Goal: Information Seeking & Learning: Learn about a topic

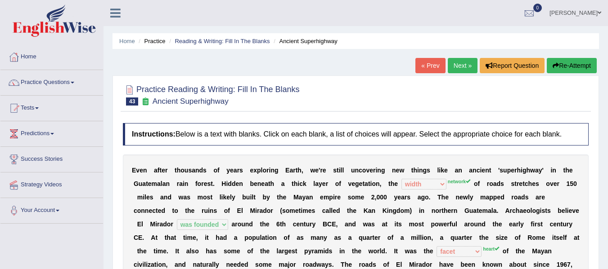
select select "width"
select select "was founded"
select select "facet"
select select "made"
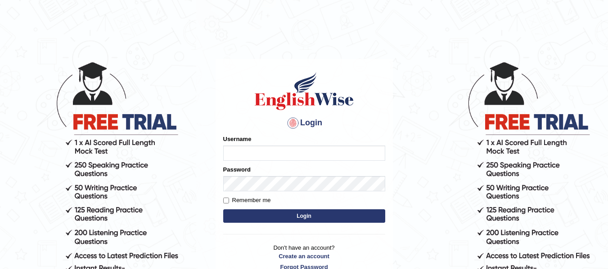
type input "natalie_parramatta"
click at [285, 218] on button "Login" at bounding box center [304, 216] width 162 height 13
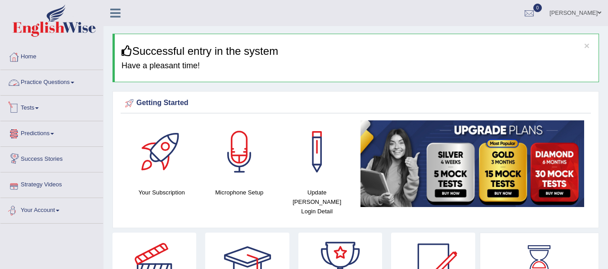
click at [57, 101] on link "Tests" at bounding box center [51, 107] width 103 height 22
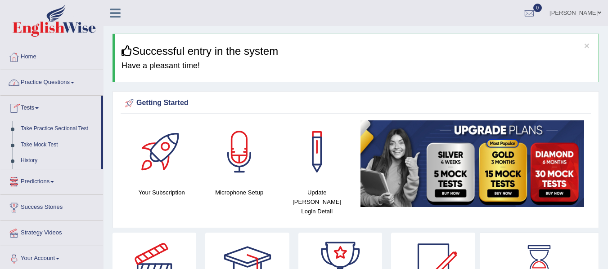
click at [54, 92] on link "Practice Questions" at bounding box center [51, 81] width 103 height 22
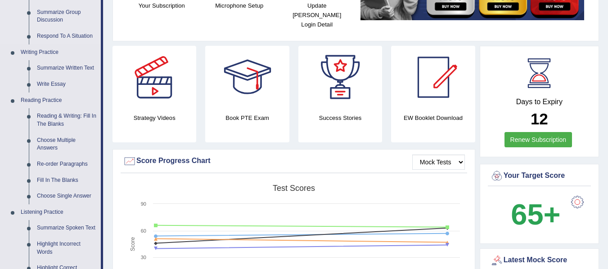
scroll to position [195, 0]
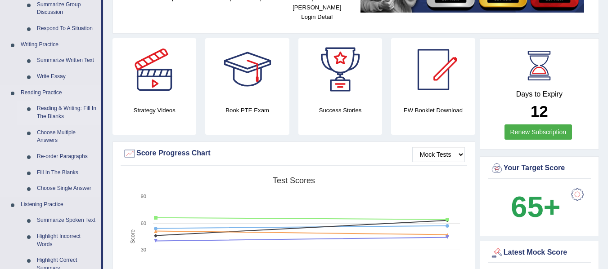
click at [54, 107] on link "Reading & Writing: Fill In The Blanks" at bounding box center [67, 113] width 68 height 24
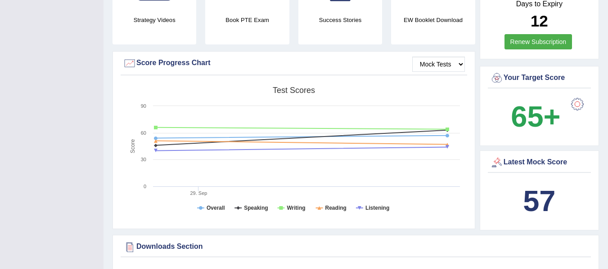
scroll to position [344, 0]
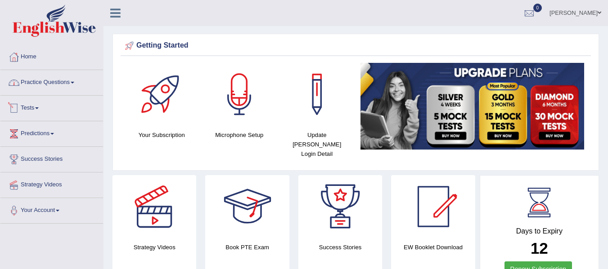
click at [49, 90] on link "Practice Questions" at bounding box center [51, 81] width 103 height 22
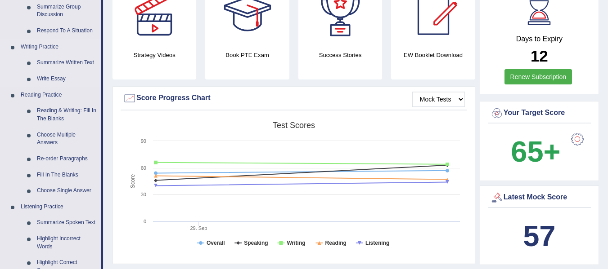
scroll to position [195, 0]
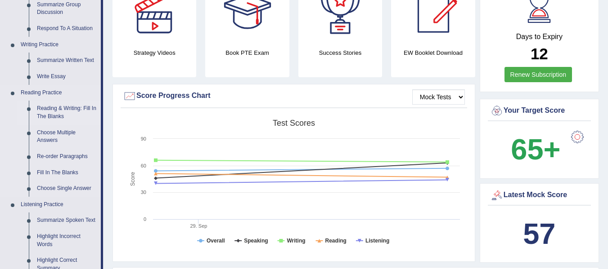
click at [52, 105] on link "Reading & Writing: Fill In The Blanks" at bounding box center [67, 113] width 68 height 24
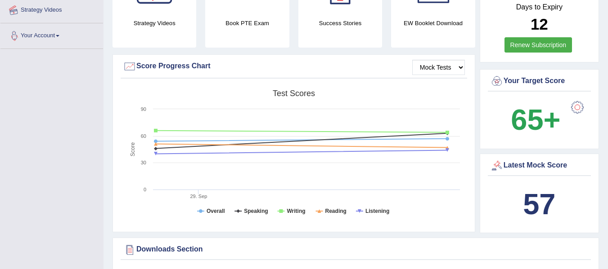
scroll to position [273, 0]
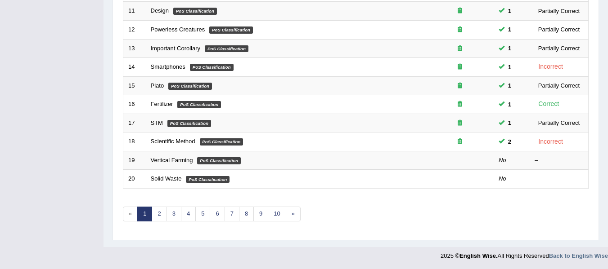
scroll to position [326, 0]
click at [171, 213] on link "3" at bounding box center [173, 213] width 15 height 15
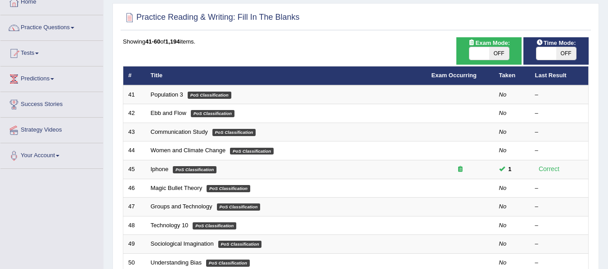
scroll to position [45, 0]
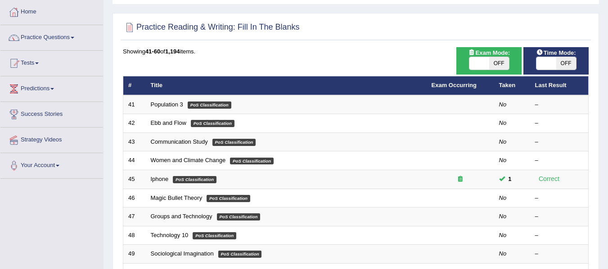
click at [477, 58] on span at bounding box center [479, 63] width 20 height 13
click at [480, 65] on span at bounding box center [479, 63] width 20 height 13
checkbox input "true"
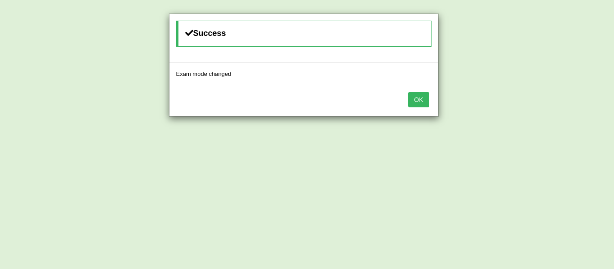
click at [431, 101] on div "OK" at bounding box center [304, 100] width 269 height 31
click at [406, 97] on div "OK" at bounding box center [304, 100] width 269 height 31
click at [412, 98] on button "OK" at bounding box center [418, 99] width 21 height 15
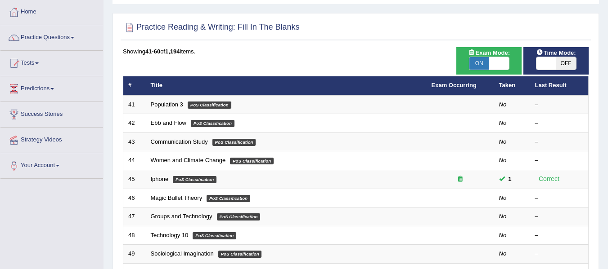
click at [544, 63] on span at bounding box center [546, 63] width 20 height 13
checkbox input "true"
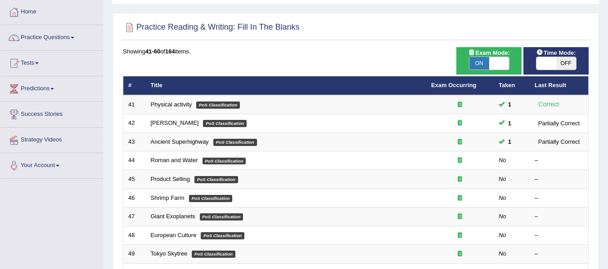
click at [544, 64] on span at bounding box center [546, 63] width 20 height 13
checkbox input "true"
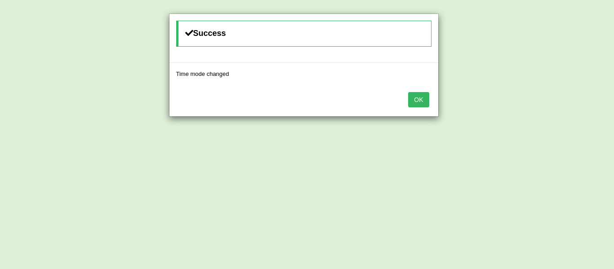
click at [416, 104] on button "OK" at bounding box center [418, 99] width 21 height 15
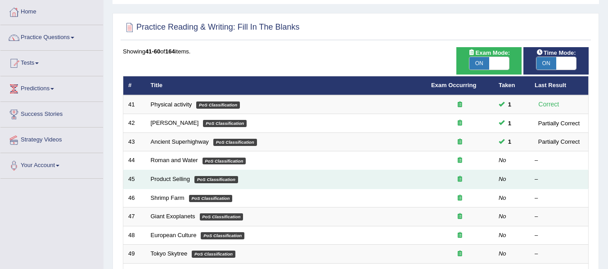
scroll to position [60, 0]
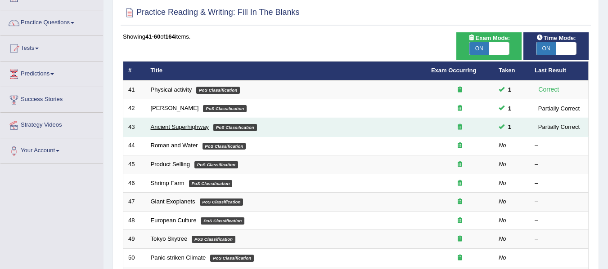
click at [166, 125] on link "Ancient Superhighway" at bounding box center [180, 127] width 58 height 7
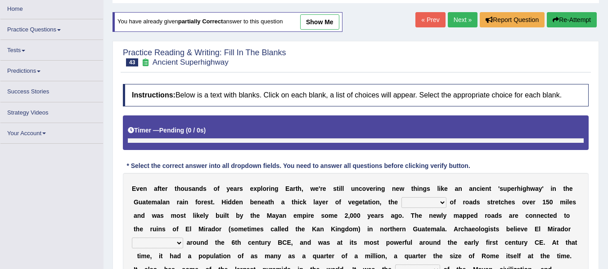
scroll to position [45, 0]
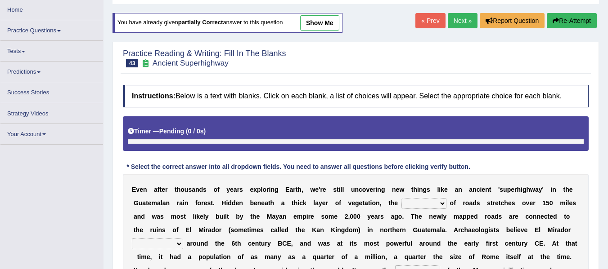
click at [313, 23] on link "show me" at bounding box center [319, 22] width 39 height 15
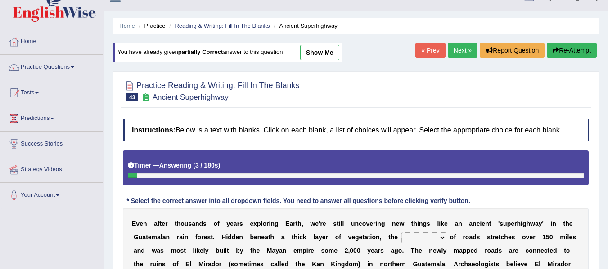
scroll to position [15, 0]
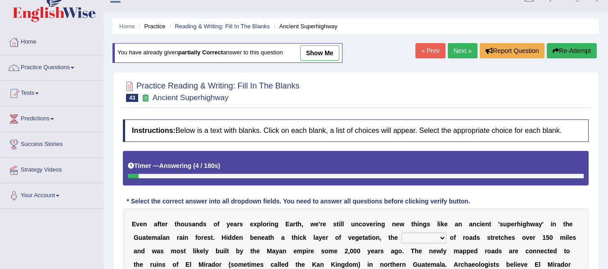
click at [314, 48] on link "show me" at bounding box center [319, 52] width 39 height 15
select select "width"
select select "was founded"
select select "facet"
select select "made"
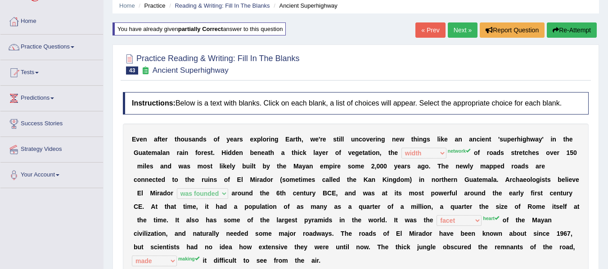
scroll to position [30, 0]
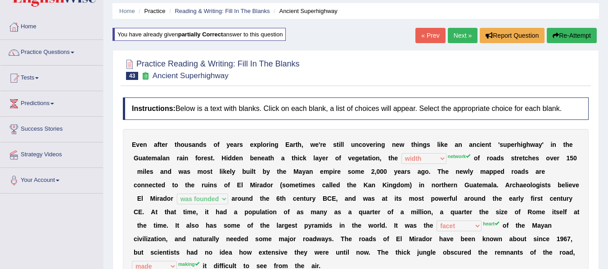
click at [461, 34] on link "Next »" at bounding box center [463, 35] width 30 height 15
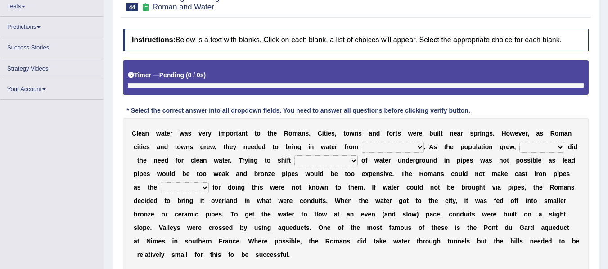
scroll to position [102, 0]
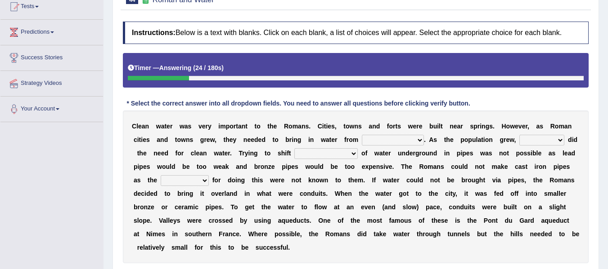
click at [390, 139] on select "further afield these origins different parts specific sources" at bounding box center [393, 140] width 62 height 11
select select "different parts"
click at [362, 135] on select "further afield these origins different parts specific sources" at bounding box center [393, 140] width 62 height 11
click at [535, 141] on select "as well so how thus" at bounding box center [541, 140] width 45 height 11
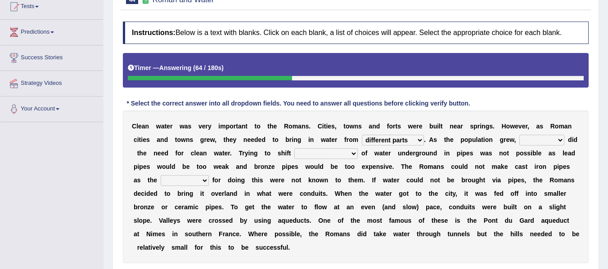
select select "how"
click at [519, 135] on select "as well so how thus" at bounding box center [541, 140] width 45 height 11
click at [311, 156] on select "few loads improper intakes relative levels large volumes" at bounding box center [325, 153] width 63 height 11
select select "relative levels"
click at [294, 148] on select "few loads improper intakes relative levels large volumes" at bounding box center [325, 153] width 63 height 11
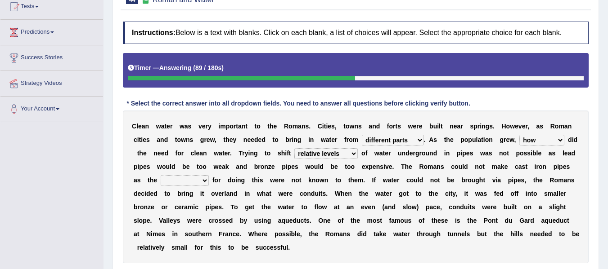
click at [180, 184] on select "spans scales proportions techniques" at bounding box center [185, 180] width 48 height 11
select select "spans"
click at [161, 175] on select "spans scales proportions techniques" at bounding box center [185, 180] width 48 height 11
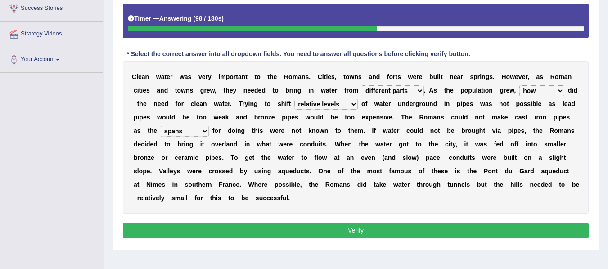
scroll to position [161, 0]
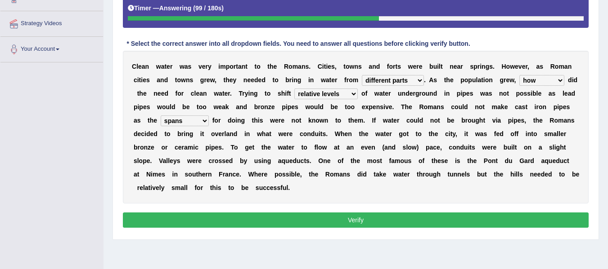
click at [349, 220] on button "Verify" at bounding box center [356, 220] width 466 height 15
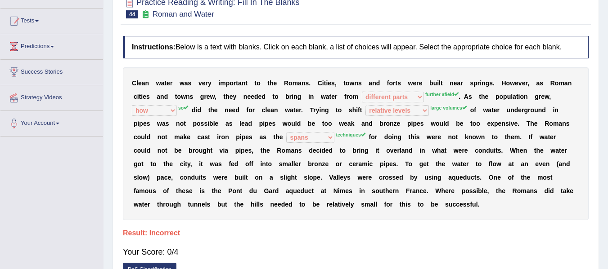
scroll to position [87, 0]
click at [273, 107] on b "a" at bounding box center [272, 110] width 4 height 7
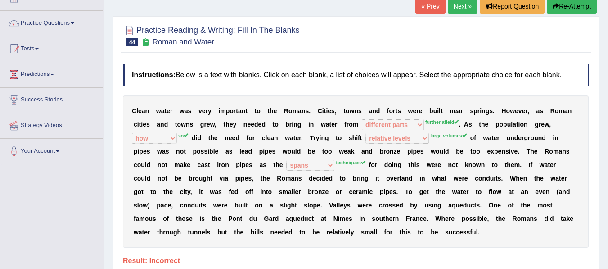
scroll to position [57, 0]
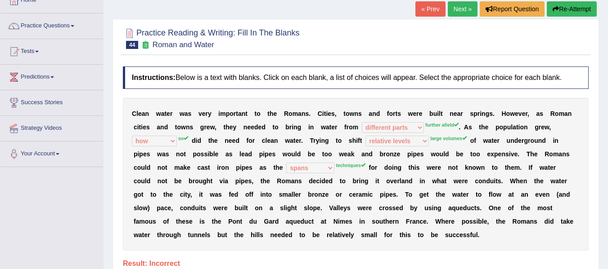
click at [461, 11] on link "Next »" at bounding box center [463, 8] width 30 height 15
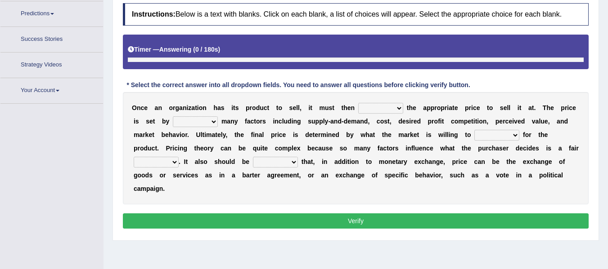
scroll to position [137, 0]
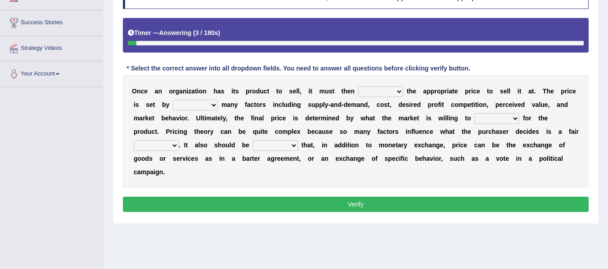
click at [373, 92] on select "tolerate determine fabricate fancy" at bounding box center [380, 91] width 45 height 11
select select "determine"
click at [358, 86] on select "tolerate determine fabricate fancy" at bounding box center [380, 91] width 45 height 11
click at [184, 104] on select "comparing begetting balancing offsetting" at bounding box center [195, 105] width 45 height 11
select select "comparing"
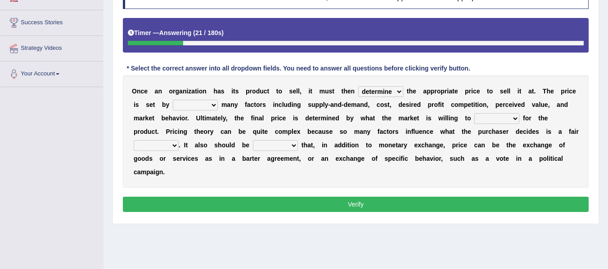
click at [173, 100] on select "comparing begetting balancing offsetting" at bounding box center [195, 105] width 45 height 11
click at [502, 118] on select "consign design exchange prepare" at bounding box center [496, 118] width 45 height 11
select select "prepare"
click at [474, 113] on select "consign design exchange prepare" at bounding box center [496, 118] width 45 height 11
click at [165, 145] on select "addition shape content value" at bounding box center [156, 145] width 45 height 11
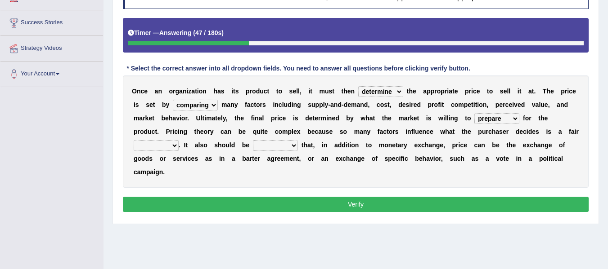
select select "value"
click at [134, 140] on select "addition shape content value" at bounding box center [156, 145] width 45 height 11
click at [269, 143] on select "explained enlarged overrated noted" at bounding box center [275, 145] width 45 height 11
select select "noted"
click at [253, 140] on select "explained enlarged overrated noted" at bounding box center [275, 145] width 45 height 11
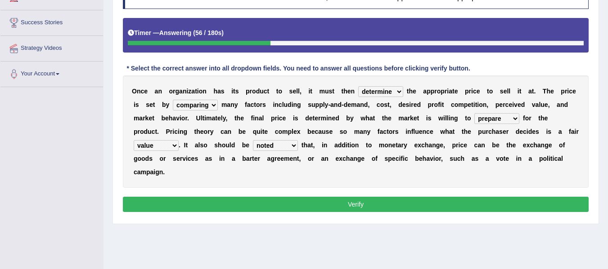
click at [324, 202] on button "Verify" at bounding box center [356, 204] width 466 height 15
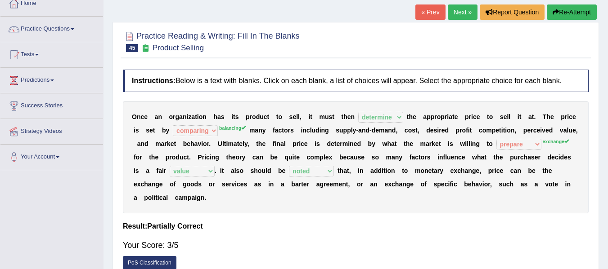
scroll to position [47, 0]
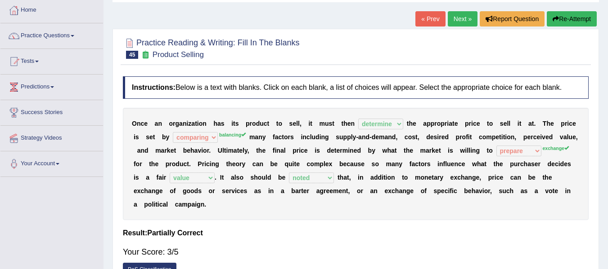
click at [463, 16] on link "Next »" at bounding box center [463, 18] width 30 height 15
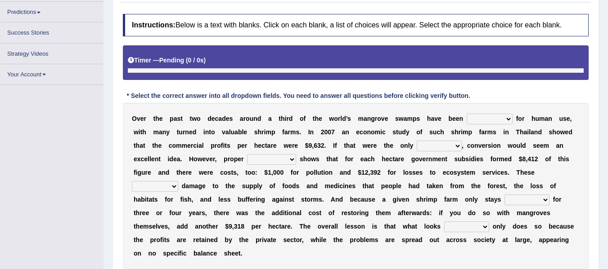
scroll to position [115, 0]
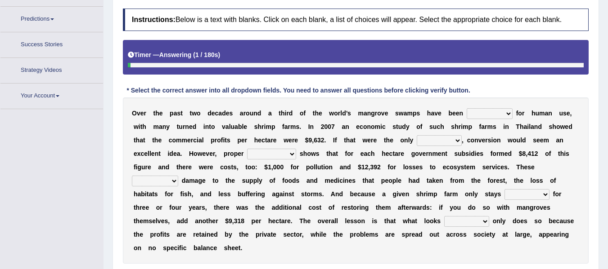
click at [491, 114] on select "rearranged exchanged conserved converted" at bounding box center [489, 113] width 46 height 11
select select "converted"
click at [466, 108] on select "rearranged exchanged conserved converted" at bounding box center [489, 113] width 46 height 11
click at [445, 140] on select "index eliment choice factor" at bounding box center [439, 140] width 45 height 11
select select "choice"
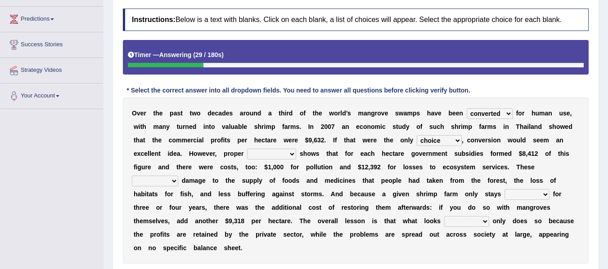
click at [417, 135] on select "index eliment choice factor" at bounding box center [439, 140] width 45 height 11
click at [256, 155] on select "accounting percentage aggregation division" at bounding box center [271, 154] width 49 height 11
click at [276, 152] on select "accounting percentage aggregation division" at bounding box center [271, 154] width 49 height 11
select select "division"
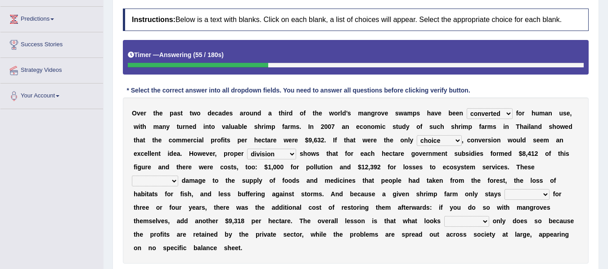
click at [247, 149] on select "accounting percentage aggregation division" at bounding box center [271, 154] width 49 height 11
click at [164, 182] on select "comprised uneven neglected augmented" at bounding box center [155, 181] width 46 height 11
select select "neglected"
click at [132, 176] on select "comprised uneven neglected augmented" at bounding box center [155, 181] width 46 height 11
click at [529, 194] on select "interactive distinctive productive collective" at bounding box center [526, 194] width 45 height 11
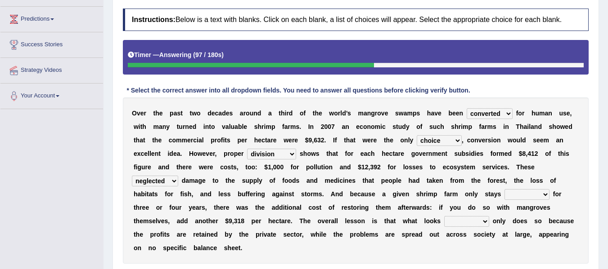
scroll to position [130, 0]
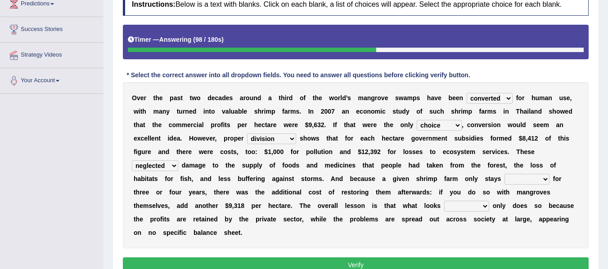
click at [533, 179] on select "interactive distinctive productive collective" at bounding box center [526, 179] width 45 height 11
select select "interactive"
click at [504, 174] on select "interactive distinctive productive collective" at bounding box center [526, 179] width 45 height 11
click at [472, 203] on select "beneficial immediate modest moderate" at bounding box center [466, 206] width 45 height 11
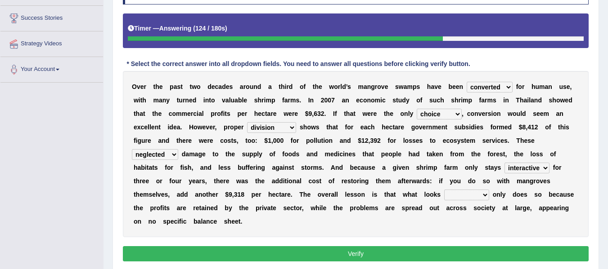
scroll to position [145, 0]
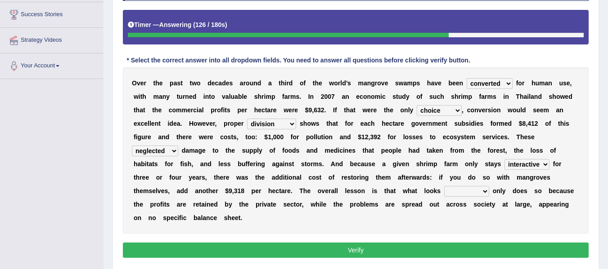
click at [466, 188] on select "beneficial immediate modest moderate" at bounding box center [466, 191] width 45 height 11
select select "beneficial"
click at [444, 186] on select "beneficial immediate modest moderate" at bounding box center [466, 191] width 45 height 11
click at [345, 248] on button "Verify" at bounding box center [356, 250] width 466 height 15
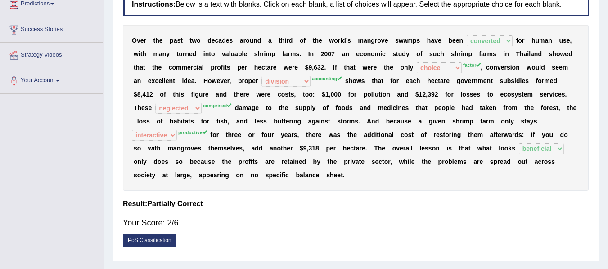
scroll to position [115, 0]
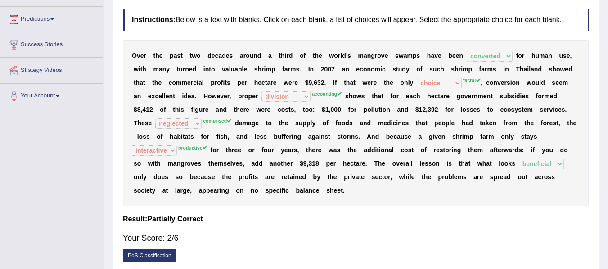
click at [278, 62] on div "O v e r t h e p a s t t w o d e c a d e s a r o u n d a t h i r d o f t h e w o…" at bounding box center [356, 123] width 466 height 166
click at [391, 128] on div "O v e r t h e p a s t t w o d e c a d e s a r o u n d a t h i r d o f t h e w o…" at bounding box center [356, 123] width 466 height 166
click at [254, 134] on b at bounding box center [253, 136] width 4 height 7
click at [236, 166] on b "e" at bounding box center [238, 163] width 4 height 7
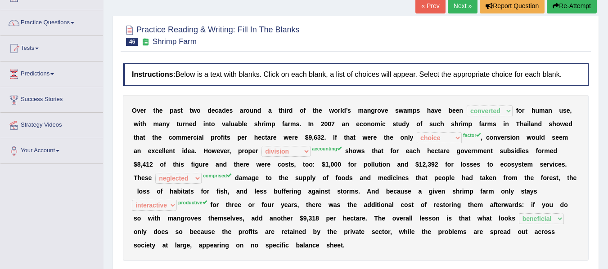
scroll to position [55, 0]
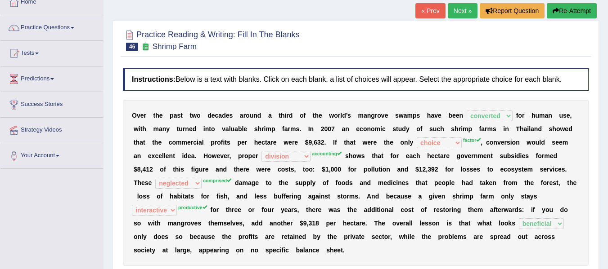
click at [465, 10] on link "Next »" at bounding box center [463, 10] width 30 height 15
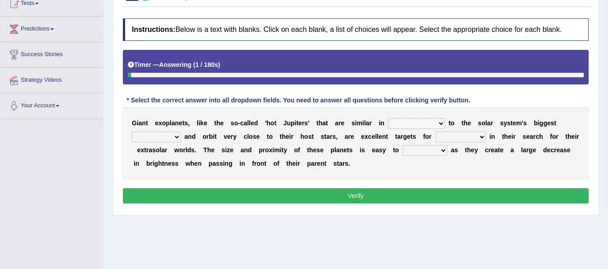
scroll to position [115, 0]
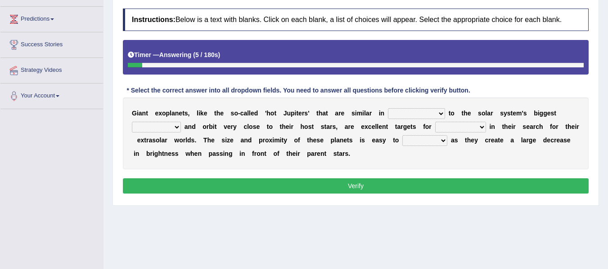
click at [417, 116] on select "borders expressions shapes characteristics" at bounding box center [416, 113] width 57 height 11
select select "characteristics"
click at [388, 108] on select "borders expressions shapes characteristics" at bounding box center [416, 113] width 57 height 11
click at [148, 130] on select "frame subordinate planet comet" at bounding box center [156, 127] width 49 height 11
click at [132, 122] on select "frame subordinate planet comet" at bounding box center [156, 127] width 49 height 11
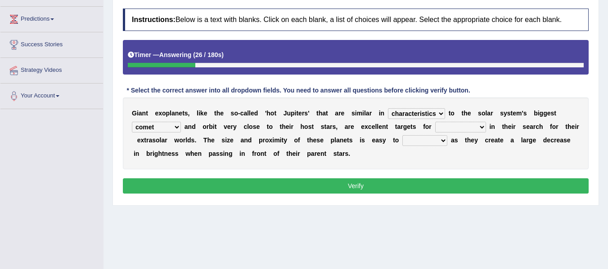
click at [161, 126] on select "frame subordinate planet comet" at bounding box center [156, 127] width 49 height 11
select select "planet"
click at [132, 122] on select "frame subordinate planet comet" at bounding box center [156, 127] width 49 height 11
click at [453, 127] on select "members astronomers parties makers" at bounding box center [460, 127] width 51 height 11
select select "astronomers"
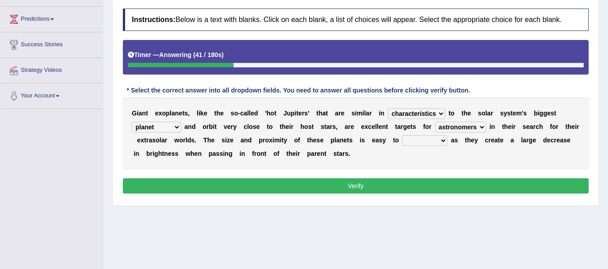
click at [435, 122] on select "members astronomers parties makers" at bounding box center [460, 127] width 51 height 11
click at [408, 142] on select "detect denounce deflect direct" at bounding box center [424, 140] width 45 height 11
select select "detect"
click at [402, 135] on select "detect denounce deflect direct" at bounding box center [424, 140] width 45 height 11
click at [377, 190] on button "Verify" at bounding box center [356, 186] width 466 height 15
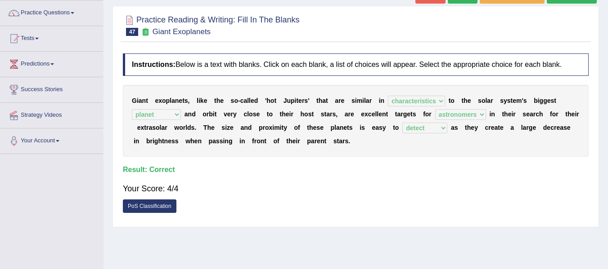
scroll to position [40, 0]
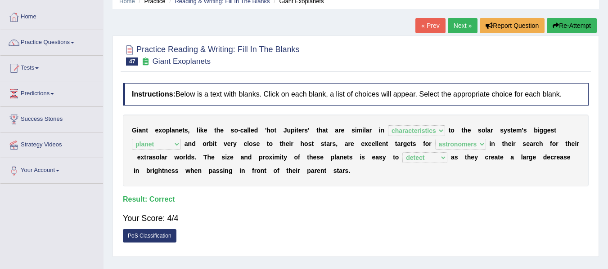
click at [461, 23] on link "Next »" at bounding box center [463, 25] width 30 height 15
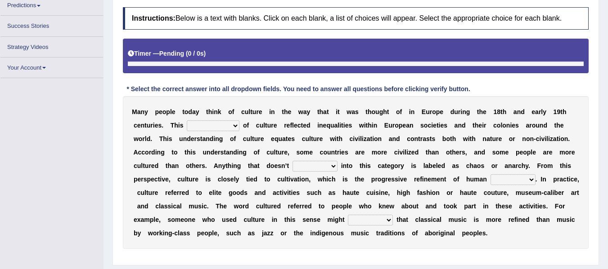
scroll to position [165, 0]
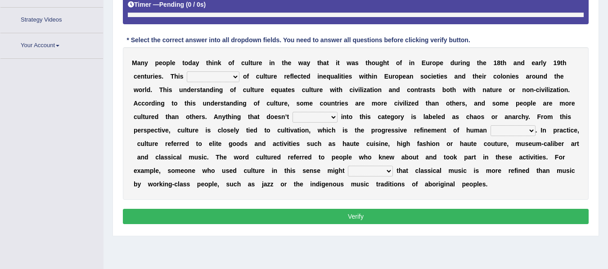
click at [218, 72] on select "classification concept renovation identity" at bounding box center [213, 77] width 53 height 11
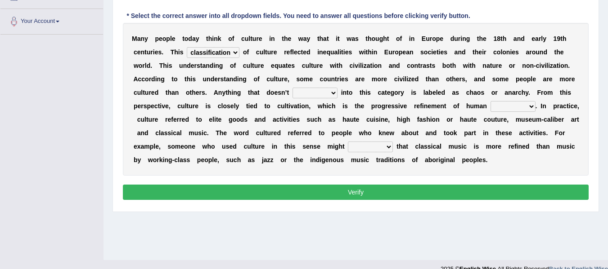
click at [187, 47] on select "classification concept renovation identity" at bounding box center [213, 52] width 53 height 11
click at [207, 51] on select "classification concept renovation identity" at bounding box center [213, 52] width 53 height 11
click at [187, 47] on select "classification concept renovation identity" at bounding box center [213, 52] width 53 height 11
click at [218, 49] on select "classification concept renovation identity" at bounding box center [213, 52] width 53 height 11
select select "classification"
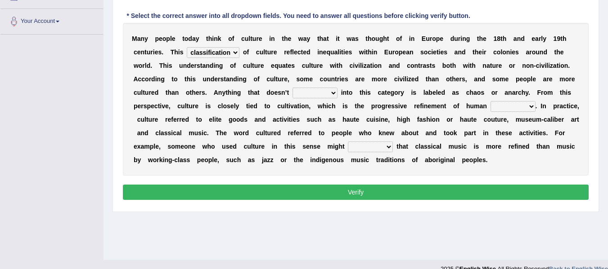
click at [187, 47] on select "classification concept renovation identity" at bounding box center [213, 52] width 53 height 11
click at [309, 96] on select "cut dismiss fit solve" at bounding box center [314, 93] width 45 height 11
select select "fit"
click at [292, 88] on select "cut dismiss fit solve" at bounding box center [314, 93] width 45 height 11
click at [511, 106] on select "blessing curse habit behaviour" at bounding box center [512, 106] width 45 height 11
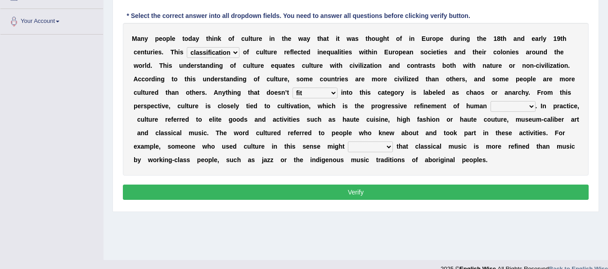
select select "behaviour"
click at [490, 101] on select "blessing curse habit behaviour" at bounding box center [512, 106] width 45 height 11
click at [359, 147] on select "argue pretend doubt reveal" at bounding box center [370, 147] width 45 height 11
select select "doubt"
click at [348, 142] on select "argue pretend doubt reveal" at bounding box center [370, 147] width 45 height 11
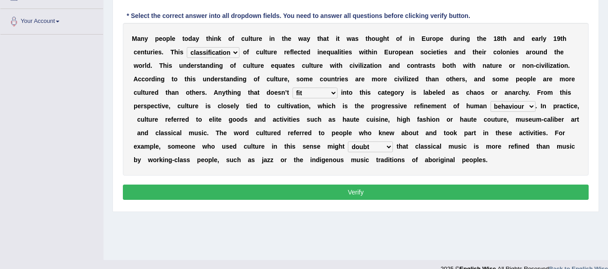
click at [371, 188] on button "Verify" at bounding box center [356, 192] width 466 height 15
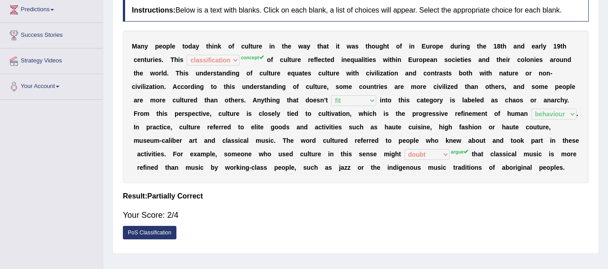
scroll to position [114, 0]
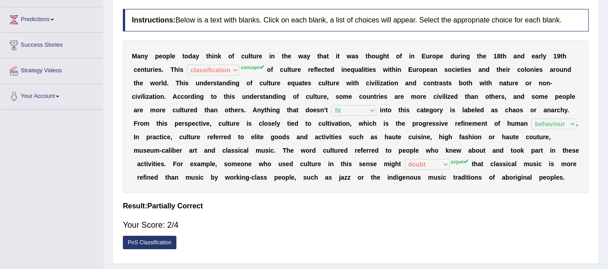
click at [228, 130] on div "M a n y p e o p l e t o d a y t h i n k o f c u l t u r e i n t h e w a y t h a…" at bounding box center [356, 116] width 466 height 153
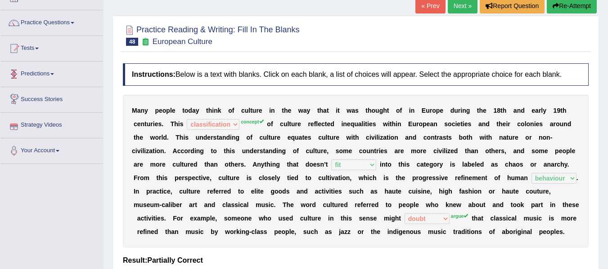
scroll to position [54, 0]
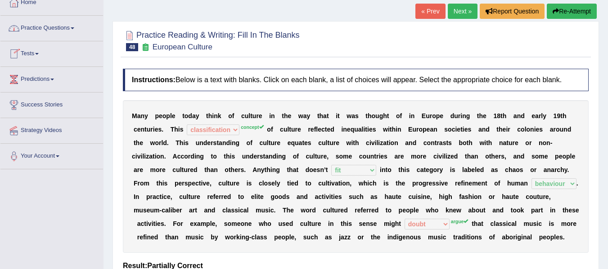
click at [49, 28] on link "Practice Questions" at bounding box center [51, 27] width 103 height 22
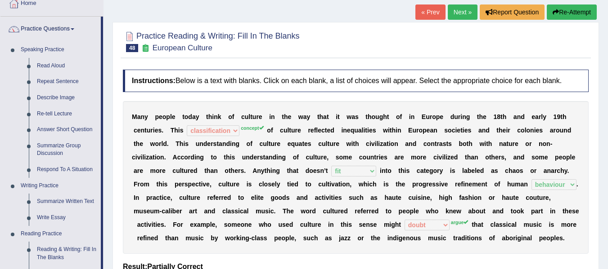
scroll to position [39, 0]
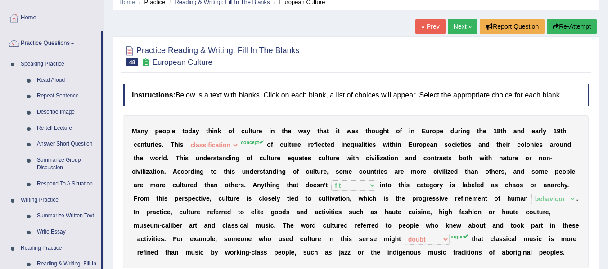
click at [466, 23] on link "Next »" at bounding box center [463, 26] width 30 height 15
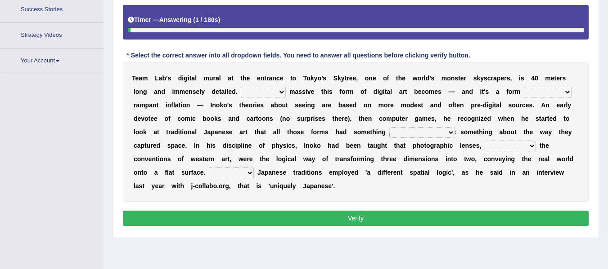
scroll to position [176, 0]
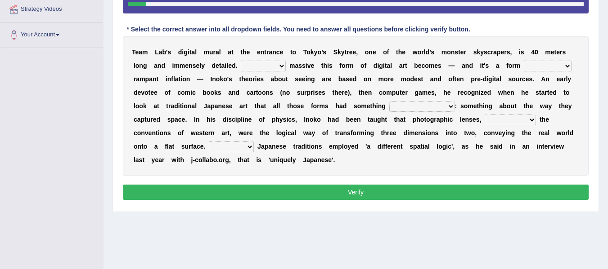
click at [282, 64] on select "However Whereas Whichever Wherever" at bounding box center [263, 66] width 45 height 11
click at [282, 65] on select "However Whereas Whichever Wherever" at bounding box center [263, 66] width 45 height 11
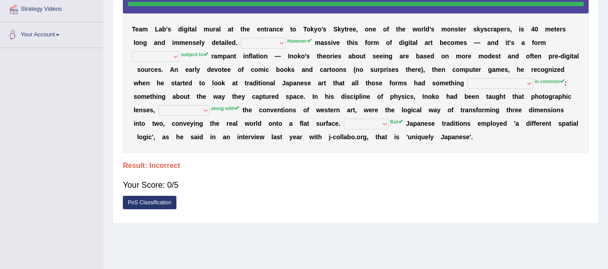
click at [63, 31] on link "Your Account" at bounding box center [51, 33] width 103 height 22
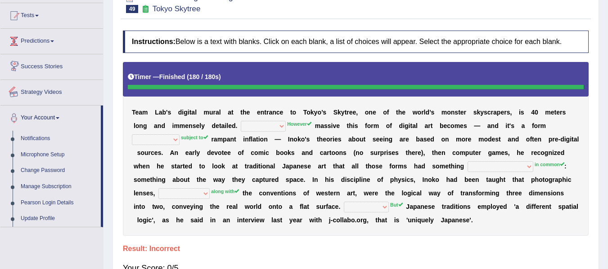
scroll to position [56, 0]
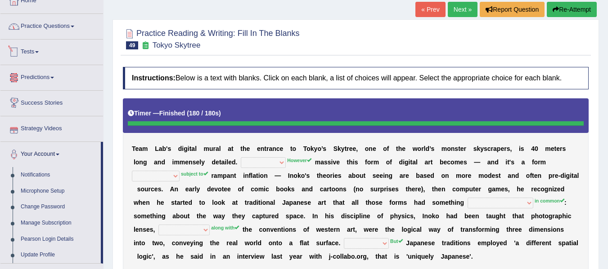
click at [55, 33] on link "Practice Questions" at bounding box center [51, 25] width 103 height 22
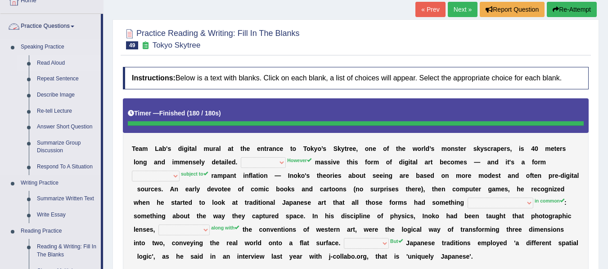
click at [66, 63] on link "Read Aloud" at bounding box center [67, 63] width 68 height 16
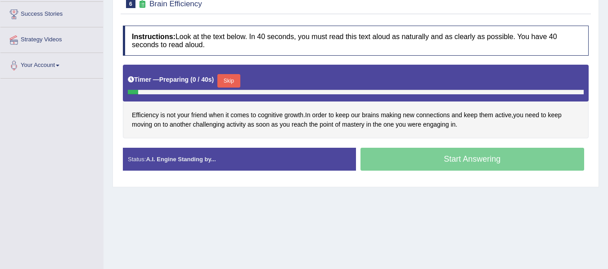
scroll to position [150, 0]
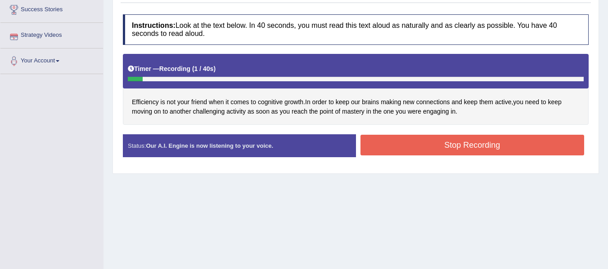
click at [373, 145] on button "Stop Recording" at bounding box center [472, 145] width 224 height 21
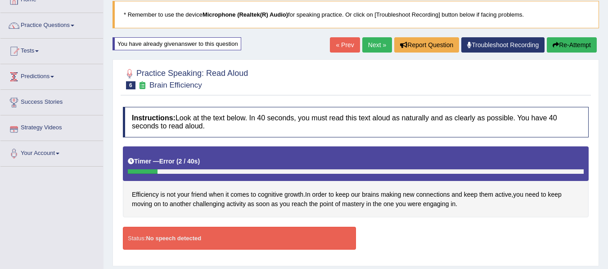
scroll to position [30, 0]
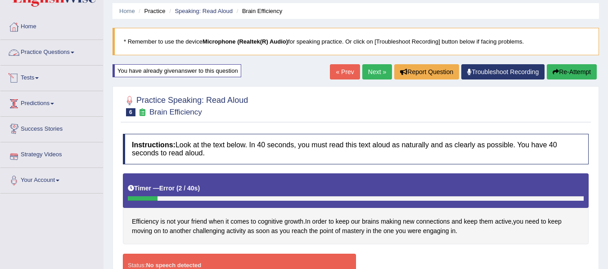
click at [50, 56] on link "Practice Questions" at bounding box center [51, 51] width 103 height 22
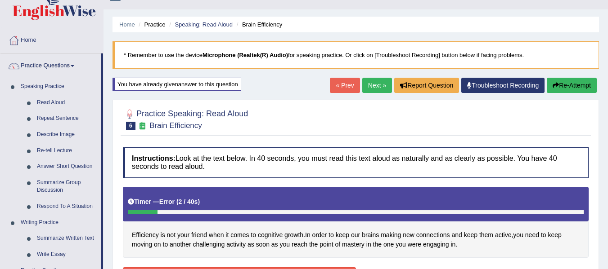
scroll to position [15, 0]
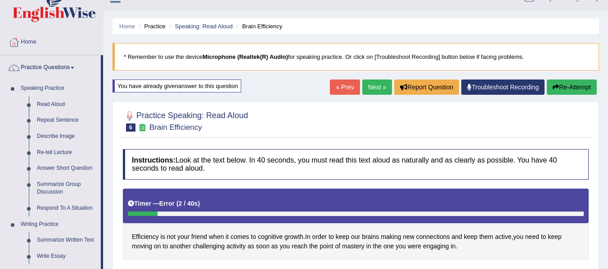
click at [4, 64] on link "Practice Questions" at bounding box center [50, 66] width 100 height 22
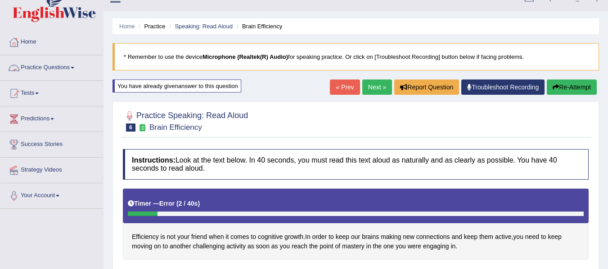
click at [59, 70] on link "Practice Questions" at bounding box center [51, 66] width 103 height 22
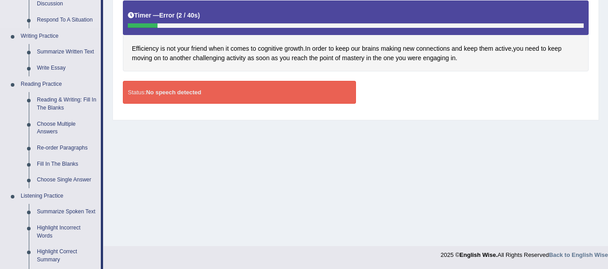
scroll to position [210, 0]
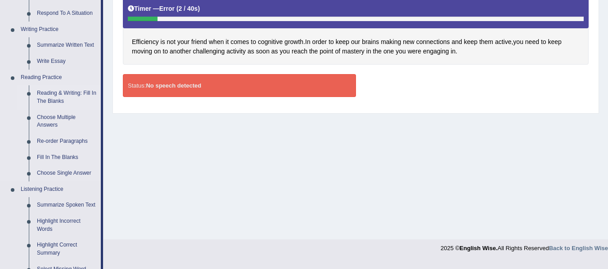
click at [59, 89] on link "Reading & Writing: Fill In The Blanks" at bounding box center [67, 97] width 68 height 24
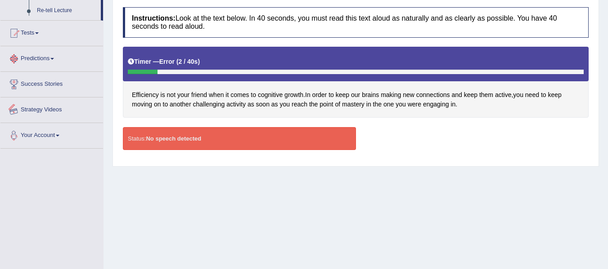
scroll to position [203, 0]
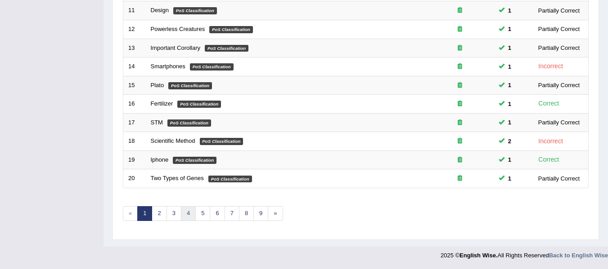
click at [191, 209] on link "4" at bounding box center [188, 213] width 15 height 15
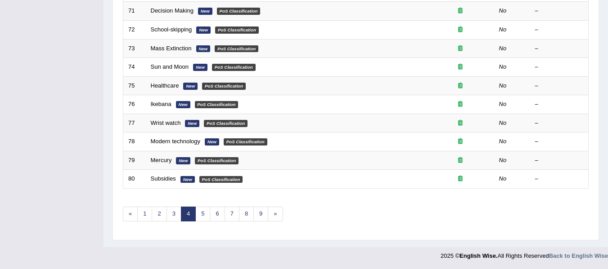
scroll to position [326, 0]
click at [175, 211] on link "3" at bounding box center [173, 213] width 15 height 15
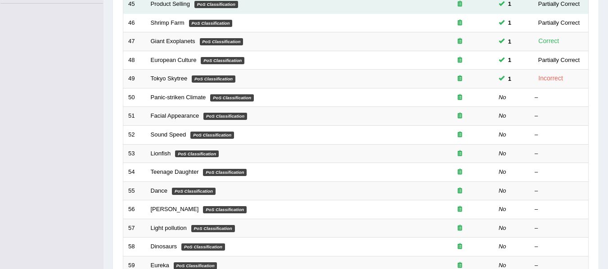
scroll to position [225, 0]
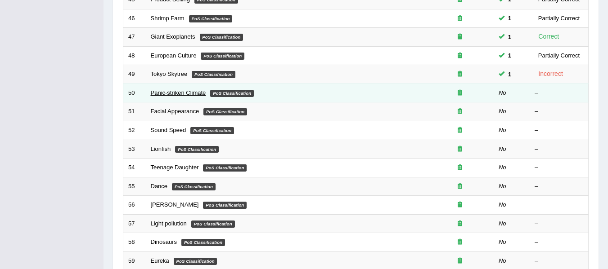
click at [180, 92] on link "Panic-striken Climate" at bounding box center [178, 93] width 55 height 7
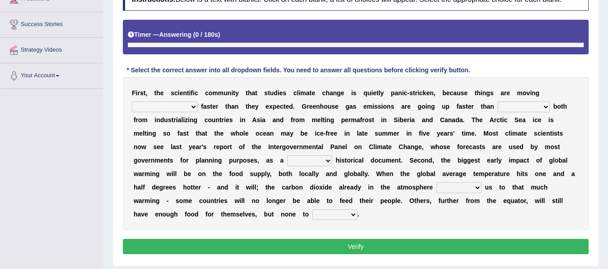
scroll to position [157, 0]
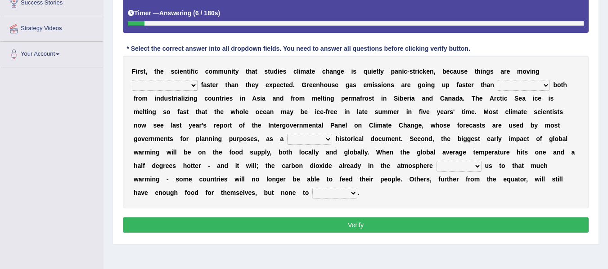
click at [166, 84] on select "few same [PERSON_NAME] most" at bounding box center [165, 85] width 66 height 11
click at [166, 84] on select "few same musch most" at bounding box center [165, 85] width 66 height 11
click at [154, 90] on select "few same musch most" at bounding box center [165, 85] width 66 height 11
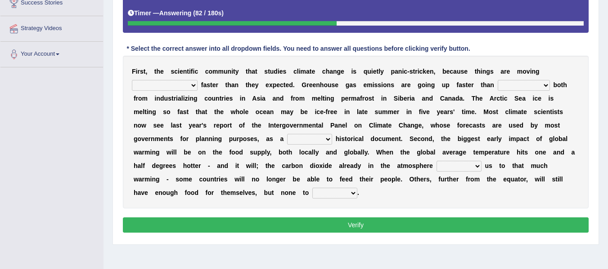
select select "same"
click at [132, 80] on select "few same musch most" at bounding box center [165, 85] width 66 height 11
click at [513, 85] on select "anticipation predictability ptredicts predicted" at bounding box center [523, 85] width 52 height 11
select select "predicted"
click at [497, 80] on select "anticipation predictability ptredicts predicted" at bounding box center [523, 85] width 52 height 11
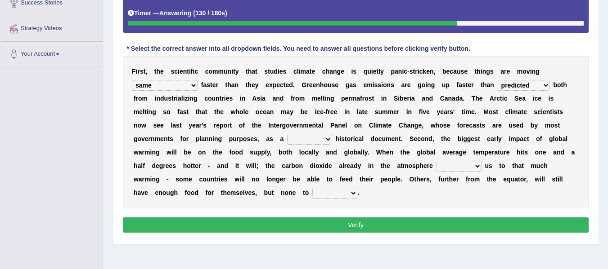
click at [287, 140] on select "purely evenly firmly actively" at bounding box center [309, 139] width 45 height 11
click at [287, 134] on select "purely evenly firmly actively" at bounding box center [309, 139] width 45 height 11
click at [287, 141] on select "purely evenly firmly actively" at bounding box center [309, 139] width 45 height 11
select select "firmly"
click at [287, 134] on select "purely evenly firmly actively" at bounding box center [309, 139] width 45 height 11
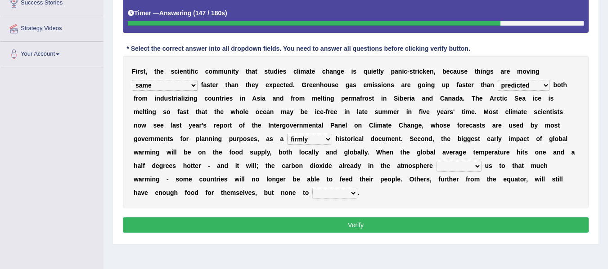
click at [436, 164] on select "commits directs allows addresses" at bounding box center [458, 166] width 45 height 11
select select "allows"
click at [436, 161] on select "commits directs allows addresses" at bounding box center [458, 166] width 45 height 11
click at [312, 193] on select "spare apply dispense consume" at bounding box center [334, 193] width 45 height 11
select select "spare"
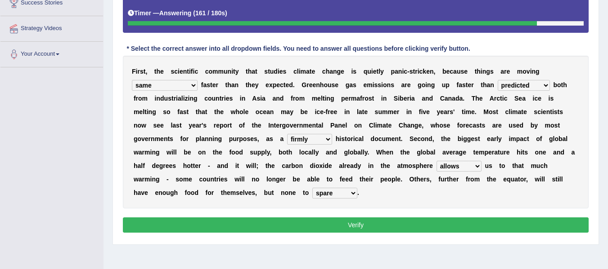
click at [312, 188] on select "spare apply dispense consume" at bounding box center [334, 193] width 45 height 11
click at [336, 226] on button "Verify" at bounding box center [356, 225] width 466 height 15
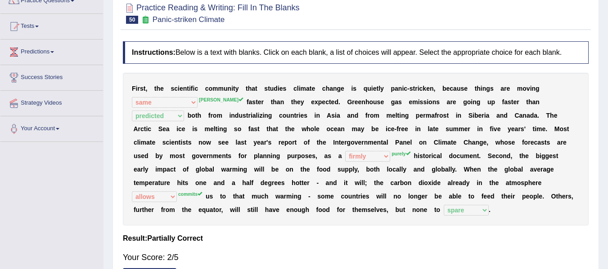
scroll to position [36, 0]
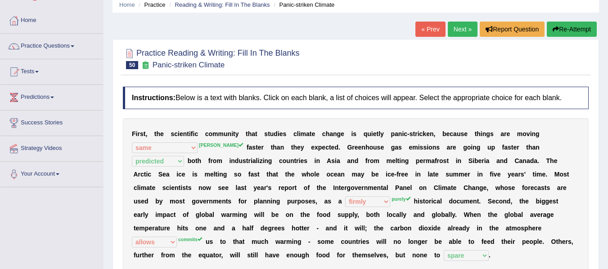
click at [434, 25] on link "« Prev" at bounding box center [430, 29] width 30 height 15
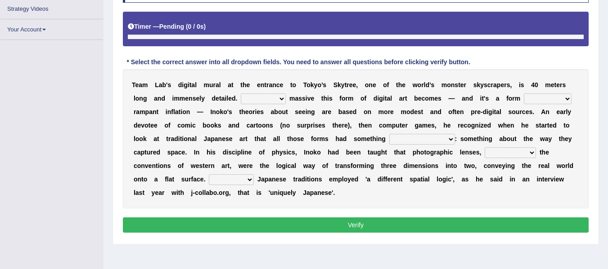
scroll to position [176, 0]
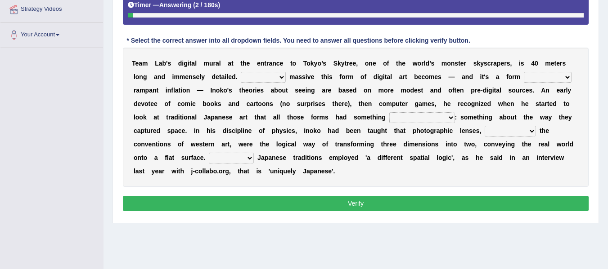
click at [266, 78] on select "However Whereas Whichever Wherever" at bounding box center [263, 77] width 45 height 11
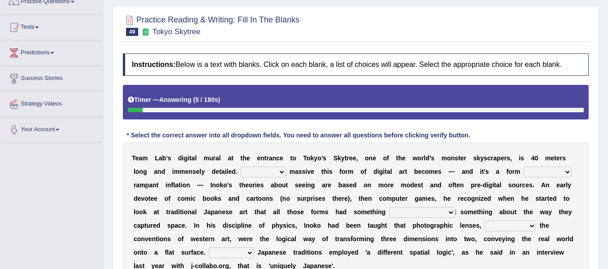
scroll to position [161, 0]
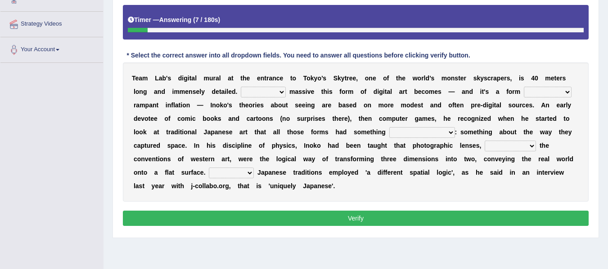
click at [266, 89] on select "However Whereas Whichever Wherever" at bounding box center [263, 92] width 45 height 11
select select "Whereas"
click at [241, 87] on select "However Whereas Whichever Wherever" at bounding box center [263, 92] width 45 height 11
click at [560, 94] on select "subject to related with apart from based on" at bounding box center [548, 92] width 48 height 11
select select "related with"
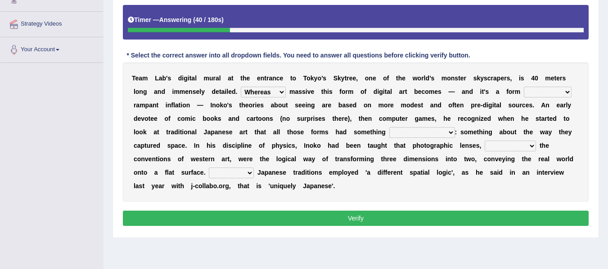
click at [524, 87] on select "subject to related with apart from based on" at bounding box center [548, 92] width 48 height 11
click at [422, 131] on select "in fact as whole in common in the same times" at bounding box center [422, 132] width 66 height 11
click at [425, 115] on b "m" at bounding box center [424, 118] width 5 height 7
click at [430, 131] on select "in fact as whole in common in the same times" at bounding box center [422, 132] width 66 height 11
select select "in common"
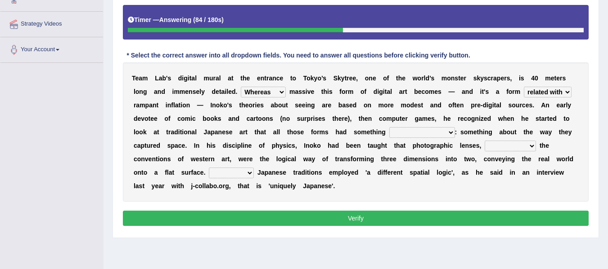
click at [389, 127] on select "in fact as whole in common in the same times" at bounding box center [422, 132] width 66 height 11
click at [493, 147] on select "along with out of apart with [PERSON_NAME]" at bounding box center [509, 146] width 51 height 11
select select "along with"
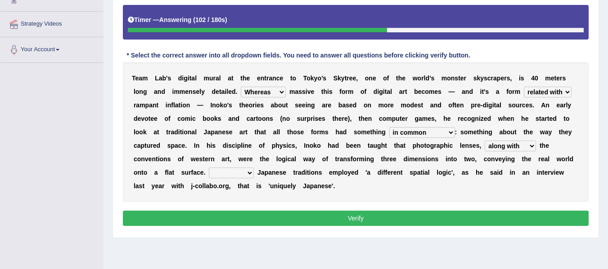
click at [484, 141] on select "along with out of apart with [PERSON_NAME]" at bounding box center [509, 146] width 51 height 11
click at [228, 173] on select "Thus But So Therefore" at bounding box center [231, 173] width 45 height 11
select select "Thus"
click at [209, 168] on select "Thus But So Therefore" at bounding box center [231, 173] width 45 height 11
click at [348, 224] on button "Verify" at bounding box center [356, 218] width 466 height 15
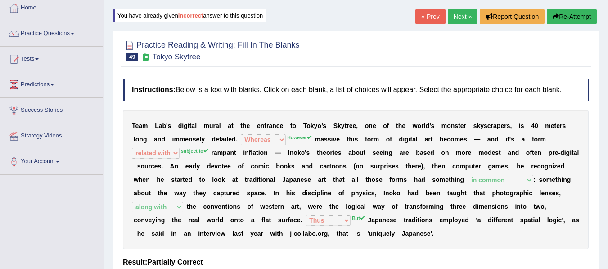
scroll to position [41, 0]
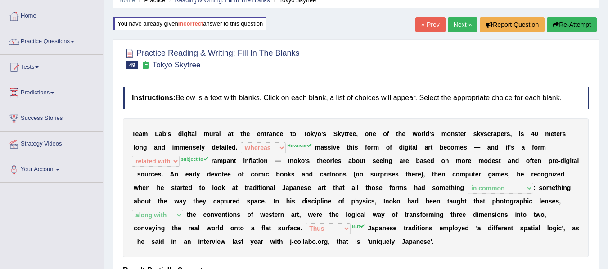
click at [431, 18] on link "« Prev" at bounding box center [430, 24] width 30 height 15
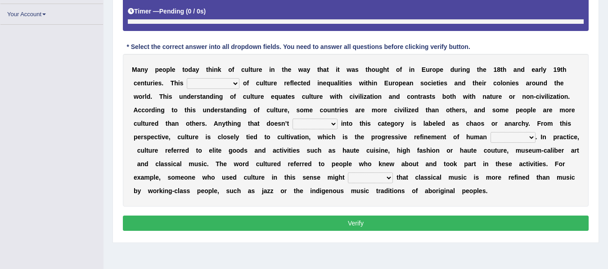
scroll to position [189, 0]
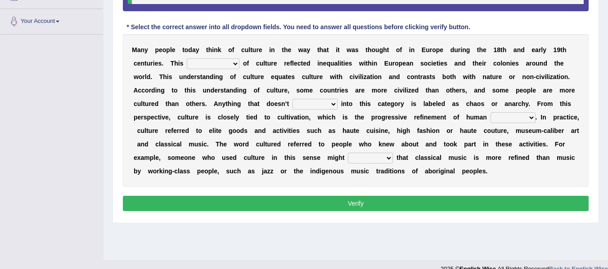
click at [207, 57] on div "M a n y p e o p l e [DATE] a y t h i n k o f c u l t u r e i n t h e w a y t h …" at bounding box center [356, 110] width 466 height 153
click at [205, 63] on select "classification concept renovation identity" at bounding box center [213, 63] width 53 height 11
select select "concept"
click at [187, 58] on select "classification concept renovation identity" at bounding box center [213, 63] width 53 height 11
click at [321, 105] on select "cut dismiss fit solve" at bounding box center [314, 104] width 45 height 11
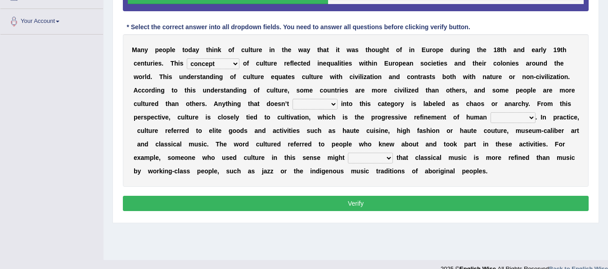
select select "fit"
click at [292, 99] on select "cut dismiss fit solve" at bounding box center [314, 104] width 45 height 11
click at [496, 120] on select "blessing curse habit behaviour" at bounding box center [512, 117] width 45 height 11
select select "behaviour"
click at [490, 112] on select "blessing curse habit behaviour" at bounding box center [512, 117] width 45 height 11
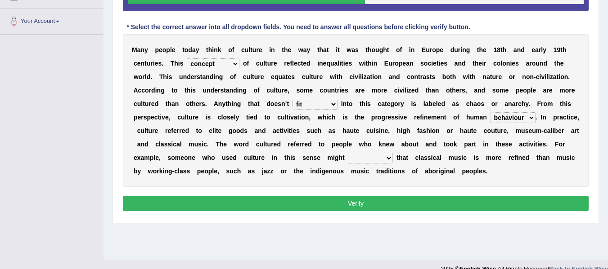
click at [373, 160] on select "argue pretend doubt reveal" at bounding box center [370, 158] width 45 height 11
select select "argue"
click at [348, 153] on select "argue pretend doubt reveal" at bounding box center [370, 158] width 45 height 11
click at [372, 203] on button "Verify" at bounding box center [356, 203] width 466 height 15
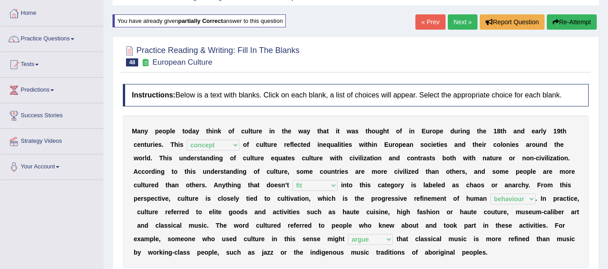
scroll to position [39, 0]
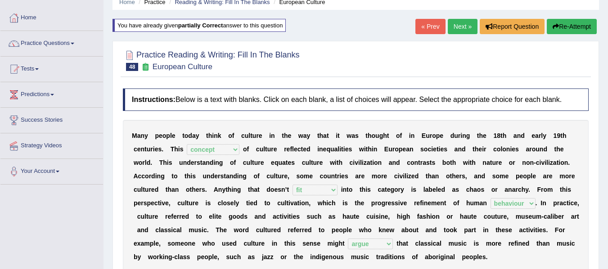
click at [435, 21] on link "« Prev" at bounding box center [430, 26] width 30 height 15
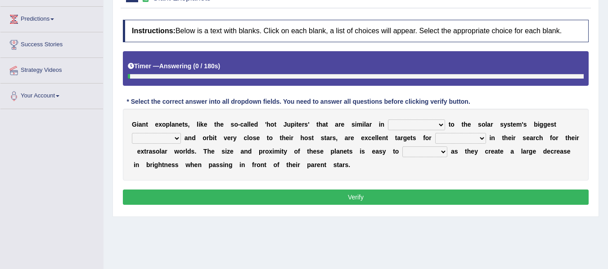
click at [400, 129] on select "borders expressions shapes characteristics" at bounding box center [416, 125] width 57 height 11
select select "characteristics"
click at [388, 120] on select "borders expressions shapes characteristics" at bounding box center [416, 125] width 57 height 11
click at [159, 137] on select "frame subordinate planet comet" at bounding box center [156, 138] width 49 height 11
select select "planet"
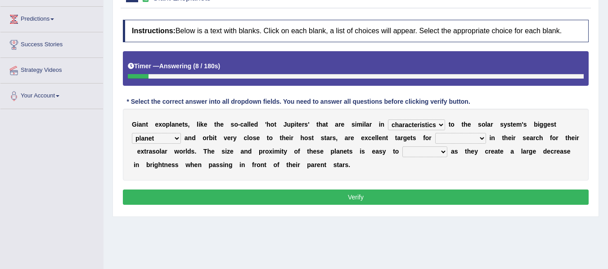
click at [132, 133] on select "frame subordinate planet comet" at bounding box center [156, 138] width 49 height 11
click at [442, 141] on select "members astronomers parties makers" at bounding box center [460, 138] width 51 height 11
select select "astronomers"
click at [435, 133] on select "members astronomers parties makers" at bounding box center [460, 138] width 51 height 11
click at [431, 152] on select "detect denounce deflect direct" at bounding box center [424, 152] width 45 height 11
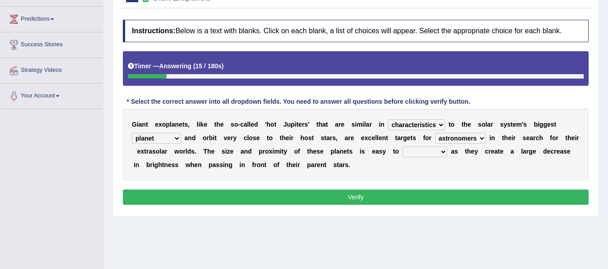
select select "detect"
click at [402, 147] on select "detect denounce deflect direct" at bounding box center [424, 152] width 45 height 11
click at [366, 195] on button "Verify" at bounding box center [356, 197] width 466 height 15
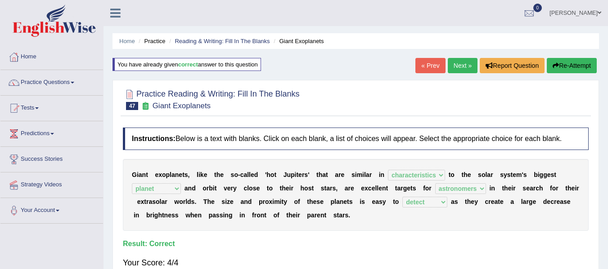
click at [423, 65] on link "« Prev" at bounding box center [430, 65] width 30 height 15
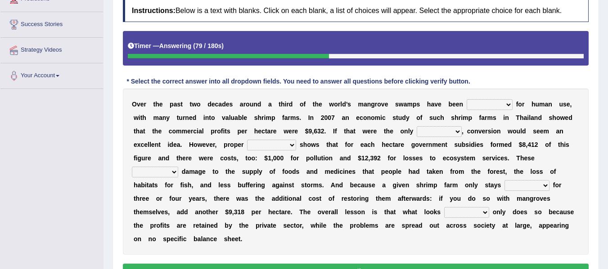
scroll to position [157, 0]
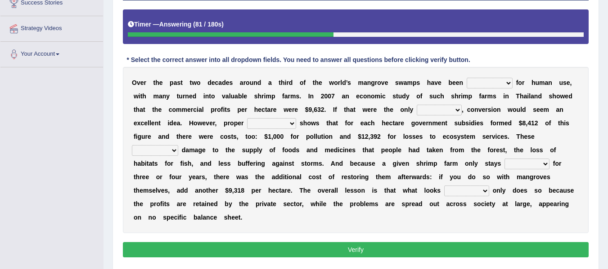
click at [491, 81] on select "rearranged exchanged conserved converted" at bounding box center [489, 83] width 46 height 11
select select "converted"
click at [466, 78] on select "rearranged exchanged conserved converted" at bounding box center [489, 83] width 46 height 11
click at [425, 112] on select "index eliment choice factor" at bounding box center [439, 110] width 45 height 11
select select "factor"
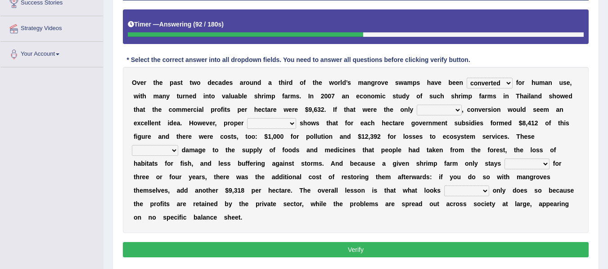
click at [417, 105] on select "index eliment choice factor" at bounding box center [439, 110] width 45 height 11
click at [290, 125] on select "accounting percentage aggregation division" at bounding box center [271, 123] width 49 height 11
select select "accounting"
click at [247, 118] on select "accounting percentage aggregation division" at bounding box center [271, 123] width 49 height 11
click at [162, 152] on select "comprised uneven neglected augmented" at bounding box center [155, 150] width 46 height 11
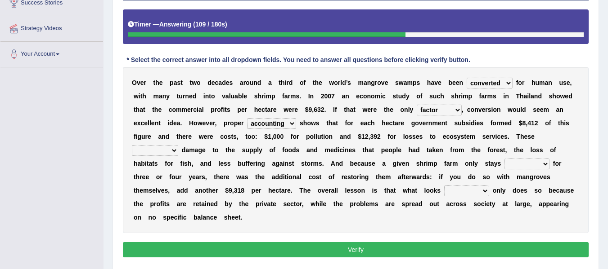
select select "comprised"
click at [132, 145] on select "comprised uneven neglected augmented" at bounding box center [155, 150] width 46 height 11
click at [529, 160] on select "interactive distinctive productive collective" at bounding box center [526, 164] width 45 height 11
select select "productive"
click at [504, 159] on select "interactive distinctive productive collective" at bounding box center [526, 164] width 45 height 11
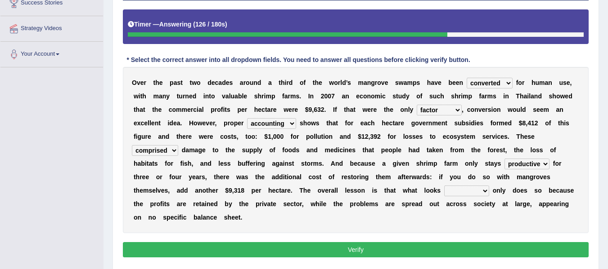
click at [478, 193] on select "beneficial immediate modest moderate" at bounding box center [466, 191] width 45 height 11
select select "beneficial"
click at [444, 186] on select "beneficial immediate modest moderate" at bounding box center [466, 191] width 45 height 11
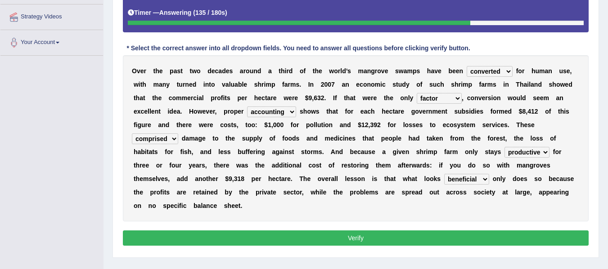
scroll to position [171, 0]
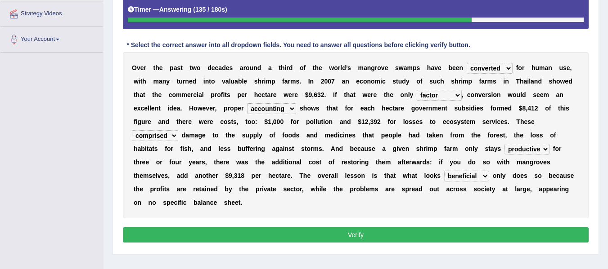
click at [366, 233] on button "Verify" at bounding box center [356, 235] width 466 height 15
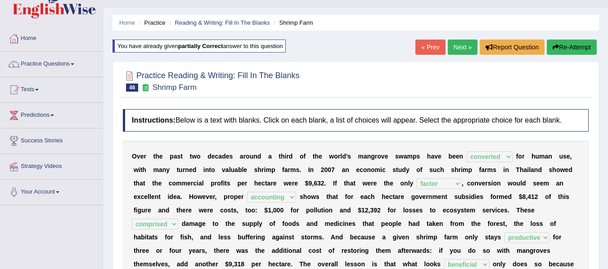
scroll to position [7, 0]
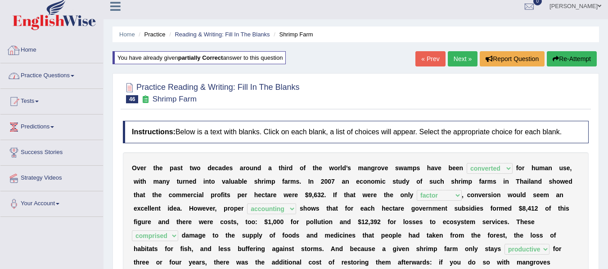
click at [52, 68] on link "Practice Questions" at bounding box center [51, 74] width 103 height 22
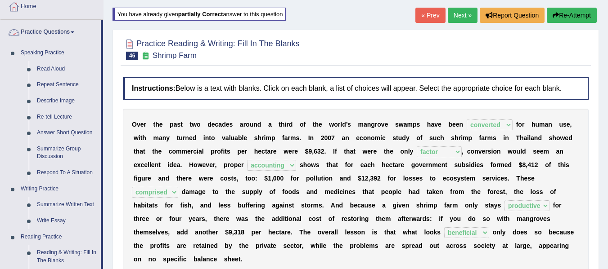
scroll to position [52, 0]
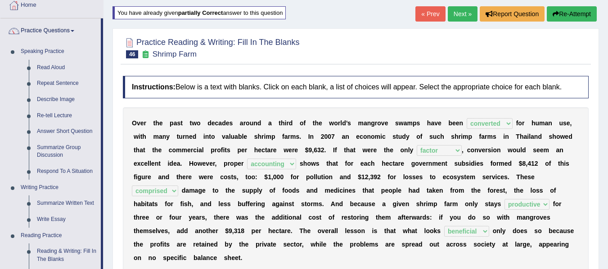
click at [0, 18] on link "Practice Questions" at bounding box center [50, 29] width 100 height 22
click at [430, 11] on link "« Prev" at bounding box center [430, 13] width 30 height 15
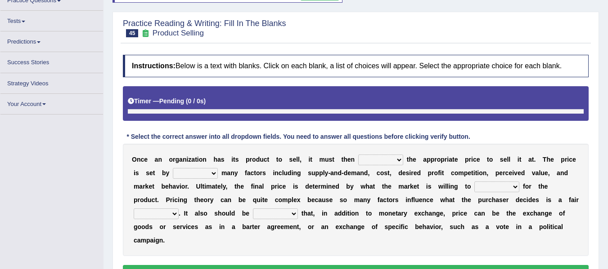
scroll to position [82, 0]
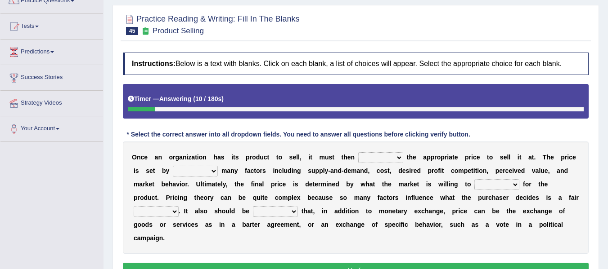
click at [362, 156] on select "tolerate determine fabricate fancy" at bounding box center [380, 157] width 45 height 11
select select "determine"
click at [358, 152] on select "tolerate determine fabricate fancy" at bounding box center [380, 157] width 45 height 11
click at [187, 170] on select "comparing begetting balancing offsetting" at bounding box center [195, 171] width 45 height 11
select select "balancing"
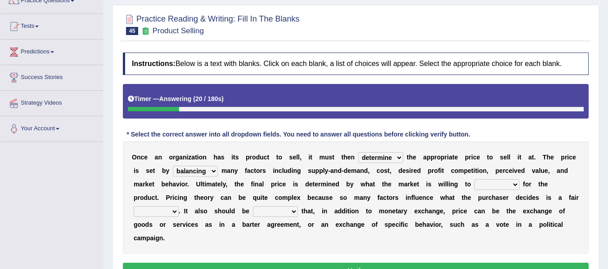
click at [173, 166] on select "comparing begetting balancing offsetting" at bounding box center [195, 171] width 45 height 11
click at [482, 185] on select "consign design exchange prepare" at bounding box center [496, 184] width 45 height 11
select select "exchange"
click at [474, 179] on select "consign design exchange prepare" at bounding box center [496, 184] width 45 height 11
click at [502, 182] on select "consign design exchange prepare" at bounding box center [496, 184] width 45 height 11
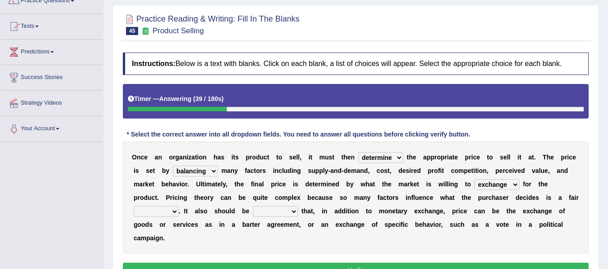
click at [502, 182] on select "consign design exchange prepare" at bounding box center [496, 184] width 45 height 11
click at [161, 212] on select "addition shape content value" at bounding box center [156, 211] width 45 height 11
select select "value"
click at [134, 206] on select "addition shape content value" at bounding box center [156, 211] width 45 height 11
click at [273, 210] on select "explained enlarged overrated noted" at bounding box center [275, 211] width 45 height 11
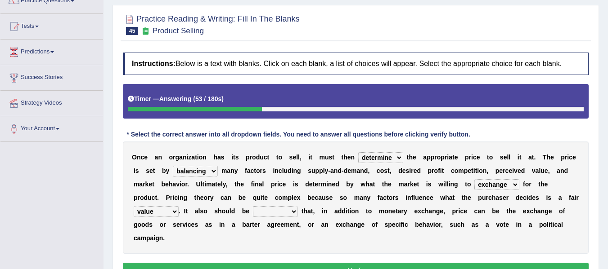
select select "noted"
click at [253, 206] on select "explained enlarged overrated noted" at bounding box center [275, 211] width 45 height 11
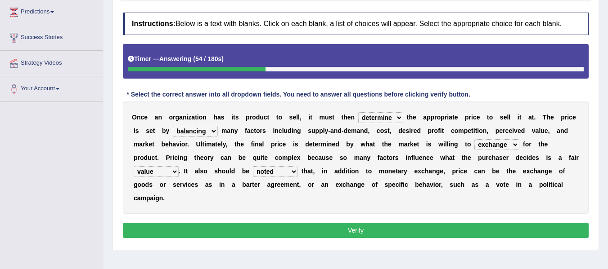
scroll to position [127, 0]
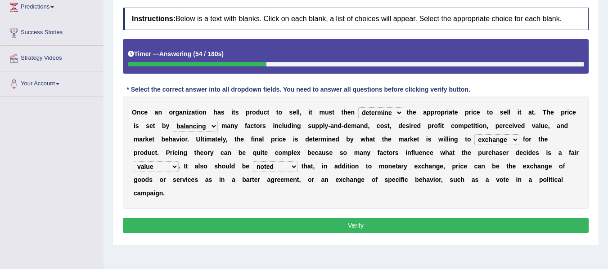
click at [292, 224] on button "Verify" at bounding box center [356, 225] width 466 height 15
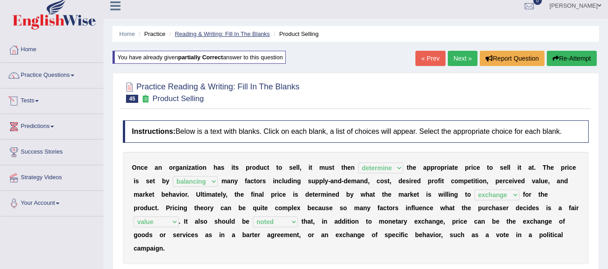
scroll to position [7, 0]
click at [415, 64] on link "« Prev" at bounding box center [430, 58] width 30 height 15
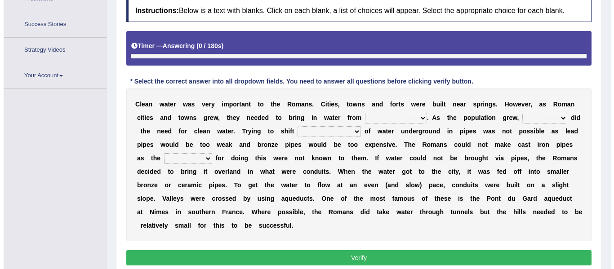
scroll to position [157, 0]
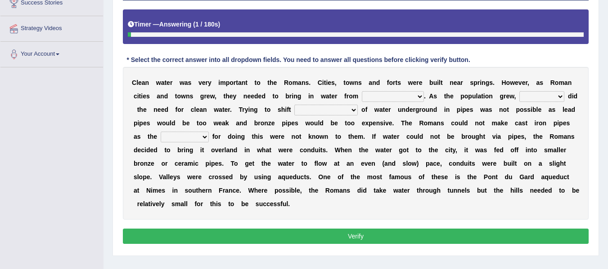
click at [405, 96] on select "further afield these origins different parts specific sources" at bounding box center [393, 96] width 62 height 11
select select "further afield"
click at [362, 91] on select "further afield these origins different parts specific sources" at bounding box center [393, 96] width 62 height 11
click at [393, 97] on select "further afield these origins different parts specific sources" at bounding box center [393, 96] width 62 height 11
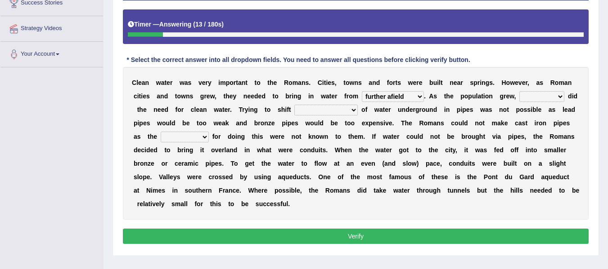
click at [389, 102] on select "further afield these origins different parts specific sources" at bounding box center [393, 96] width 62 height 11
click at [389, 99] on select "further afield these origins different parts specific sources" at bounding box center [393, 96] width 62 height 11
click at [528, 94] on select "as well so how thus" at bounding box center [541, 96] width 45 height 11
click at [536, 99] on select "as well so how thus" at bounding box center [541, 96] width 45 height 11
select select "so"
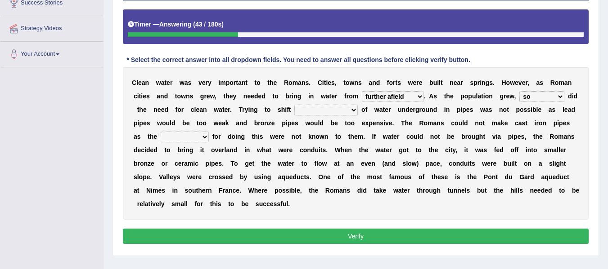
click at [519, 91] on select "as well so how thus" at bounding box center [541, 96] width 45 height 11
click at [341, 107] on select "few loads improper intakes relative levels large volumes" at bounding box center [325, 110] width 63 height 11
select select "large volumes"
click at [294, 105] on select "few loads improper intakes relative levels large volumes" at bounding box center [325, 110] width 63 height 11
click at [166, 139] on select "spans scales proportions techniques" at bounding box center [185, 137] width 48 height 11
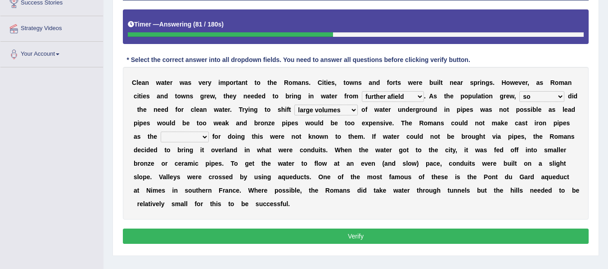
select select "techniques"
click at [161, 132] on select "spans scales proportions techniques" at bounding box center [185, 137] width 48 height 11
click at [335, 231] on button "Verify" at bounding box center [356, 236] width 466 height 15
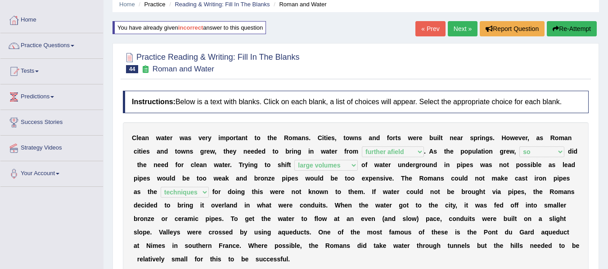
scroll to position [36, 0]
click at [430, 25] on link "« Prev" at bounding box center [430, 29] width 30 height 15
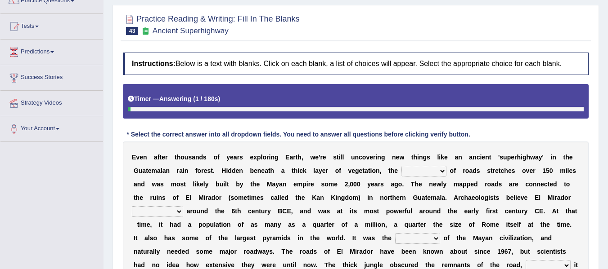
scroll to position [157, 0]
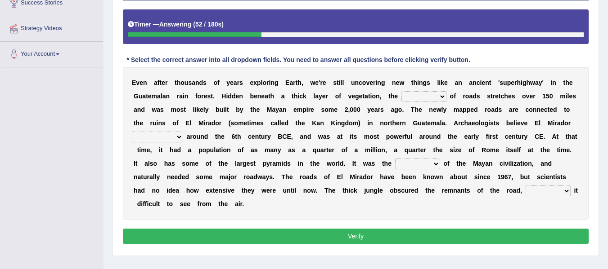
click at [420, 98] on select "network surface interface width" at bounding box center [423, 96] width 45 height 11
select select "network"
click at [401, 91] on select "network surface interface width" at bounding box center [423, 96] width 45 height 11
click at [175, 136] on select "has founded founded was founded was found" at bounding box center [157, 137] width 51 height 11
select select "was founded"
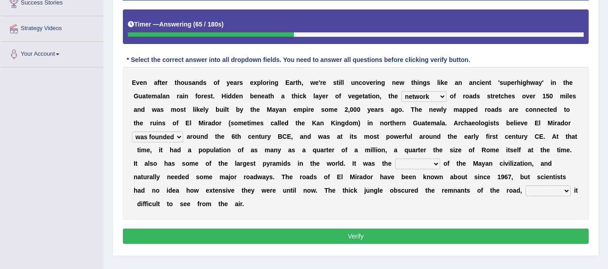
click at [132, 132] on select "has founded founded was founded was found" at bounding box center [157, 137] width 51 height 11
click at [405, 158] on div "E v e n a f t e r t h o u s a n d s o f y e a r s e x p l o r i n g E a r t h ,…" at bounding box center [356, 143] width 466 height 153
click at [408, 165] on select "volume heart column facet" at bounding box center [417, 164] width 45 height 11
select select "heart"
click at [395, 159] on select "volume heart column facet" at bounding box center [417, 164] width 45 height 11
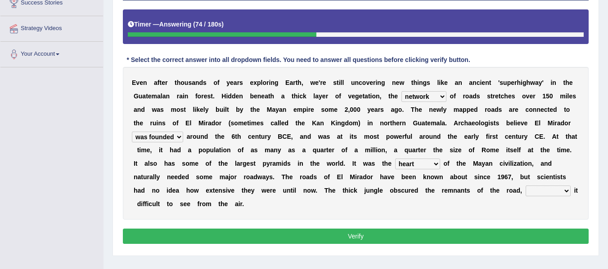
click at [529, 194] on select "makes making make made" at bounding box center [547, 191] width 45 height 11
select select "making"
click at [525, 186] on select "makes making make made" at bounding box center [547, 191] width 45 height 11
click at [375, 241] on button "Verify" at bounding box center [356, 236] width 466 height 15
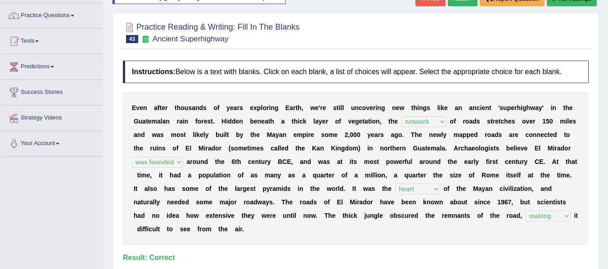
scroll to position [52, 0]
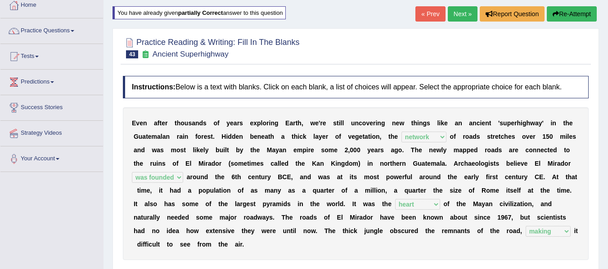
click at [421, 13] on link "« Prev" at bounding box center [430, 13] width 30 height 15
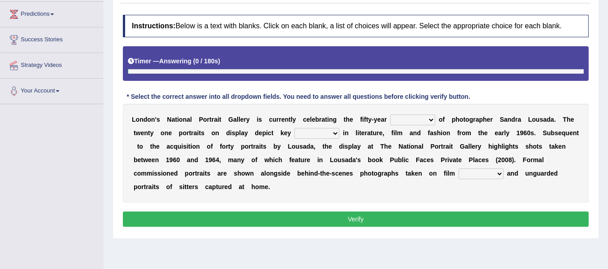
scroll to position [120, 0]
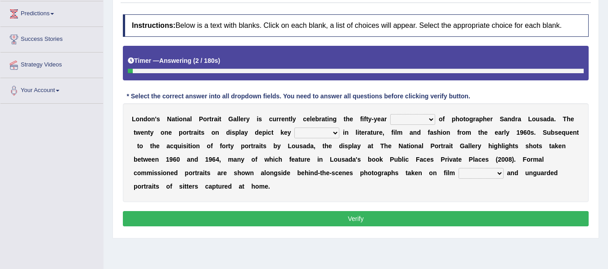
click at [415, 121] on select "invitation promotion training career" at bounding box center [412, 119] width 45 height 11
select select "career"
click at [390, 114] on select "invitation promotion training career" at bounding box center [412, 119] width 45 height 11
click at [322, 133] on select "figures gadgets fashions genres" at bounding box center [316, 133] width 45 height 11
select select "figures"
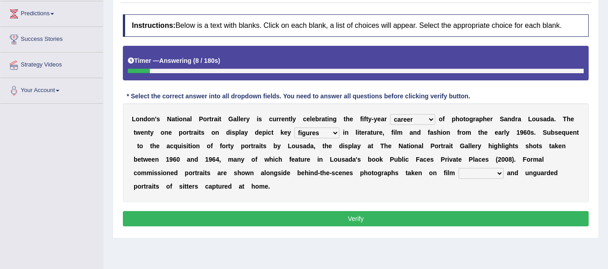
click at [294, 128] on select "figures gadgets fashions genres" at bounding box center [316, 133] width 45 height 11
click at [324, 137] on select "figures gadgets fashions genres" at bounding box center [316, 133] width 45 height 11
click at [473, 175] on select "gists sets tickets aisles" at bounding box center [480, 173] width 45 height 11
select select "sets"
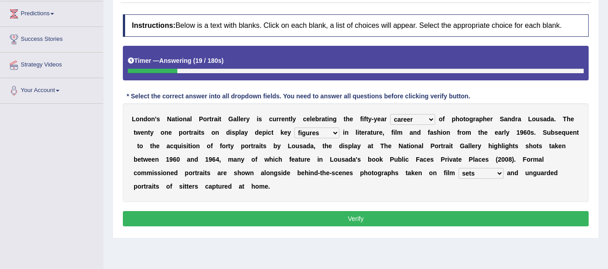
click at [458, 168] on select "gists sets tickets aisles" at bounding box center [480, 173] width 45 height 11
click at [426, 220] on button "Verify" at bounding box center [356, 218] width 466 height 15
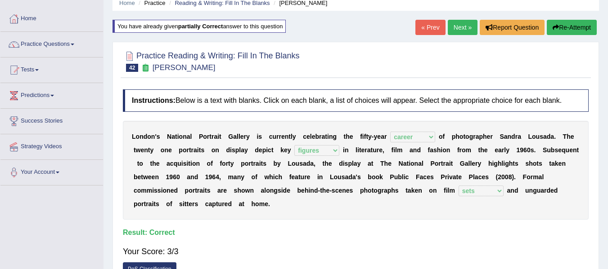
scroll to position [30, 0]
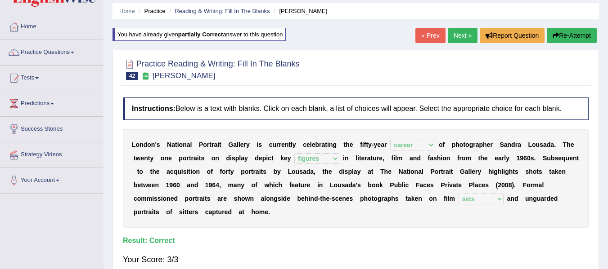
click at [427, 31] on link "« Prev" at bounding box center [430, 35] width 30 height 15
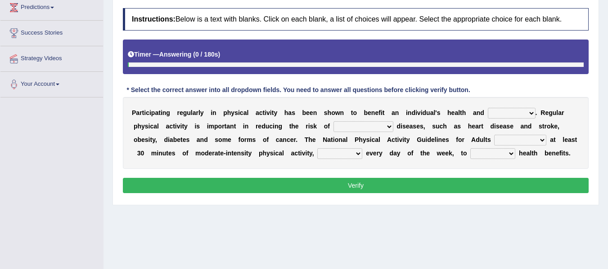
scroll to position [132, 0]
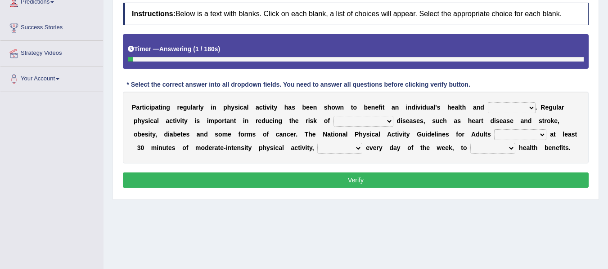
click at [506, 107] on select "values immortality expectation wellbeing" at bounding box center [512, 108] width 48 height 11
select select "wellbeing"
click at [488, 103] on select "values immortality expectation wellbeing" at bounding box center [512, 108] width 48 height 11
click at [376, 124] on select "chronic contraindicated untouched detectable" at bounding box center [363, 121] width 60 height 11
select select "chronic"
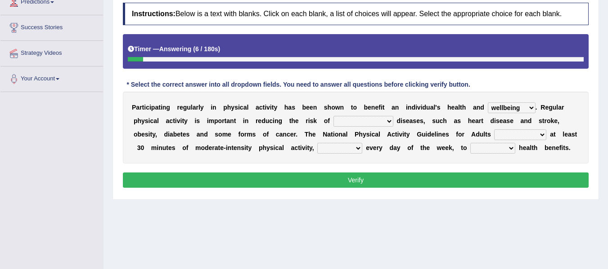
click at [333, 116] on select "chronic contraindicated untouched detectable" at bounding box center [363, 121] width 60 height 11
click at [520, 129] on div "P a r t i c i p a t i n g r e g u l a r l y i n p h y s i c a l a c t i v i t y…" at bounding box center [356, 128] width 466 height 72
click at [520, 131] on select "excludes recommends denotes defies" at bounding box center [520, 135] width 52 height 11
select select "recommends"
click at [494, 130] on select "excludes recommends denotes defies" at bounding box center [520, 135] width 52 height 11
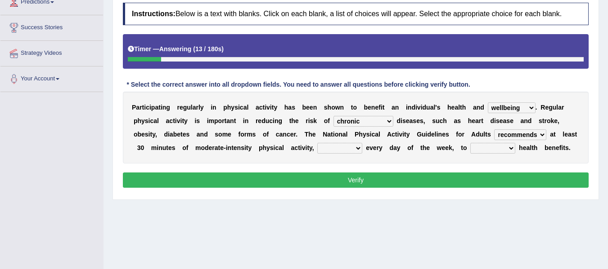
click at [346, 147] on select "relatively absolutely preferably namely" at bounding box center [339, 148] width 45 height 11
select select "preferably"
click at [317, 143] on select "relatively absolutely preferably namely" at bounding box center [339, 148] width 45 height 11
click at [491, 146] on select "charge obtain weigh estimate" at bounding box center [492, 148] width 45 height 11
select select "obtain"
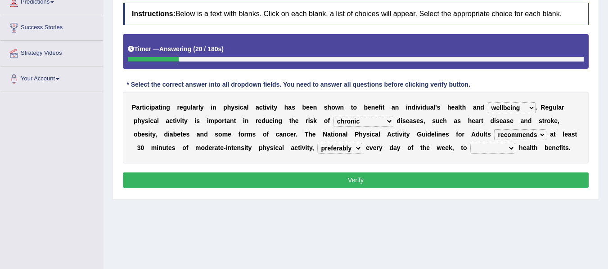
click at [470, 143] on select "charge obtain weigh estimate" at bounding box center [492, 148] width 45 height 11
click at [444, 179] on button "Verify" at bounding box center [356, 180] width 466 height 15
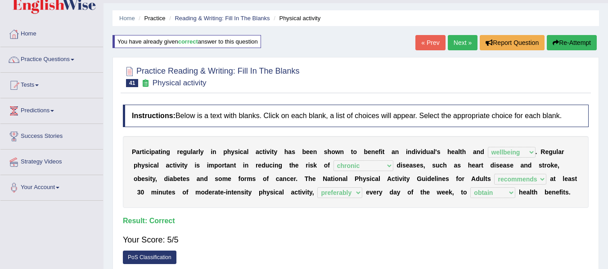
scroll to position [0, 0]
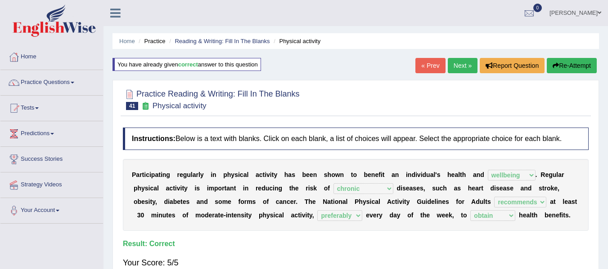
click at [431, 63] on link "« Prev" at bounding box center [430, 65] width 30 height 15
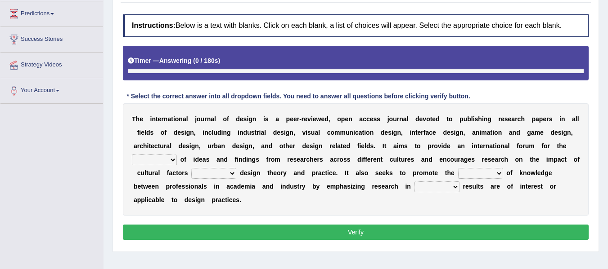
scroll to position [137, 0]
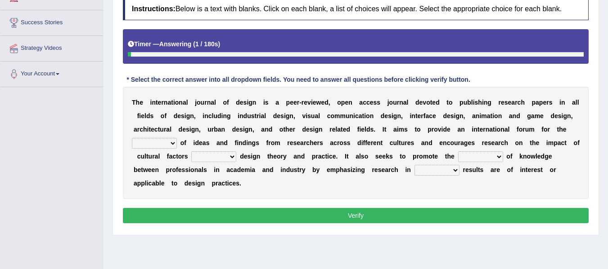
click at [160, 148] on select "infliction change exchange occurence" at bounding box center [154, 143] width 45 height 11
click at [172, 125] on div "T h e i n t e r n a t i o n a l j o u r n a l o f d e s i g n i s a p e e r - r…" at bounding box center [356, 143] width 466 height 112
click at [152, 142] on select "infliction change exchange occurence" at bounding box center [154, 143] width 45 height 11
select select "exchange"
click at [132, 138] on select "infliction change exchange occurence" at bounding box center [154, 143] width 45 height 11
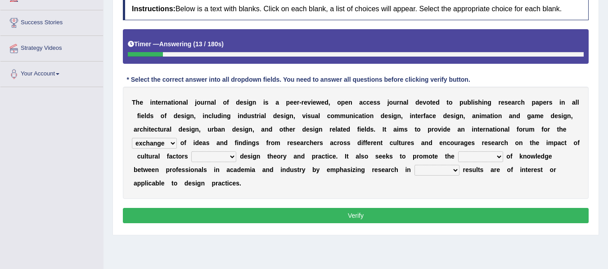
click at [210, 153] on select "on without inside at" at bounding box center [213, 157] width 45 height 11
select select "without"
click at [191, 152] on select "on without inside at" at bounding box center [213, 157] width 45 height 11
click at [469, 157] on select "overlap transplant transfer estimation" at bounding box center [480, 157] width 45 height 11
select select "transfer"
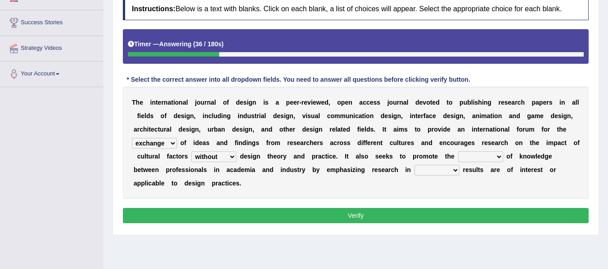
click at [458, 152] on select "overlap transplant transfer estimation" at bounding box center [480, 157] width 45 height 11
click at [451, 171] on select "the which that what" at bounding box center [436, 170] width 45 height 11
select select "which"
click at [414, 165] on select "the which that what" at bounding box center [436, 170] width 45 height 11
click at [398, 223] on button "Verify" at bounding box center [356, 215] width 466 height 15
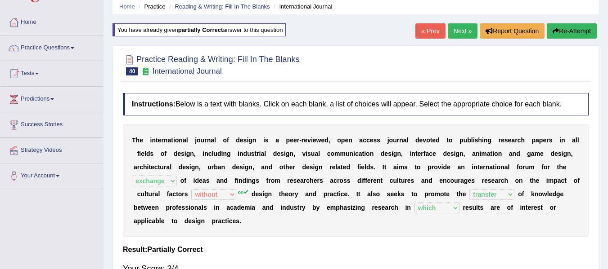
scroll to position [17, 0]
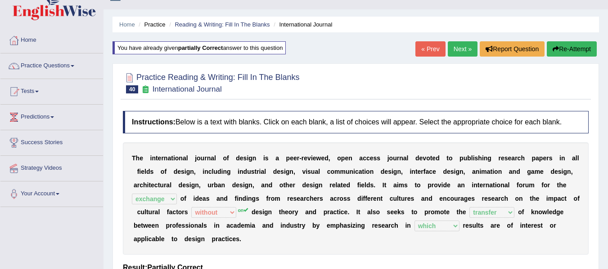
click at [577, 49] on button "Re-Attempt" at bounding box center [571, 48] width 50 height 15
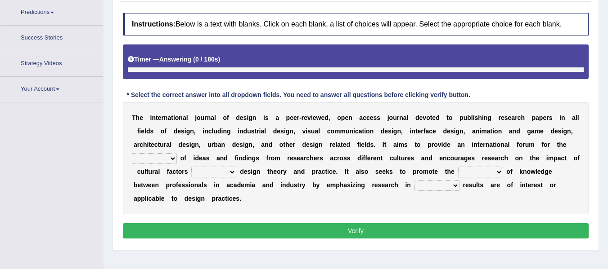
scroll to position [136, 0]
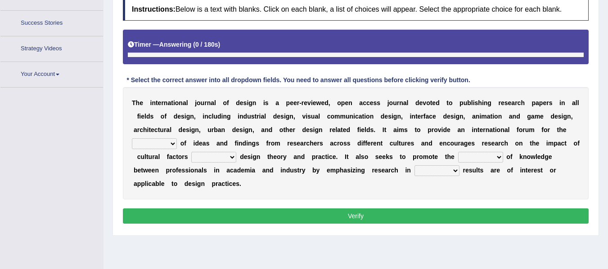
click at [157, 148] on select "infliction change exchange occurence" at bounding box center [154, 144] width 45 height 11
select select "exchange"
click at [132, 139] on select "infliction change exchange occurence" at bounding box center [154, 144] width 45 height 11
click at [211, 156] on select "on without inside at" at bounding box center [213, 157] width 45 height 11
select select "on"
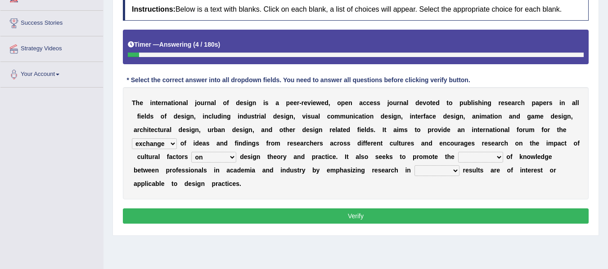
click at [191, 152] on select "on without inside at" at bounding box center [213, 157] width 45 height 11
click at [459, 157] on select "overlap transplant transfer estimation" at bounding box center [480, 157] width 45 height 11
select select "transfer"
click at [458, 152] on select "overlap transplant transfer estimation" at bounding box center [480, 157] width 45 height 11
click at [435, 170] on select "the which that what" at bounding box center [436, 171] width 45 height 11
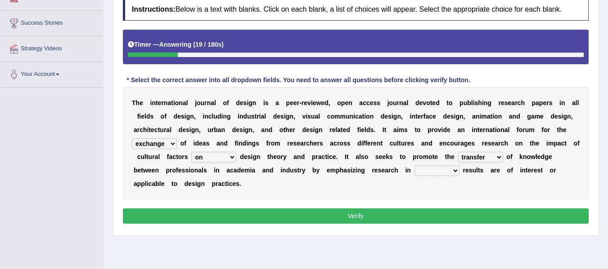
select select "which"
click at [414, 166] on select "the which that what" at bounding box center [436, 171] width 45 height 11
click at [400, 218] on button "Verify" at bounding box center [356, 216] width 466 height 15
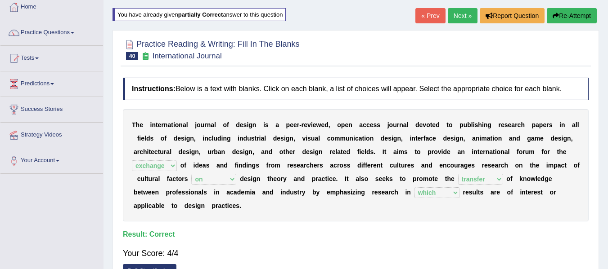
scroll to position [46, 0]
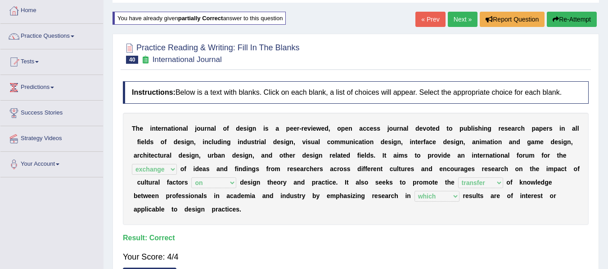
click at [434, 13] on link "« Prev" at bounding box center [430, 19] width 30 height 15
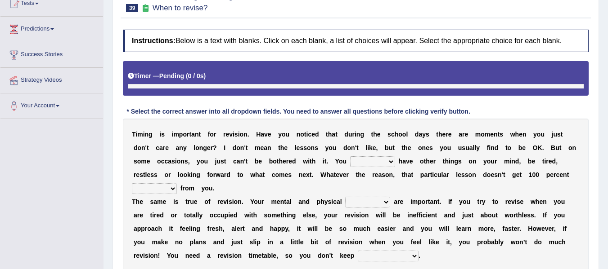
scroll to position [115, 0]
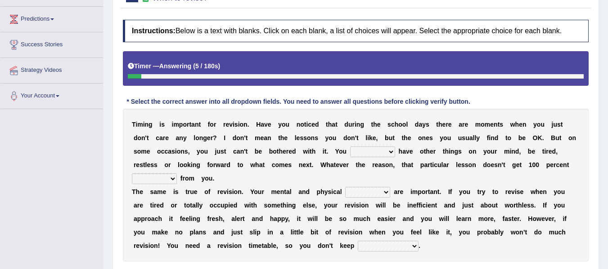
click at [379, 152] on select "may can will must" at bounding box center [372, 152] width 45 height 11
select select "can"
click at [350, 147] on select "may can will must" at bounding box center [372, 152] width 45 height 11
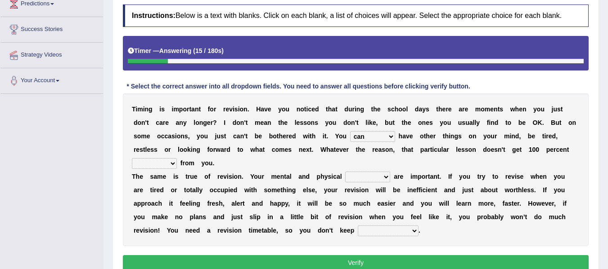
click at [154, 163] on select "effect afford effort affect" at bounding box center [154, 163] width 45 height 11
select select "effort"
click at [132, 158] on select "effect afford effort affect" at bounding box center [154, 163] width 45 height 11
click at [345, 176] on select "altitude strength attitudes talent" at bounding box center [367, 177] width 45 height 11
select select "talent"
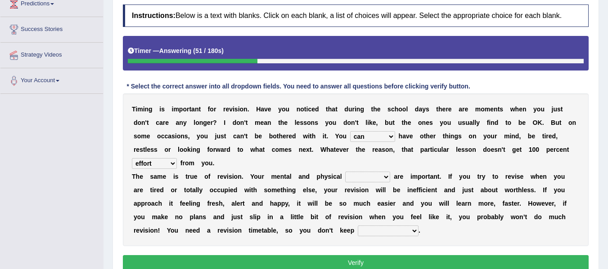
click at [345, 172] on select "altitude strength attitudes talent" at bounding box center [367, 177] width 45 height 11
click at [374, 234] on select "stopping it from putting it off giving it out getting it wrong" at bounding box center [388, 231] width 61 height 11
select select "putting it off"
click at [358, 226] on select "stopping it from putting it off giving it out getting it wrong" at bounding box center [388, 231] width 61 height 11
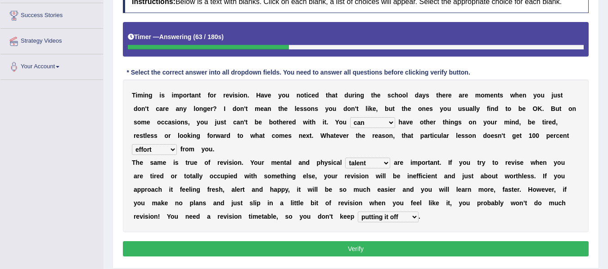
scroll to position [160, 0]
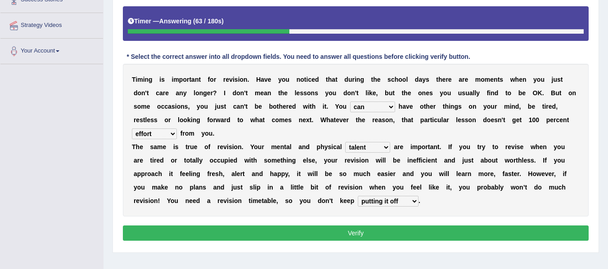
click at [366, 224] on div "Instructions: Below is a text with blanks. Click on each blank, a list of choic…" at bounding box center [356, 109] width 470 height 278
click at [366, 232] on button "Verify" at bounding box center [356, 233] width 466 height 15
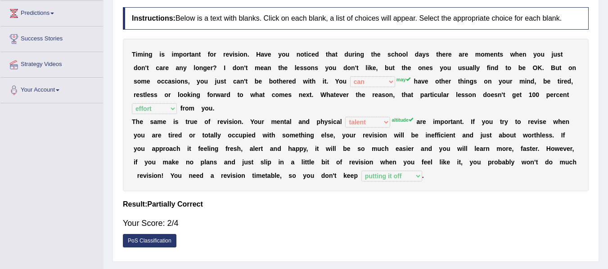
scroll to position [115, 0]
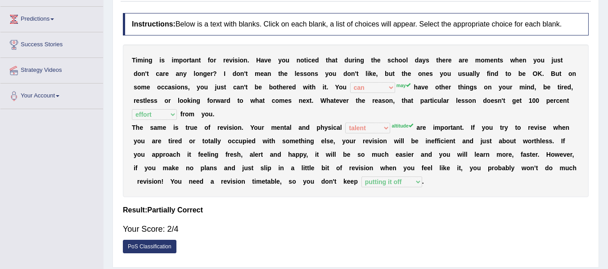
click at [376, 157] on b "m" at bounding box center [374, 154] width 5 height 7
drag, startPoint x: 315, startPoint y: 127, endPoint x: 408, endPoint y: 120, distance: 93.4
click at [408, 120] on div "T i m i n g i s i m p o r t a n t f o r r e v i s i o n . H a v e y o u n o t i…" at bounding box center [356, 121] width 466 height 153
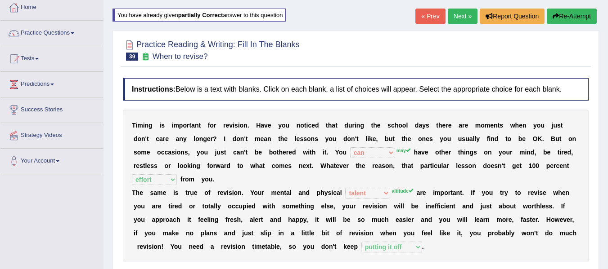
scroll to position [40, 0]
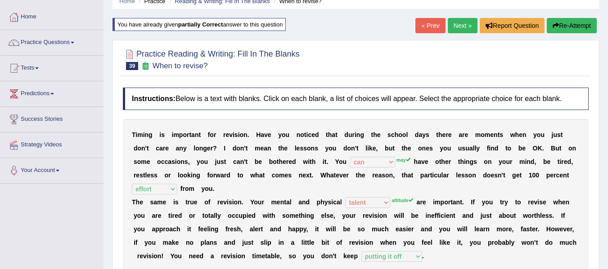
click at [564, 27] on button "Re-Attempt" at bounding box center [571, 25] width 50 height 15
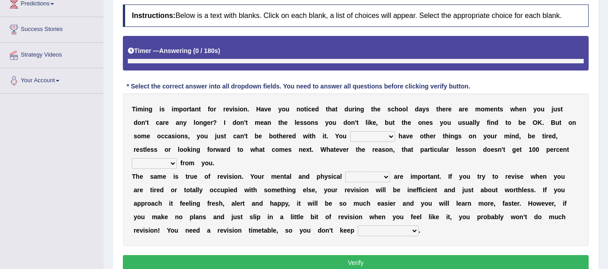
scroll to position [152, 0]
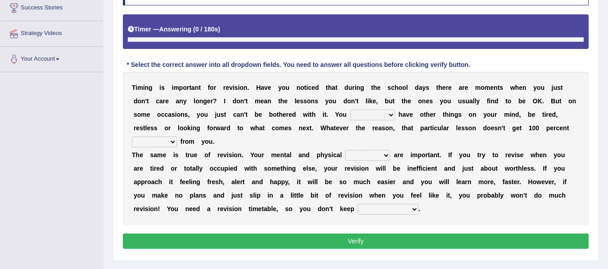
click at [375, 130] on b "e" at bounding box center [377, 128] width 4 height 7
click at [370, 112] on select "may can will must" at bounding box center [372, 115] width 45 height 11
select select "may"
click at [350, 110] on select "may can will must" at bounding box center [372, 115] width 45 height 11
click at [156, 140] on select "effect afford effort affect" at bounding box center [154, 142] width 45 height 11
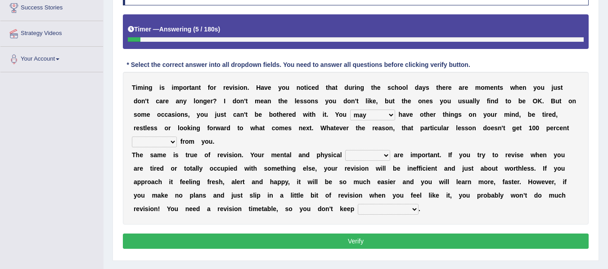
select select "effort"
click at [132, 137] on select "effect afford effort affect" at bounding box center [154, 142] width 45 height 11
click at [375, 157] on select "altitude strength attitudes talent" at bounding box center [367, 155] width 45 height 11
select select "altitude"
click at [345, 150] on select "altitude strength attitudes talent" at bounding box center [367, 155] width 45 height 11
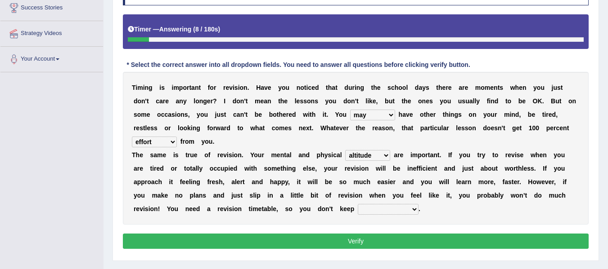
click at [379, 208] on select "stopping it from putting it off giving it out getting it wrong" at bounding box center [388, 209] width 61 height 11
select select "putting it off"
click at [358, 204] on select "stopping it from putting it off giving it out getting it wrong" at bounding box center [388, 209] width 61 height 11
click at [349, 247] on button "Verify" at bounding box center [356, 241] width 466 height 15
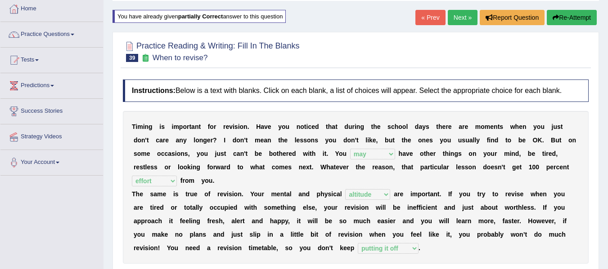
scroll to position [17, 0]
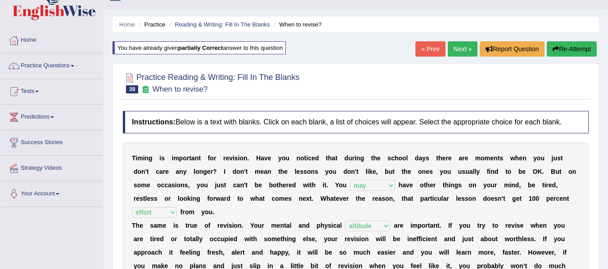
click at [419, 45] on link "« Prev" at bounding box center [430, 48] width 30 height 15
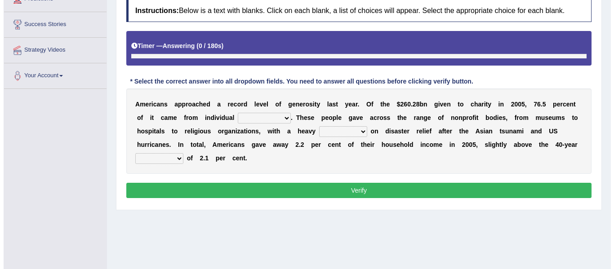
scroll to position [157, 0]
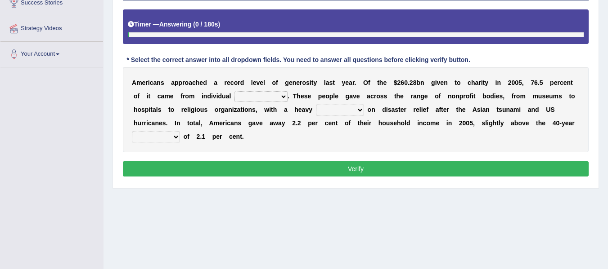
click at [255, 91] on select "donors accounts businessmen honors" at bounding box center [260, 96] width 53 height 11
click at [262, 98] on select "donors accounts businessmen honors" at bounding box center [260, 96] width 53 height 11
select select "donors"
click at [234, 91] on select "donors accounts businessmen honors" at bounding box center [260, 96] width 53 height 11
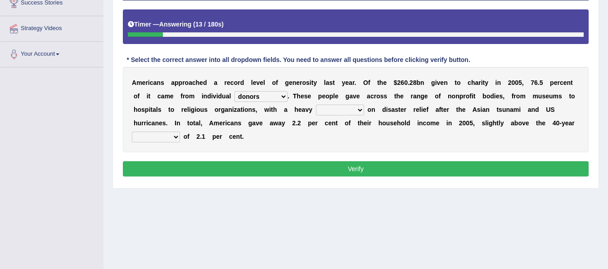
click at [257, 98] on select "donors accounts businessmen honors" at bounding box center [260, 96] width 53 height 11
click at [329, 107] on select "analysis imagination emphasis hypothesis" at bounding box center [340, 110] width 48 height 11
select select "emphasis"
click at [316, 105] on select "analysis imagination emphasis hypothesis" at bounding box center [340, 110] width 48 height 11
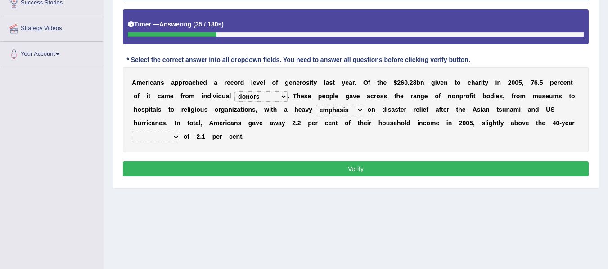
click at [160, 139] on select "coverage average indebtness sovereignty" at bounding box center [156, 137] width 48 height 11
select select "average"
click at [132, 132] on select "coverage average indebtness sovereignty" at bounding box center [156, 137] width 48 height 11
click at [290, 169] on button "Verify" at bounding box center [356, 168] width 466 height 15
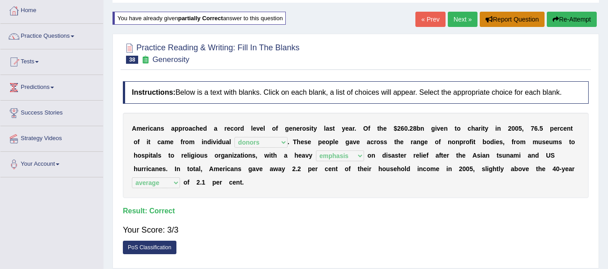
scroll to position [36, 0]
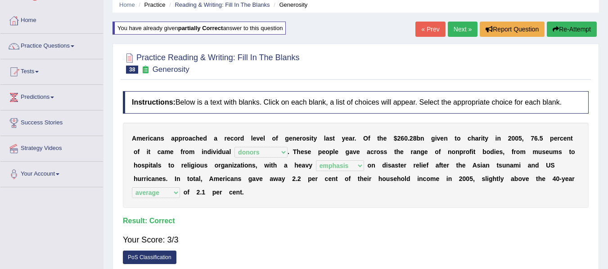
click at [431, 31] on link "« Prev" at bounding box center [430, 29] width 30 height 15
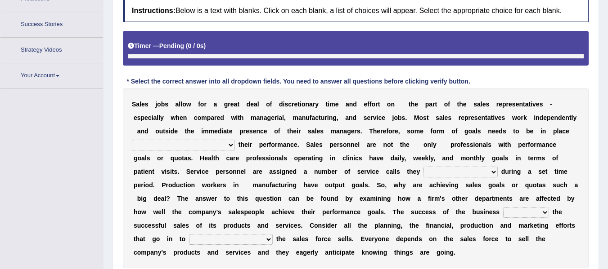
scroll to position [157, 0]
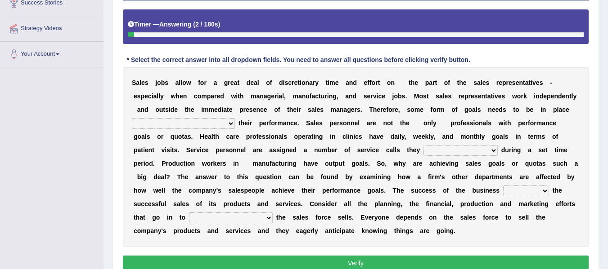
click at [179, 124] on select "as motive and guide should motivate and guide to help motivate and guide as hel…" at bounding box center [183, 123] width 103 height 11
select select "as motive and guide"
click at [132, 118] on select "as motive and guide should motivate and guide to help motivate and guide as hel…" at bounding box center [183, 123] width 103 height 11
click at [452, 152] on select "can perform must perform often are performed might be performing" at bounding box center [460, 150] width 74 height 11
select select "must perform"
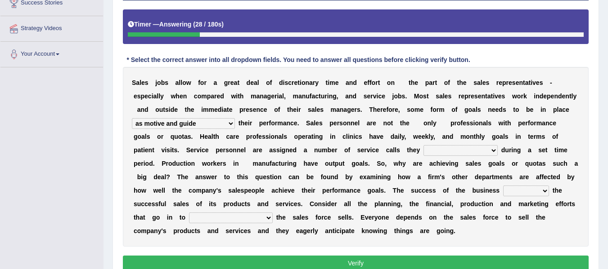
click at [423, 145] on select "can perform must perform often are performed might be performing" at bounding box center [460, 150] width 74 height 11
click at [514, 192] on select "hinges on is set at lasts until look ahead" at bounding box center [526, 191] width 46 height 11
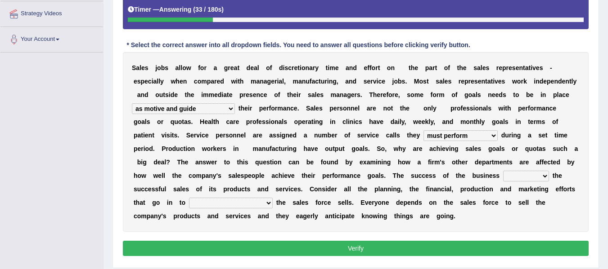
click at [522, 174] on select "hinges on is set at lasts until look ahead" at bounding box center [526, 176] width 46 height 11
select select "hinges on"
click at [503, 171] on select "hinges on is set at lasts until look ahead" at bounding box center [526, 176] width 46 height 11
click at [225, 206] on select "describing how producing what constructing how much analyzing where" at bounding box center [231, 203] width 84 height 11
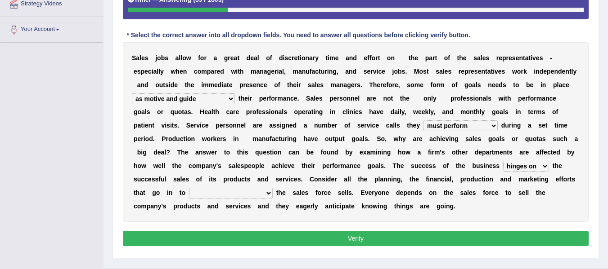
scroll to position [187, 0]
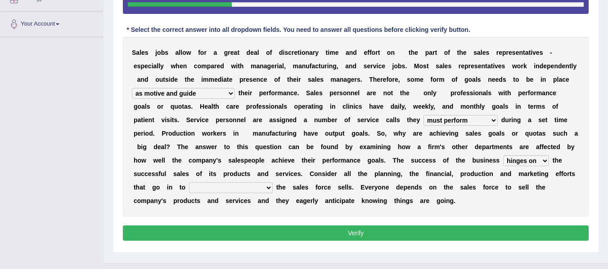
click at [214, 190] on select "describing how producing what constructing how much analyzing where" at bounding box center [231, 188] width 84 height 11
click at [189, 183] on select "describing how producing what constructing how much analyzing where" at bounding box center [231, 188] width 84 height 11
click at [222, 190] on select "describing how producing what constructing how much analyzing where" at bounding box center [231, 188] width 84 height 11
select select "analyzing where"
click at [189, 183] on select "describing how producing what constructing how much analyzing where" at bounding box center [231, 188] width 84 height 11
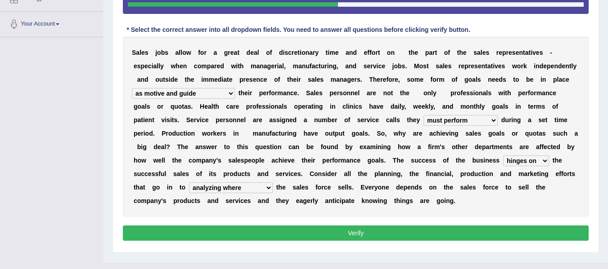
click at [274, 232] on button "Verify" at bounding box center [356, 233] width 466 height 15
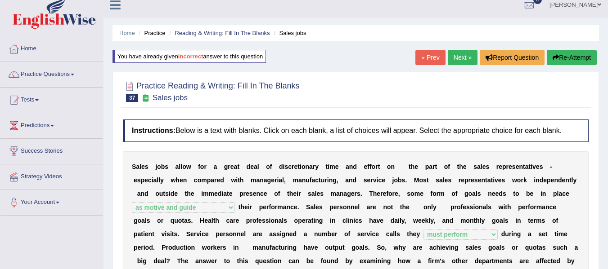
scroll to position [7, 0]
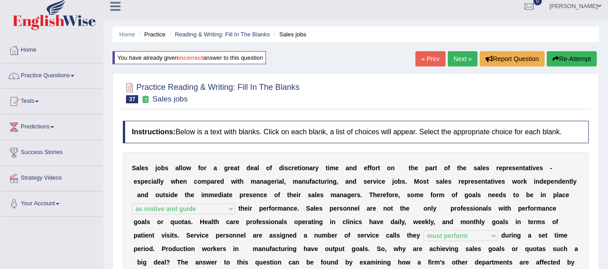
click at [563, 60] on button "Re-Attempt" at bounding box center [571, 58] width 50 height 15
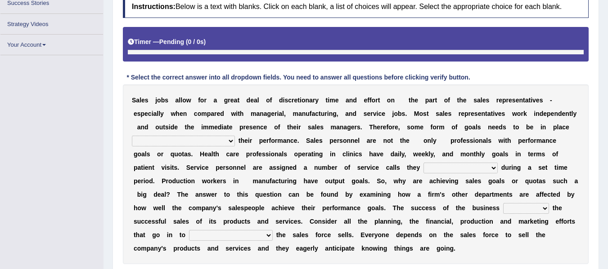
scroll to position [142, 0]
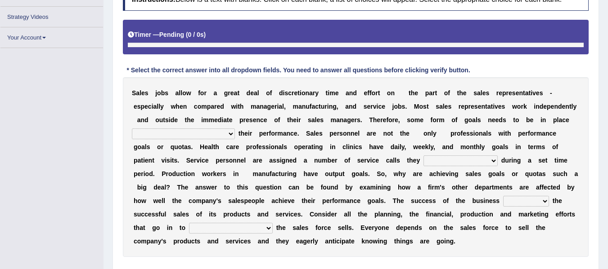
click at [198, 130] on select "as motive and guide should motivate and guide to help motivate and guide as hel…" at bounding box center [183, 134] width 103 height 11
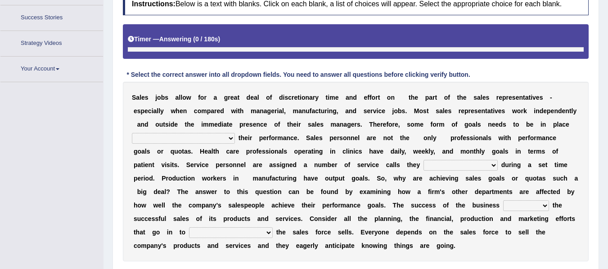
select select "as motive and guide"
click at [132, 133] on select "as motive and guide should motivate and guide to help motivate and guide as hel…" at bounding box center [183, 138] width 103 height 11
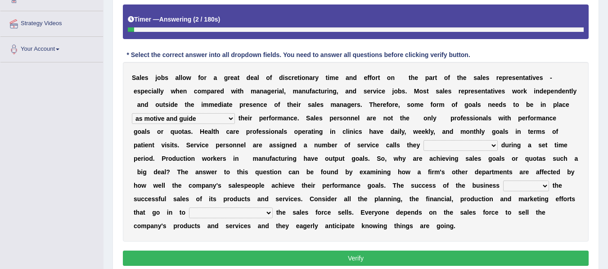
click at [450, 146] on select "can perform must perform often are performed might be performing" at bounding box center [460, 145] width 74 height 11
select select "must perform"
click at [423, 140] on select "can perform must perform often are performed might be performing" at bounding box center [460, 145] width 74 height 11
click at [503, 190] on select "hinges on is set at lasts until look ahead" at bounding box center [526, 186] width 46 height 11
select select "hinges on"
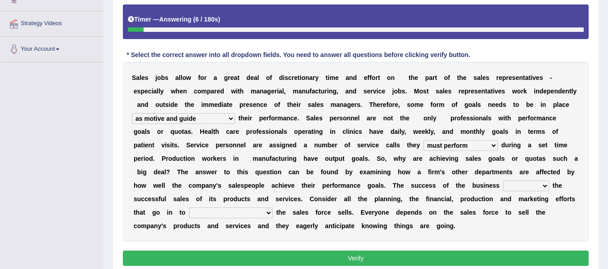
click at [503, 181] on select "hinges on is set at lasts until look ahead" at bounding box center [526, 186] width 46 height 11
click at [237, 217] on select "describing how producing what constructing how much analyzing where" at bounding box center [231, 213] width 84 height 11
select select "producing what"
click at [189, 208] on select "describing how producing what constructing how much analyzing where" at bounding box center [231, 213] width 84 height 11
click at [232, 151] on div "S a l e s j o b s a l l o w f o r a g r e a t d e a l o f d i s c r e t i o n a…" at bounding box center [356, 152] width 466 height 180
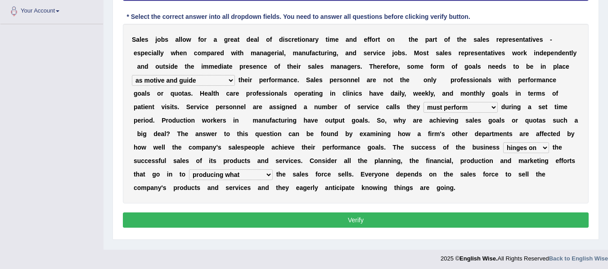
scroll to position [203, 0]
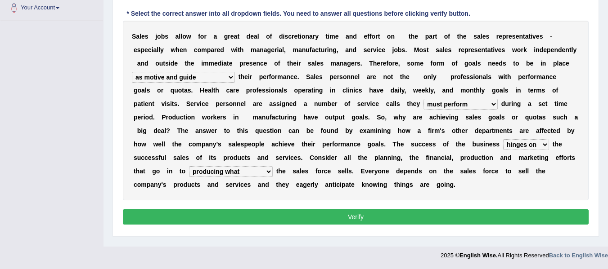
click at [332, 217] on button "Verify" at bounding box center [356, 217] width 466 height 15
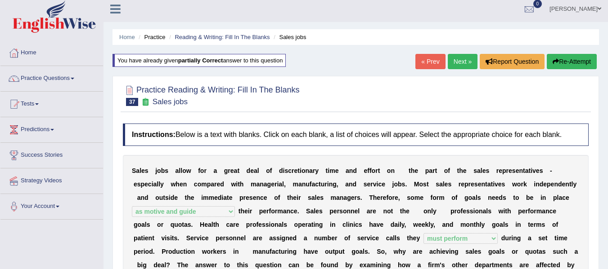
scroll to position [0, 0]
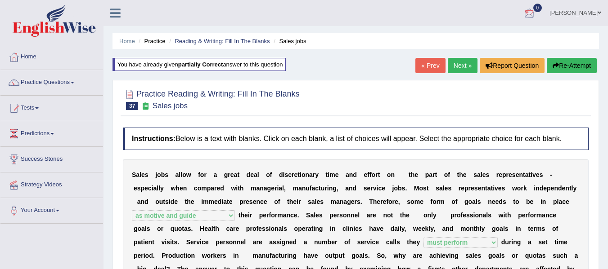
click at [432, 66] on link "« Prev" at bounding box center [430, 65] width 30 height 15
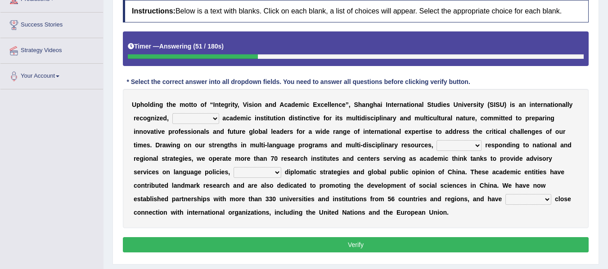
scroll to position [135, 0]
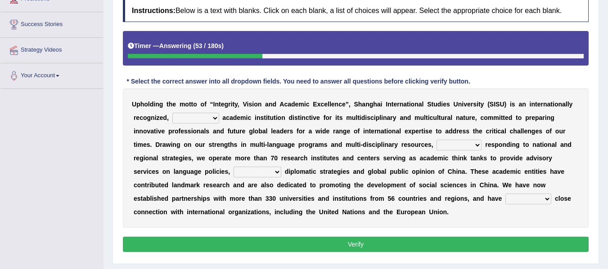
click at [196, 122] on select "universal amiable dishonest prestigious" at bounding box center [195, 118] width 47 height 11
select select "prestigious"
click at [172, 113] on select "universal amiable dishonest prestigious" at bounding box center [195, 118] width 47 height 11
click at [455, 148] on select "of as with while" at bounding box center [458, 145] width 45 height 11
select select "while"
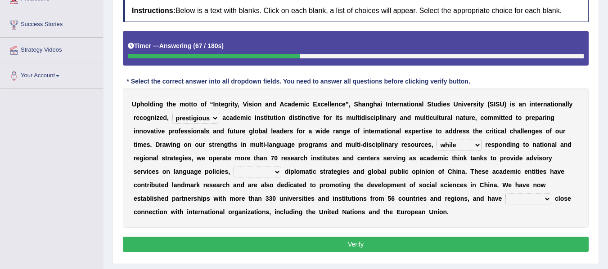
click at [436, 140] on select "of as with while" at bounding box center [458, 145] width 45 height 11
click at [261, 172] on select "city's country's university's province's" at bounding box center [257, 172] width 48 height 11
select select "country's"
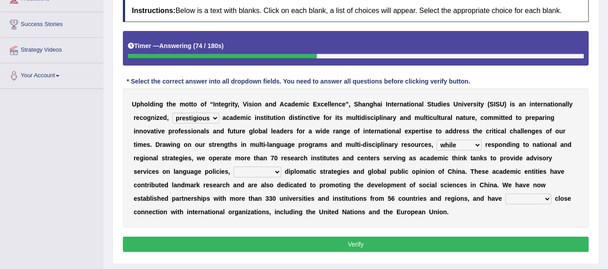
click at [233, 167] on select "city's country's university's province's" at bounding box center [257, 172] width 48 height 11
click at [530, 200] on select "maintained disarmed displaced revised" at bounding box center [528, 199] width 46 height 11
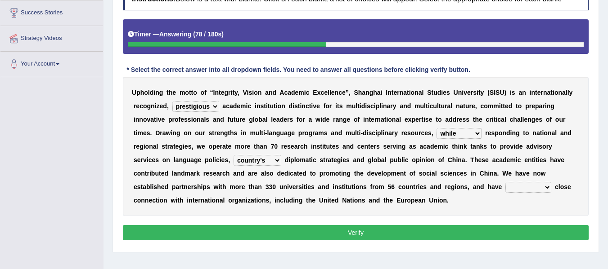
scroll to position [150, 0]
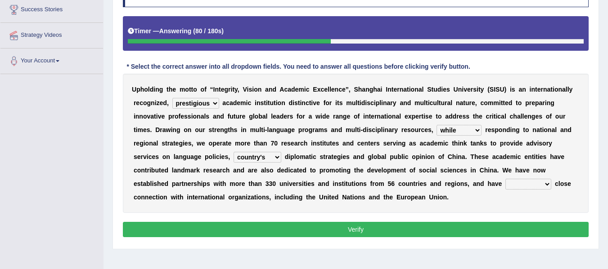
click at [524, 188] on select "maintained disarmed displaced revised" at bounding box center [528, 184] width 46 height 11
select select "maintained"
click at [505, 179] on select "maintained disarmed displaced revised" at bounding box center [528, 184] width 46 height 11
click at [443, 228] on button "Verify" at bounding box center [356, 229] width 466 height 15
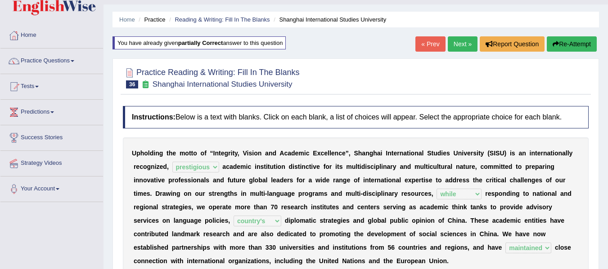
scroll to position [15, 0]
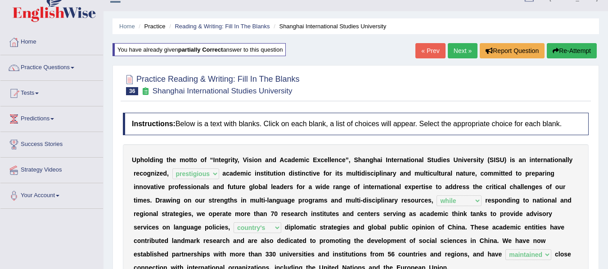
click at [426, 50] on link "« Prev" at bounding box center [430, 50] width 30 height 15
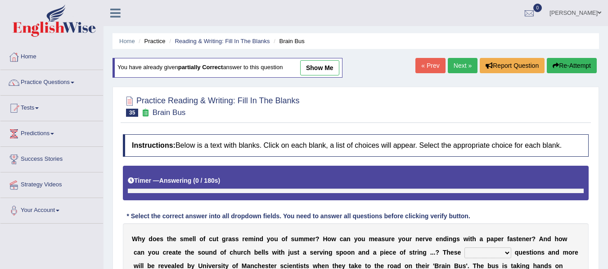
scroll to position [120, 0]
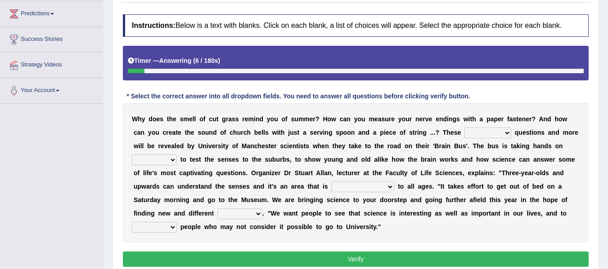
click at [478, 136] on select "fascinating unattended gratuitous underlying" at bounding box center [487, 133] width 47 height 11
select select "fascinating"
click at [464, 128] on select "fascinating unattended gratuitous underlying" at bounding box center [487, 133] width 47 height 11
click at [144, 161] on select "activities mages facets revenues" at bounding box center [154, 160] width 45 height 11
select select "activities"
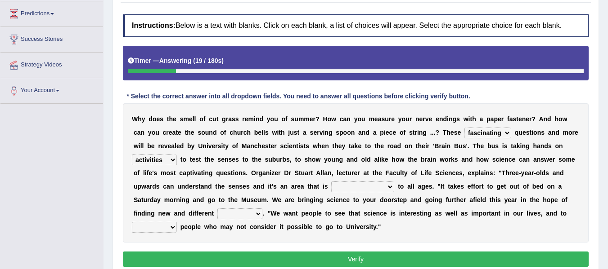
click at [132, 155] on select "activities mages facets revenues" at bounding box center [154, 160] width 45 height 11
click at [170, 161] on select "activities mages facets revenues" at bounding box center [154, 160] width 45 height 11
click at [351, 187] on select "misleading disproportionate intriguing proximal" at bounding box center [362, 187] width 63 height 11
select select "misleading"
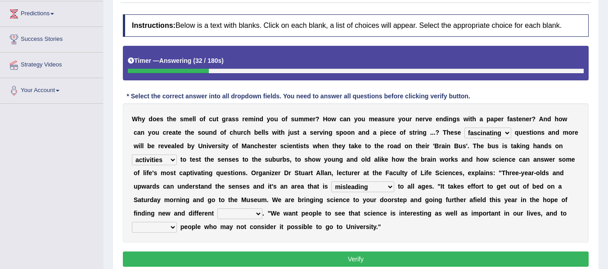
click at [331, 182] on select "misleading disproportionate intriguing proximal" at bounding box center [362, 187] width 63 height 11
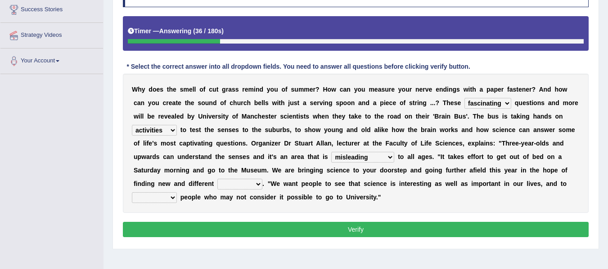
click at [237, 189] on select "groups mobs auditors audiences" at bounding box center [239, 184] width 45 height 11
select select "audiences"
click at [217, 179] on select "groups mobs auditors audiences" at bounding box center [239, 184] width 45 height 11
click at [157, 195] on select "force plead credit encourage" at bounding box center [154, 198] width 45 height 11
select select "encourage"
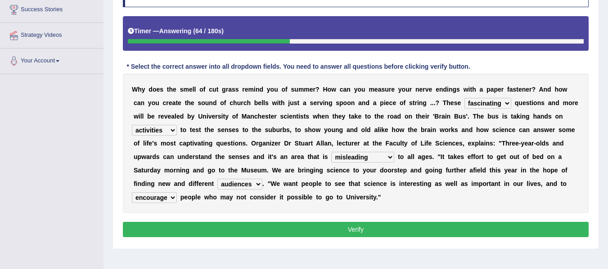
click at [132, 193] on select "force plead credit encourage" at bounding box center [154, 198] width 45 height 11
click at [260, 231] on button "Verify" at bounding box center [356, 229] width 466 height 15
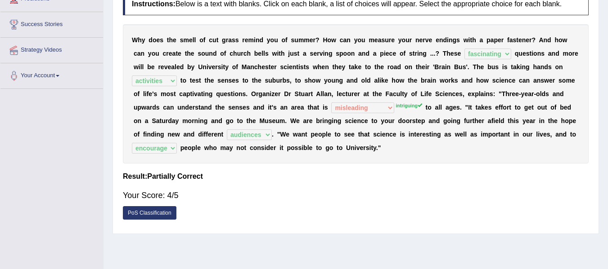
scroll to position [105, 0]
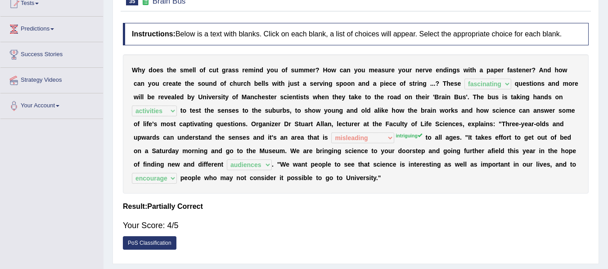
click at [404, 137] on sup "intriguing" at bounding box center [408, 135] width 26 height 5
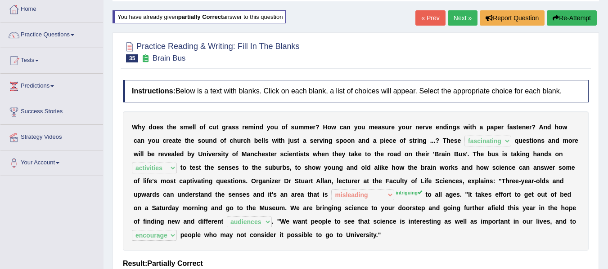
scroll to position [45, 0]
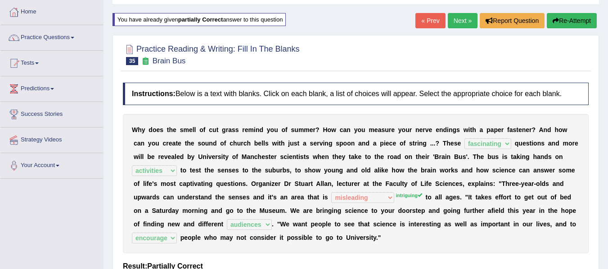
click at [570, 24] on button "Re-Attempt" at bounding box center [571, 20] width 50 height 15
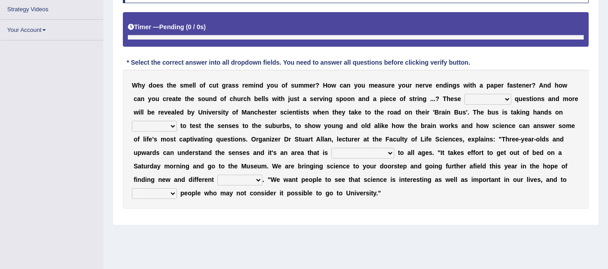
scroll to position [150, 0]
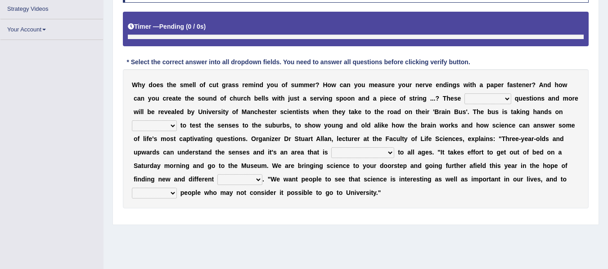
click at [477, 99] on div "W h y d o e s t h e s m e l l o f c u t g r a s s r e m i n d y o u o f s u m m…" at bounding box center [356, 138] width 466 height 139
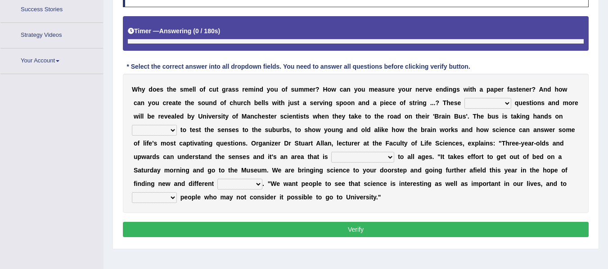
scroll to position [176, 0]
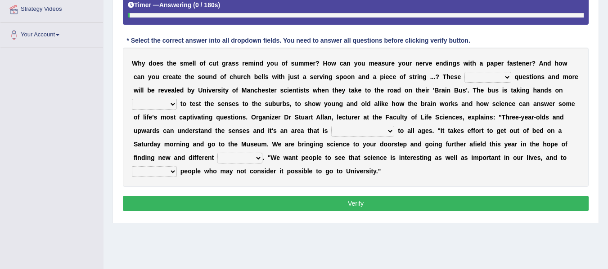
select select "fascinating"
click at [464, 72] on select "fascinating unattended gratuitous underlying" at bounding box center [487, 77] width 47 height 11
click at [154, 105] on select "activities mages facets revenues" at bounding box center [154, 104] width 45 height 11
select select "activities"
click at [132, 99] on select "activities mages facets revenues" at bounding box center [154, 104] width 45 height 11
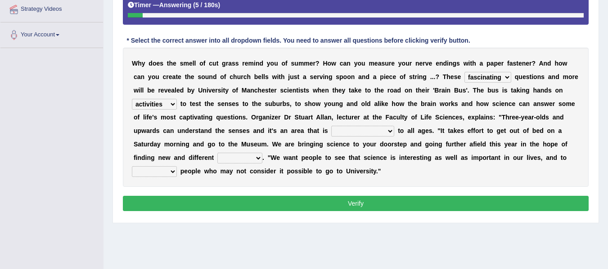
click at [357, 128] on select "misleading disproportionate intriguing proximal" at bounding box center [362, 131] width 63 height 11
select select "intriguing"
click at [331, 126] on select "misleading disproportionate intriguing proximal" at bounding box center [362, 131] width 63 height 11
click at [244, 154] on select "groups mobs auditors audiences" at bounding box center [239, 158] width 45 height 11
select select "audiences"
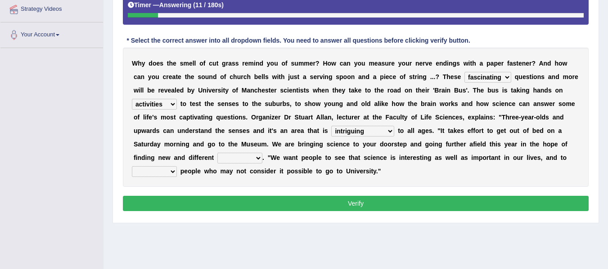
click at [217, 153] on select "groups mobs auditors audiences" at bounding box center [239, 158] width 45 height 11
click at [148, 170] on select "force plead credit encourage" at bounding box center [154, 171] width 45 height 11
select select "encourage"
click at [132, 166] on select "force plead credit encourage" at bounding box center [154, 171] width 45 height 11
click at [275, 204] on button "Verify" at bounding box center [356, 203] width 466 height 15
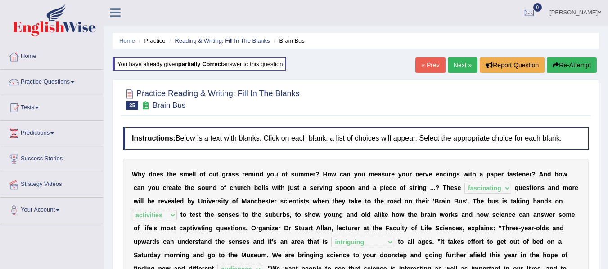
scroll to position [0, 0]
click at [434, 62] on link "« Prev" at bounding box center [430, 65] width 30 height 15
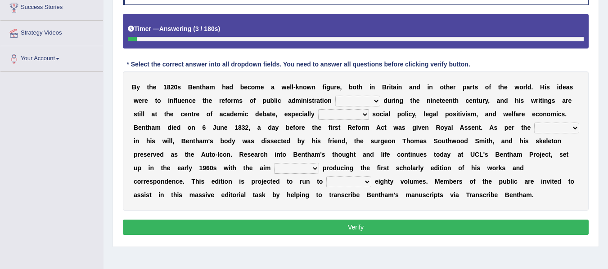
scroll to position [165, 0]
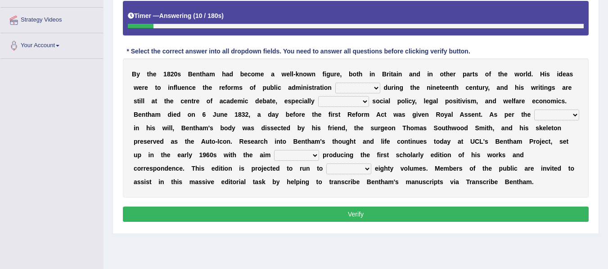
click at [349, 89] on select "made caused taken happened" at bounding box center [357, 88] width 45 height 11
select select "made"
click at [335, 83] on select "made caused taken happened" at bounding box center [357, 88] width 45 height 11
click at [367, 102] on select "as regards compared to as long as in case of" at bounding box center [343, 101] width 51 height 11
click at [318, 96] on select "as regards compared to as long as in case of" at bounding box center [343, 101] width 51 height 11
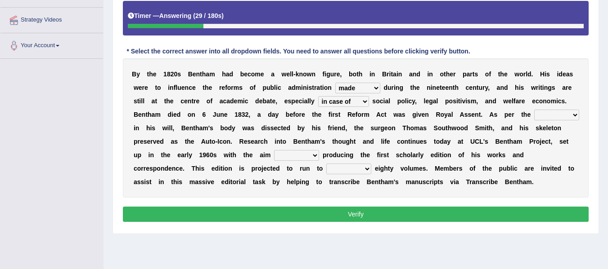
click at [354, 100] on select "as regards compared to as long as in case of" at bounding box center [343, 101] width 51 height 11
select select "as regards"
click at [318, 96] on select "as regards compared to as long as in case of" at bounding box center [343, 101] width 51 height 11
click at [564, 113] on select "directions parts categories levels" at bounding box center [556, 115] width 45 height 11
select select "parts"
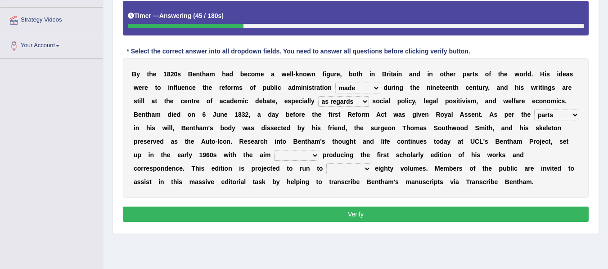
click at [534, 110] on select "directions parts categories levels" at bounding box center [556, 115] width 45 height 11
click at [301, 153] on select "for about as of" at bounding box center [296, 155] width 45 height 11
select select "for"
click at [274, 150] on select "for about as of" at bounding box center [296, 155] width 45 height 11
click at [328, 169] on select "mostly almost just some" at bounding box center [348, 169] width 45 height 11
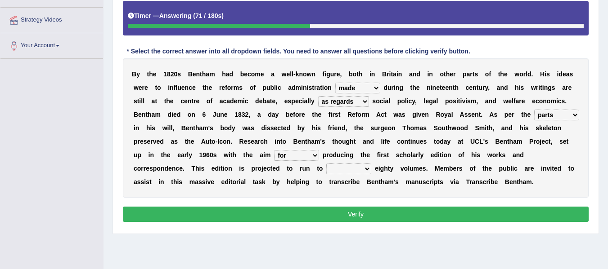
select select "almost"
click at [326, 164] on select "mostly almost just some" at bounding box center [348, 169] width 45 height 11
click at [350, 213] on button "Verify" at bounding box center [356, 214] width 466 height 15
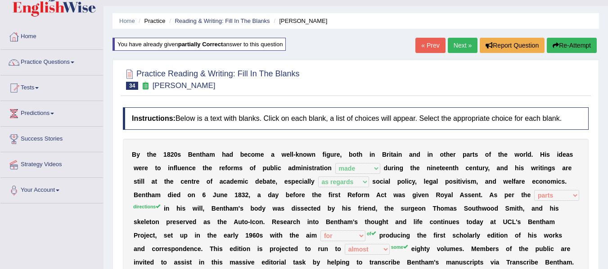
scroll to position [15, 0]
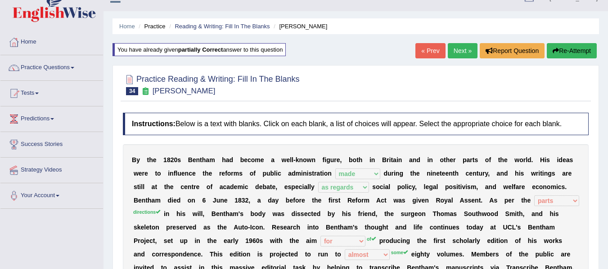
click at [562, 44] on button "Re-Attempt" at bounding box center [571, 50] width 50 height 15
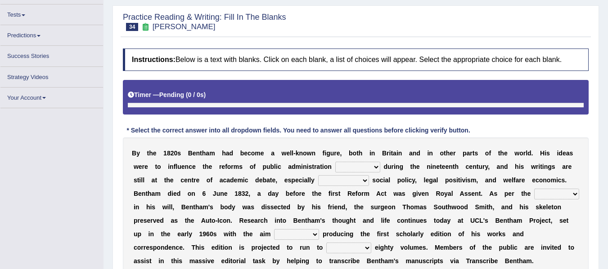
scroll to position [90, 0]
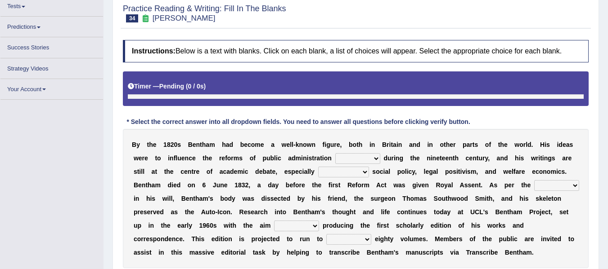
click at [345, 167] on select "as regards compared to as long as in case of" at bounding box center [343, 172] width 51 height 11
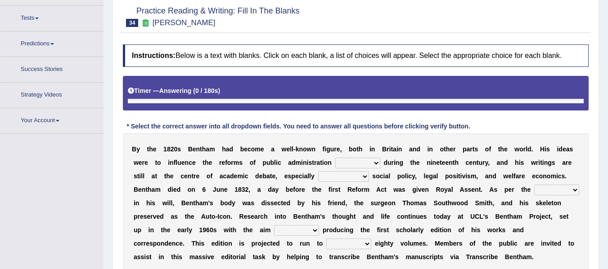
scroll to position [102, 0]
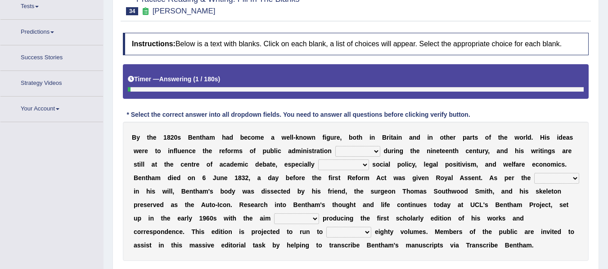
click at [350, 151] on select "made caused taken happened" at bounding box center [357, 151] width 45 height 11
select select "made"
click at [335, 146] on select "made caused taken happened" at bounding box center [357, 151] width 45 height 11
click at [348, 162] on select "as regards compared to as long as in case of" at bounding box center [343, 165] width 51 height 11
select select "as regards"
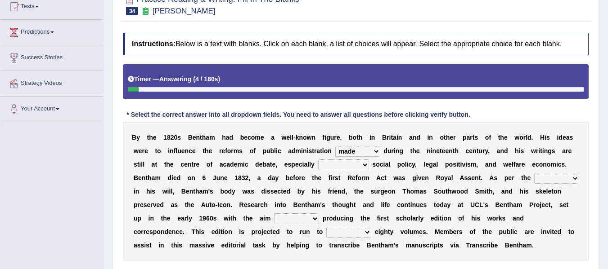
click at [318, 160] on select "as regards compared to as long as in case of" at bounding box center [343, 165] width 51 height 11
click at [374, 190] on b "u" at bounding box center [376, 191] width 4 height 7
click at [554, 180] on select "directions parts categories levels" at bounding box center [556, 178] width 45 height 11
select select "directions"
click at [534, 173] on select "directions parts categories levels" at bounding box center [556, 178] width 45 height 11
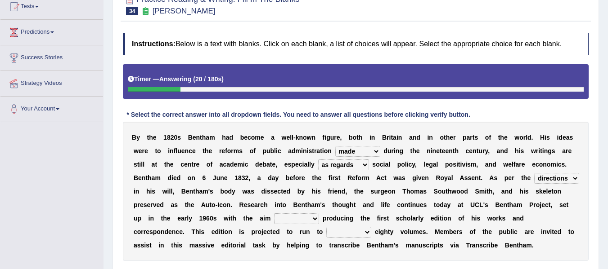
click at [307, 214] on select "for about as of" at bounding box center [296, 219] width 45 height 11
select select "of"
click at [274, 214] on select "for about as of" at bounding box center [296, 219] width 45 height 11
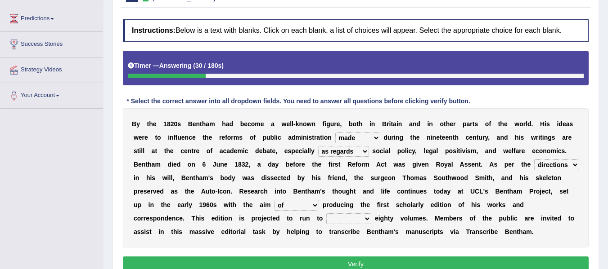
scroll to position [131, 0]
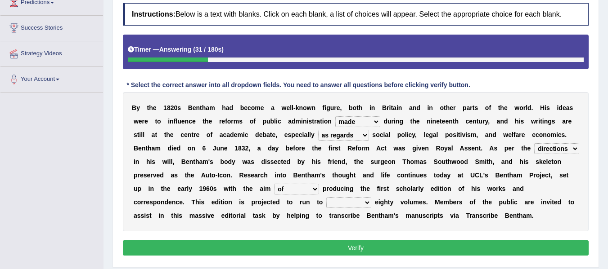
click at [358, 205] on select "mostly almost just some" at bounding box center [348, 202] width 45 height 11
select select "some"
click at [326, 197] on select "mostly almost just some" at bounding box center [348, 202] width 45 height 11
click at [339, 247] on button "Verify" at bounding box center [356, 248] width 466 height 15
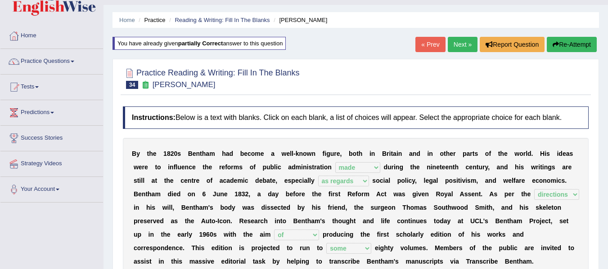
scroll to position [0, 0]
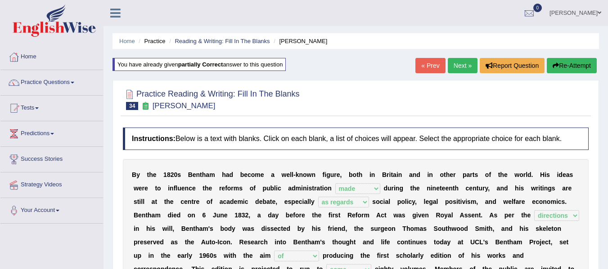
click at [419, 69] on link "« Prev" at bounding box center [430, 65] width 30 height 15
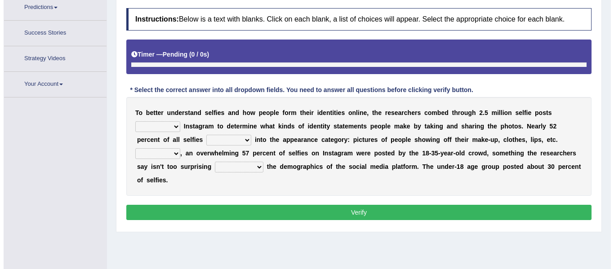
scroll to position [170, 0]
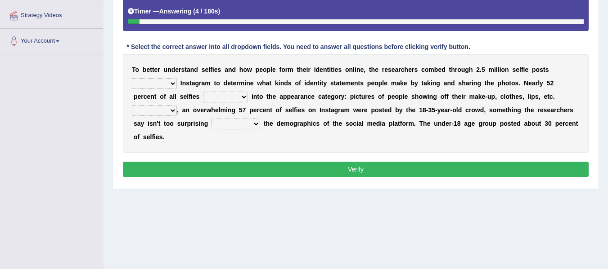
click at [150, 87] on select "of in above on" at bounding box center [154, 83] width 45 height 11
click at [132, 78] on select "of in above on" at bounding box center [154, 83] width 45 height 11
click at [152, 85] on select "of in above on" at bounding box center [154, 83] width 45 height 11
select select "on"
click at [132, 78] on select "of in above on" at bounding box center [154, 83] width 45 height 11
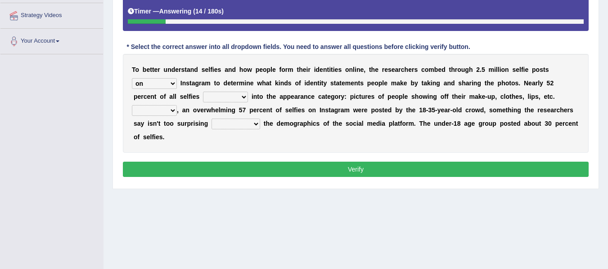
click at [221, 99] on select "fall fallen fell falls" at bounding box center [225, 97] width 45 height 11
click at [203, 92] on select "fall fallen fell falls" at bounding box center [225, 97] width 45 height 11
drag, startPoint x: 229, startPoint y: 93, endPoint x: 226, endPoint y: 99, distance: 6.6
click at [229, 93] on select "fall fallen fell falls" at bounding box center [225, 97] width 45 height 11
select select "falls"
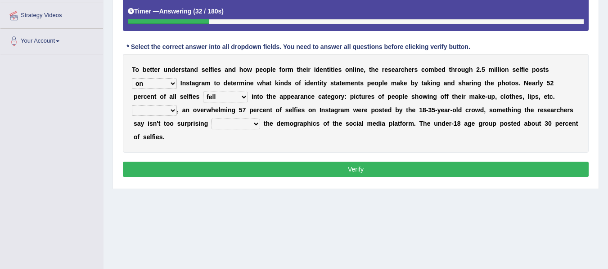
click at [203, 92] on select "fall fallen fell falls" at bounding box center [225, 97] width 45 height 11
click at [160, 112] on select "Along with Although Overall However" at bounding box center [154, 110] width 45 height 11
select select "However"
click at [132, 105] on select "Along with Although Overall However" at bounding box center [154, 110] width 45 height 11
click at [225, 125] on select "consider considered considering to consider" at bounding box center [235, 124] width 49 height 11
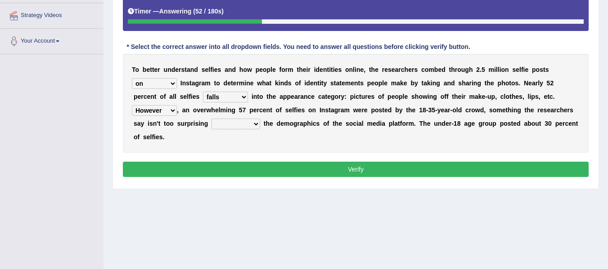
select select "to consider"
click at [211, 119] on select "consider considered considering to consider" at bounding box center [235, 124] width 49 height 11
click at [233, 164] on button "Verify" at bounding box center [356, 169] width 466 height 15
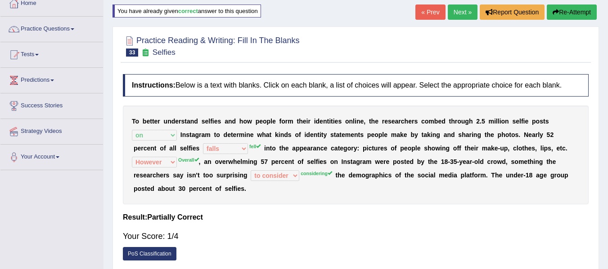
scroll to position [50, 0]
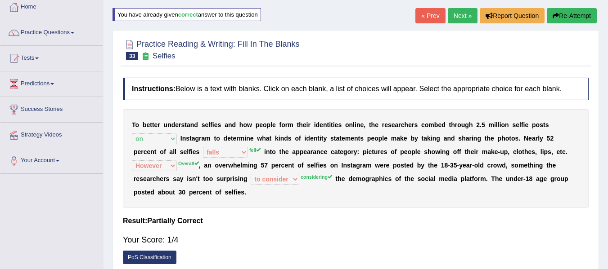
click at [561, 17] on button "Re-Attempt" at bounding box center [571, 15] width 50 height 15
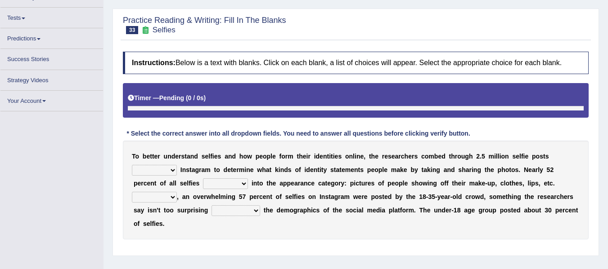
scroll to position [139, 0]
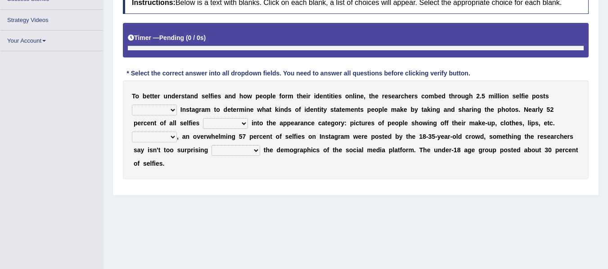
click at [153, 105] on select "of in above on" at bounding box center [154, 110] width 45 height 11
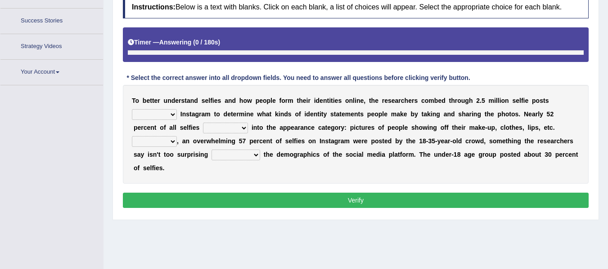
scroll to position [161, 0]
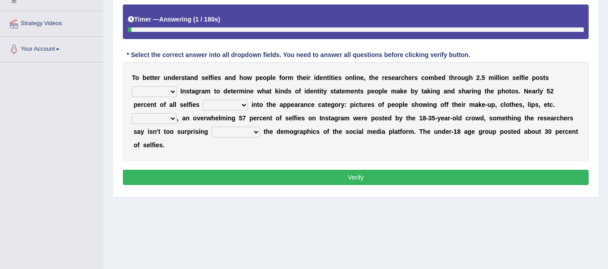
select select "on"
click at [132, 86] on select "of in above on" at bounding box center [154, 91] width 45 height 11
click at [215, 102] on select "fall fallen fell falls" at bounding box center [225, 105] width 45 height 11
select select "fell"
click at [203, 100] on select "fall fallen fell falls" at bounding box center [225, 105] width 45 height 11
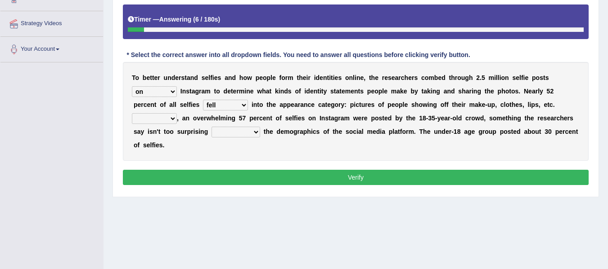
click at [169, 118] on select "Along with Although Overall However" at bounding box center [154, 118] width 45 height 11
select select "Overall"
click at [132, 113] on select "Along with Although Overall However" at bounding box center [154, 118] width 45 height 11
click at [224, 131] on select "consider considered considering to consider" at bounding box center [235, 132] width 49 height 11
select select "considering"
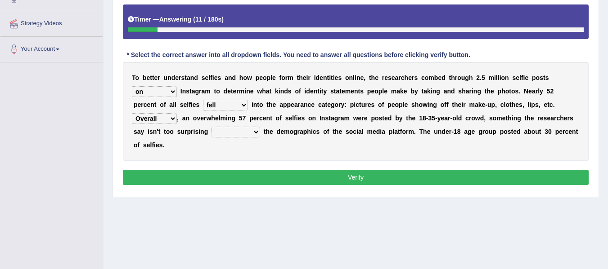
click at [211, 127] on select "consider considered considering to consider" at bounding box center [235, 132] width 49 height 11
click at [292, 177] on button "Verify" at bounding box center [356, 177] width 466 height 15
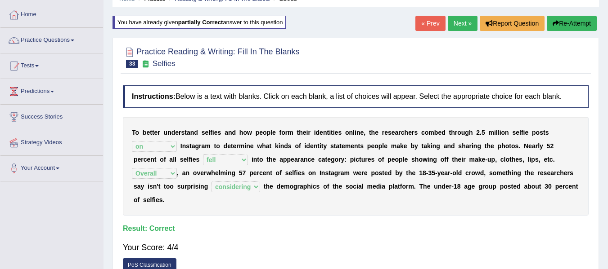
scroll to position [41, 0]
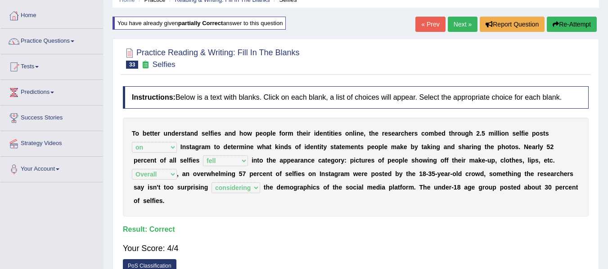
click at [430, 20] on link "« Prev" at bounding box center [430, 24] width 30 height 15
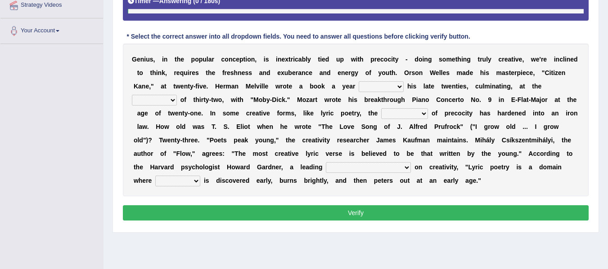
scroll to position [203, 0]
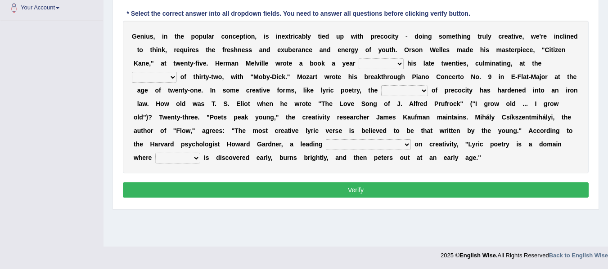
click at [369, 67] on select "on without through over" at bounding box center [380, 63] width 45 height 11
select select "through"
click at [358, 58] on select "on without through over" at bounding box center [380, 63] width 45 height 11
click at [154, 79] on select "proportion rate age cost" at bounding box center [154, 77] width 45 height 11
select select "age"
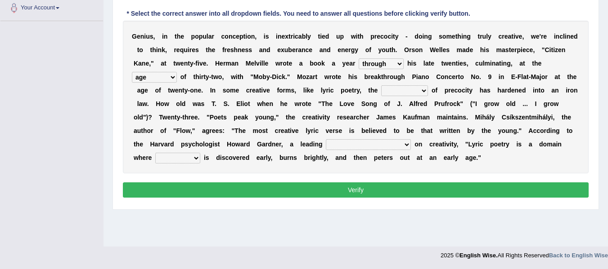
click at [132, 72] on select "proportion rate age cost" at bounding box center [154, 77] width 45 height 11
click at [395, 94] on select "junction importance structure inferiority" at bounding box center [404, 90] width 47 height 11
select select "importance"
click at [381, 85] on select "junction importance structure inferiority" at bounding box center [404, 90] width 47 height 11
click at [340, 145] on select "master supremacy authority atheist" at bounding box center [368, 144] width 85 height 11
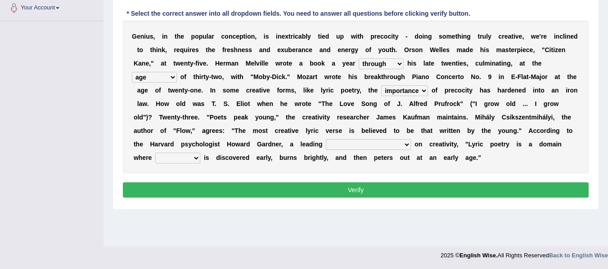
select select "authority"
click at [326, 139] on select "master supremacy authority atheist" at bounding box center [368, 144] width 85 height 11
click at [163, 156] on select "fire derk offender talent" at bounding box center [177, 158] width 45 height 11
select select "talent"
click at [155, 153] on select "fire derk offender talent" at bounding box center [177, 158] width 45 height 11
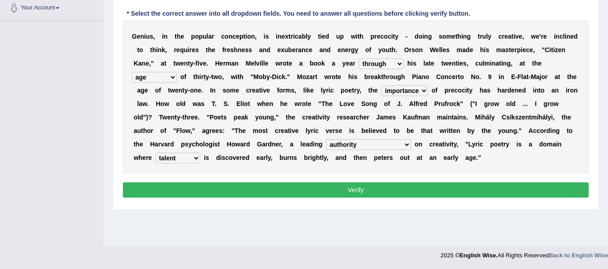
click at [309, 187] on button "Verify" at bounding box center [356, 190] width 466 height 15
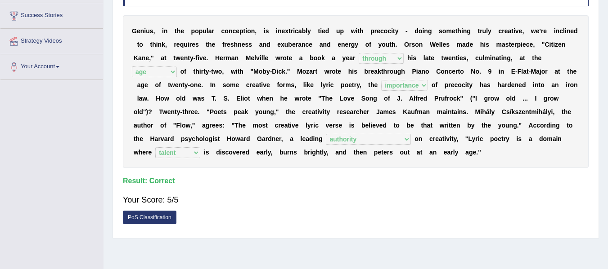
scroll to position [128, 0]
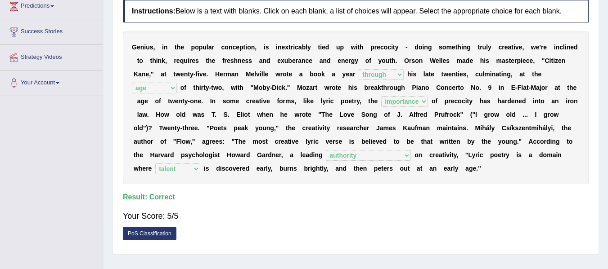
click at [462, 104] on b "c" at bounding box center [463, 101] width 4 height 7
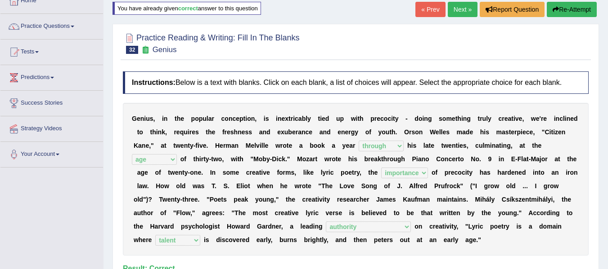
scroll to position [53, 0]
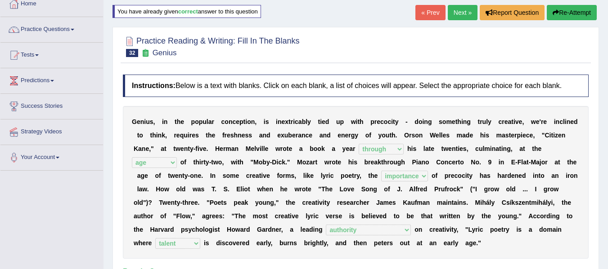
click at [431, 15] on link "« Prev" at bounding box center [430, 12] width 30 height 15
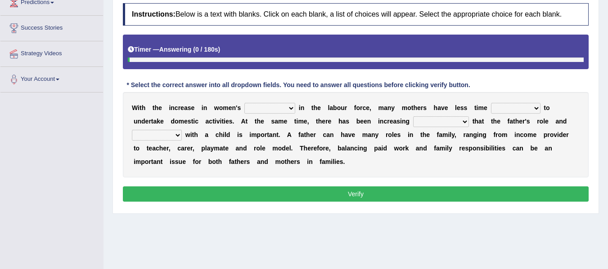
scroll to position [132, 0]
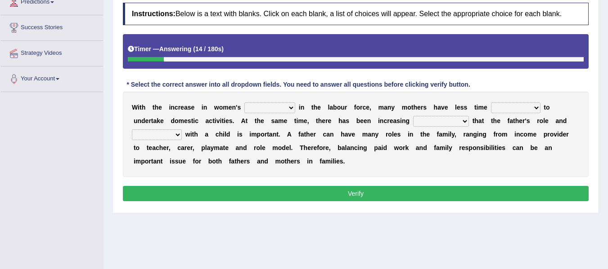
click at [371, 229] on div "Home Practice Reading & Writing: Fill In The Blanks Women in Labour Force You h…" at bounding box center [355, 93] width 504 height 450
click at [258, 105] on select "attendance substitution participation definition" at bounding box center [269, 108] width 51 height 11
select select "participation"
click at [244, 103] on select "attendance substitution participation definition" at bounding box center [269, 108] width 51 height 11
click at [510, 105] on select "available related consumable useful" at bounding box center [515, 108] width 49 height 11
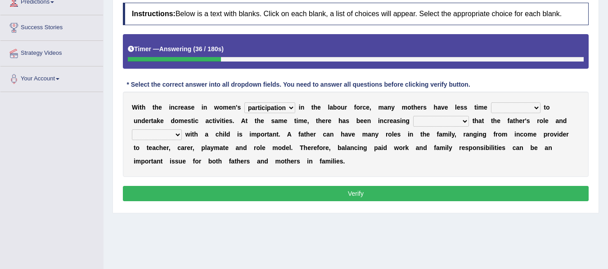
select select "related"
click at [491, 103] on select "available related consumable useful" at bounding box center [515, 108] width 49 height 11
click at [451, 123] on select "recognition discrimination resolution recreation" at bounding box center [441, 121] width 56 height 11
select select "recognition"
click at [413, 116] on select "recognition discrimination resolution recreation" at bounding box center [441, 121] width 56 height 11
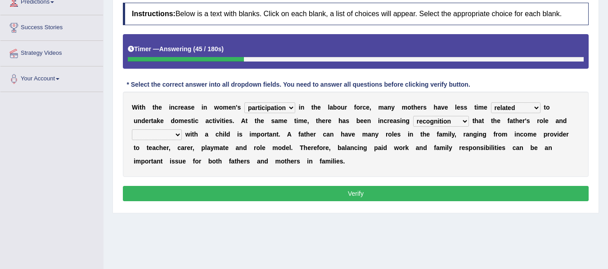
click at [167, 143] on div "W i t h t h e i n c r e a s e i n w o m e n ' s attendance substitution partici…" at bounding box center [356, 134] width 466 height 85
click at [164, 137] on select "scholarship realtionship worship employment" at bounding box center [157, 135] width 50 height 11
select select "realtionship"
click at [132, 130] on select "scholarship realtionship worship employment" at bounding box center [157, 135] width 50 height 11
click at [230, 190] on button "Verify" at bounding box center [356, 193] width 466 height 15
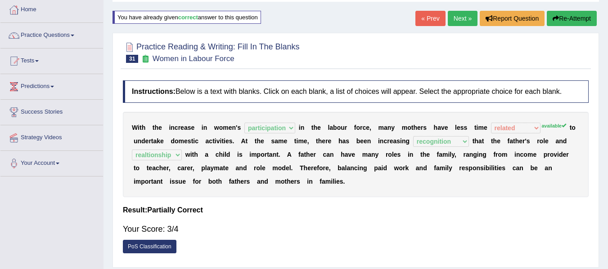
scroll to position [42, 0]
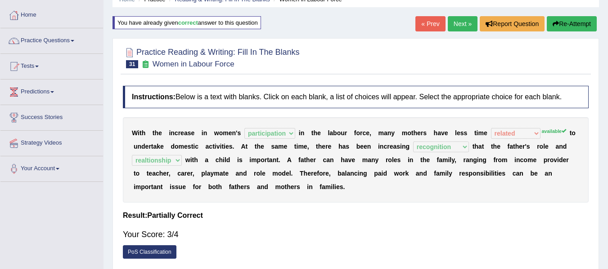
click at [579, 20] on button "Re-Attempt" at bounding box center [571, 23] width 50 height 15
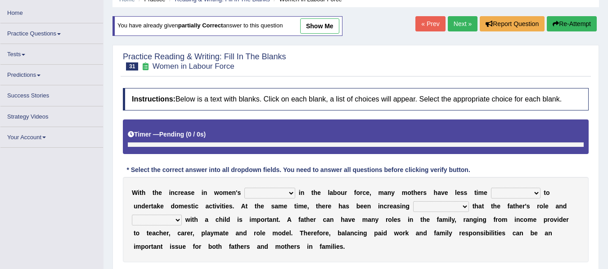
scroll to position [69, 0]
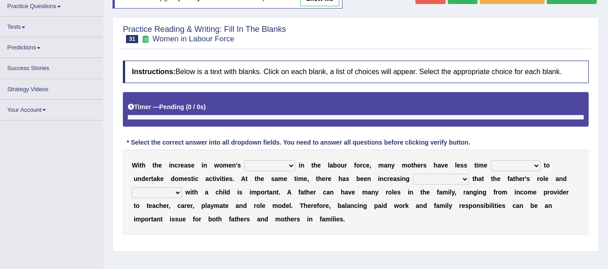
click at [273, 161] on select "attendance substitution participation definition" at bounding box center [269, 166] width 51 height 11
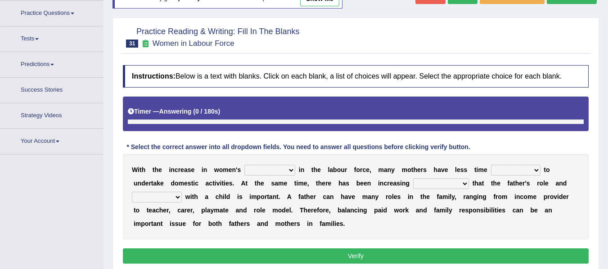
scroll to position [113, 0]
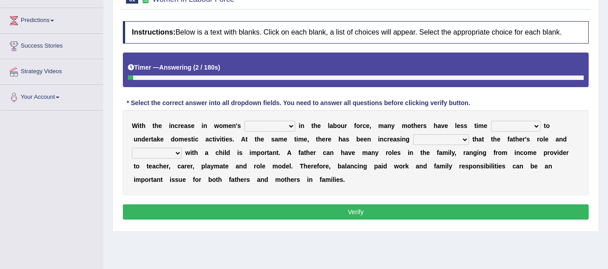
select select "participation"
click at [244, 121] on select "attendance substitution participation definition" at bounding box center [269, 126] width 51 height 11
click at [518, 125] on select "available related consumable useful" at bounding box center [515, 126] width 49 height 11
select select "available"
click at [491, 121] on select "available related consumable useful" at bounding box center [515, 126] width 49 height 11
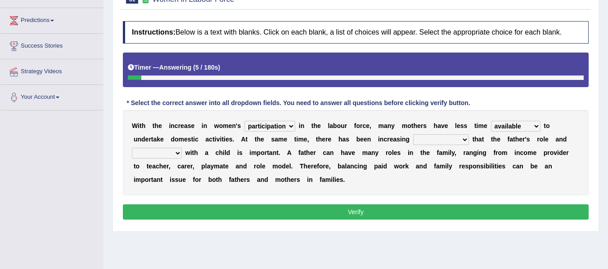
click at [454, 137] on select "recognition discrimination resolution recreation" at bounding box center [441, 139] width 56 height 11
select select "recognition"
click at [413, 134] on select "recognition discrimination resolution recreation" at bounding box center [441, 139] width 56 height 11
click at [159, 154] on select "scholarship realtionship worship employment" at bounding box center [157, 153] width 50 height 11
select select "realtionship"
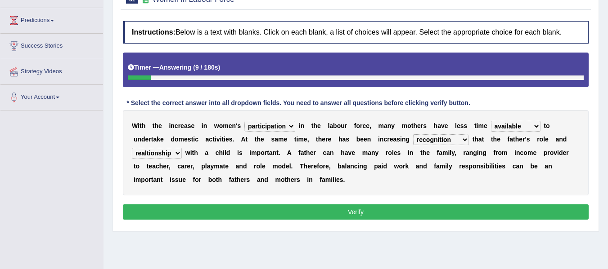
click at [132, 148] on select "scholarship realtionship worship employment" at bounding box center [157, 153] width 50 height 11
click at [237, 215] on button "Verify" at bounding box center [356, 212] width 466 height 15
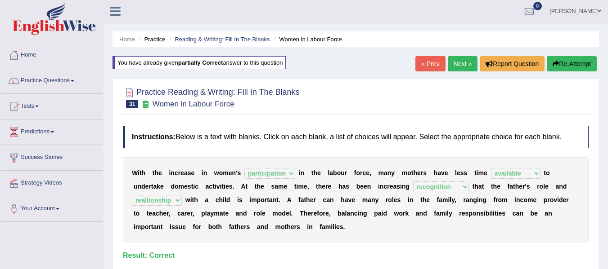
scroll to position [0, 0]
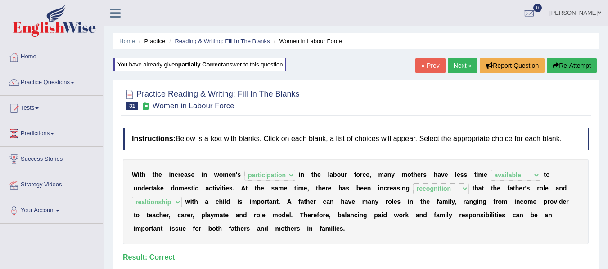
click at [425, 65] on link "« Prev" at bounding box center [430, 65] width 30 height 15
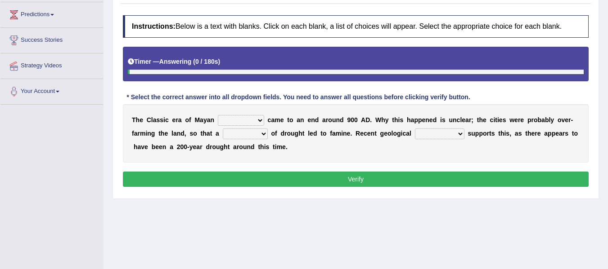
scroll to position [120, 0]
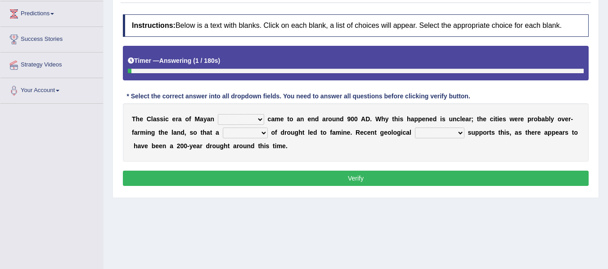
click at [230, 121] on select "community society civilization class" at bounding box center [241, 119] width 46 height 11
select select "civilization"
click at [218, 114] on select "community society civilization class" at bounding box center [241, 119] width 46 height 11
click at [264, 131] on select "time period range phase" at bounding box center [245, 133] width 45 height 11
select select "range"
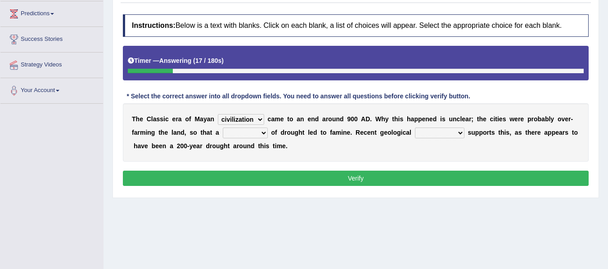
click at [223, 128] on select "time period range phase" at bounding box center [245, 133] width 45 height 11
click at [446, 131] on select "research test examination exploitation" at bounding box center [439, 133] width 49 height 11
select select "exploitation"
click at [415, 128] on select "research test examination exploitation" at bounding box center [439, 133] width 49 height 11
click at [401, 181] on button "Verify" at bounding box center [356, 178] width 466 height 15
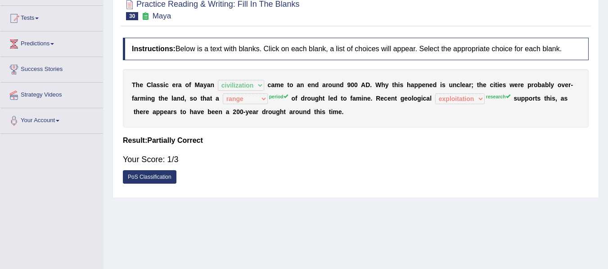
scroll to position [75, 0]
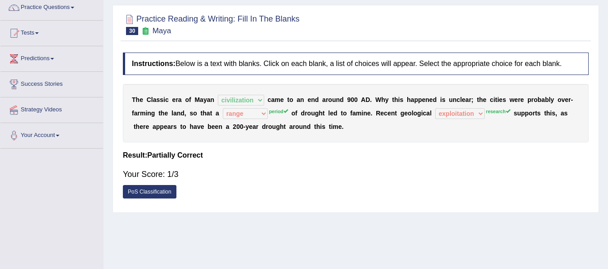
click at [314, 143] on div "Instructions: Below is a text with blanks. Click on each blank, a list of choic…" at bounding box center [356, 128] width 470 height 160
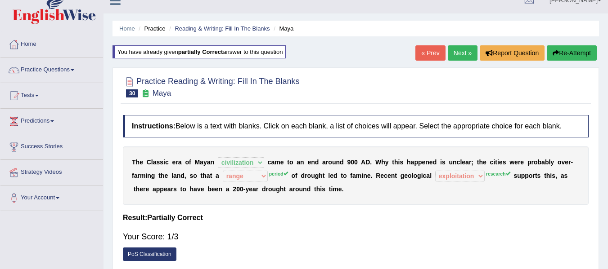
scroll to position [0, 0]
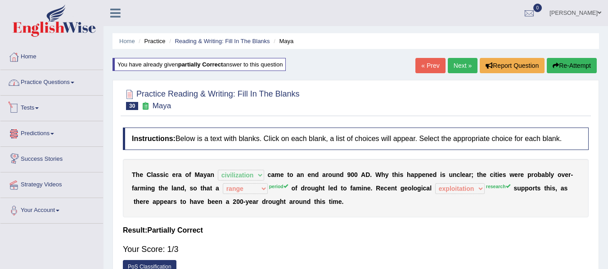
click at [43, 83] on link "Practice Questions" at bounding box center [51, 81] width 103 height 22
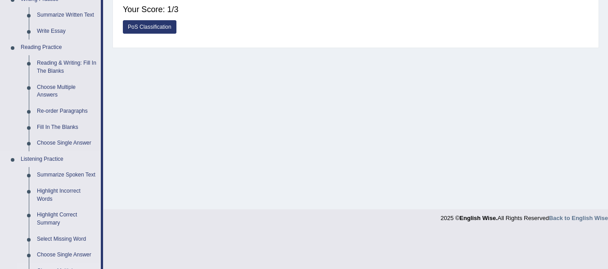
scroll to position [240, 0]
click at [58, 126] on link "Fill In The Blanks" at bounding box center [67, 128] width 68 height 16
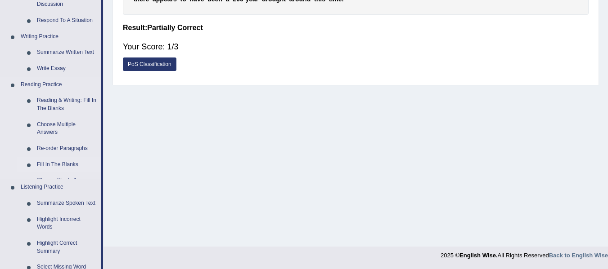
scroll to position [372, 0]
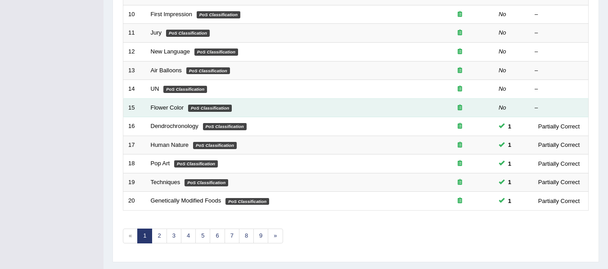
scroll to position [315, 0]
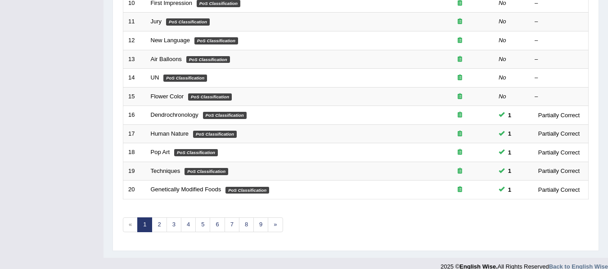
click at [162, 233] on div "Showing 1-20 of 179 items. # Title Exam Occurring Taken Last Result 1 Class lev…" at bounding box center [356, 10] width 466 height 466
click at [161, 221] on link "2" at bounding box center [159, 225] width 15 height 15
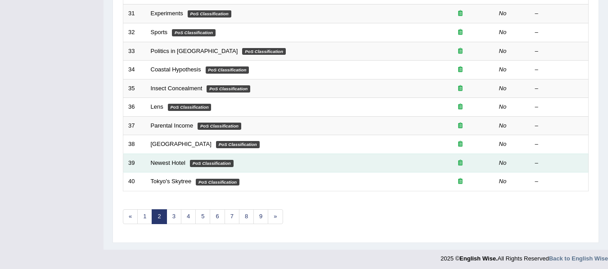
scroll to position [326, 0]
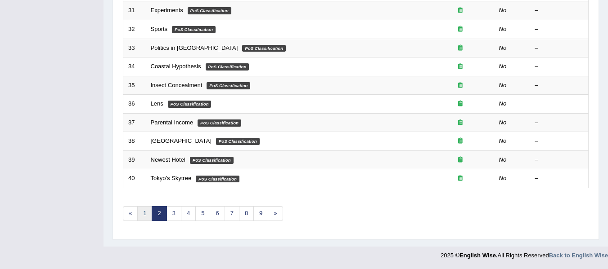
click at [144, 216] on link "1" at bounding box center [144, 213] width 15 height 15
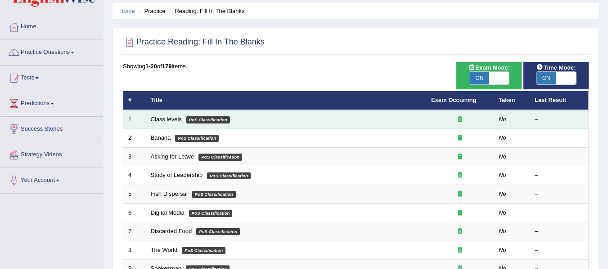
click at [169, 117] on link "Class levels" at bounding box center [166, 119] width 31 height 7
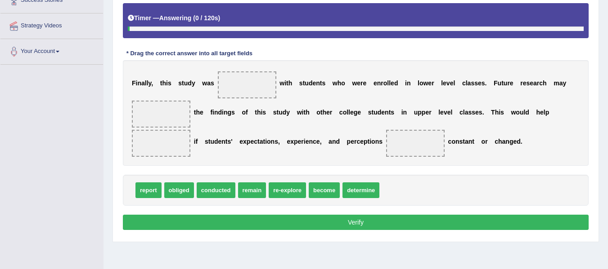
scroll to position [160, 0]
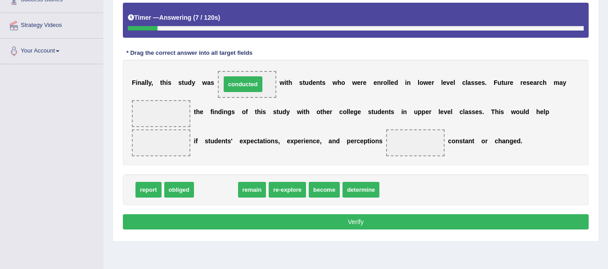
drag, startPoint x: 225, startPoint y: 195, endPoint x: 252, endPoint y: 89, distance: 109.1
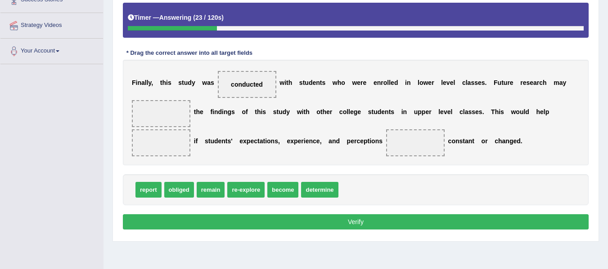
click at [211, 192] on span "remain" at bounding box center [211, 190] width 28 height 16
drag, startPoint x: 309, startPoint y: 193, endPoint x: 156, endPoint y: 116, distance: 170.8
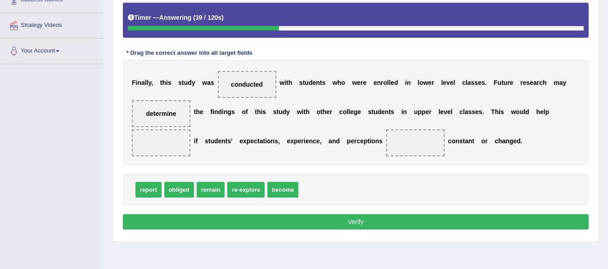
click at [215, 193] on span "remain" at bounding box center [211, 190] width 28 height 16
drag, startPoint x: 241, startPoint y: 193, endPoint x: 148, endPoint y: 144, distance: 105.4
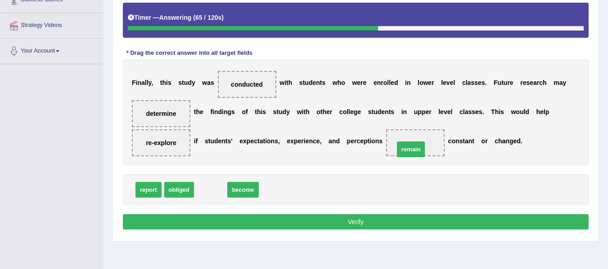
drag, startPoint x: 216, startPoint y: 192, endPoint x: 416, endPoint y: 152, distance: 204.2
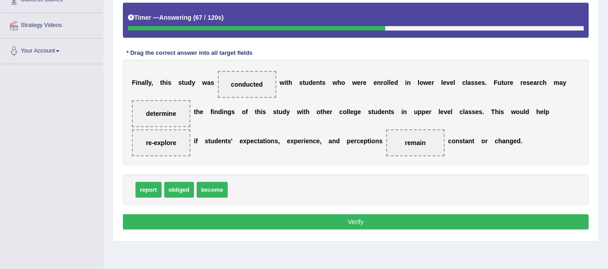
click at [375, 227] on button "Verify" at bounding box center [356, 222] width 466 height 15
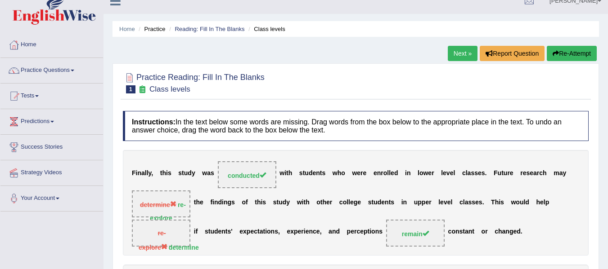
scroll to position [0, 0]
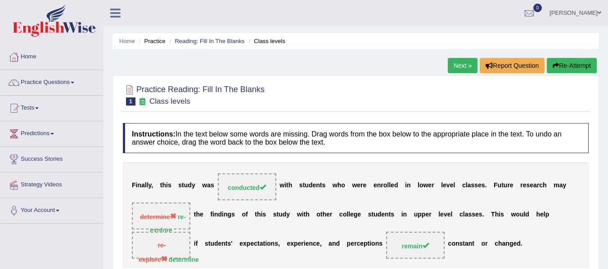
click at [462, 67] on link "Next »" at bounding box center [463, 65] width 30 height 15
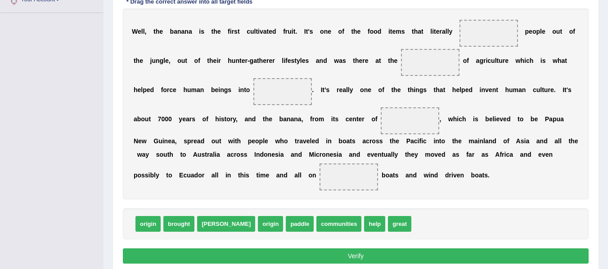
scroll to position [196, 0]
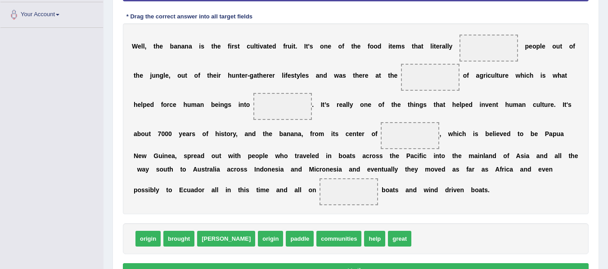
click at [364, 239] on span "help" at bounding box center [374, 239] width 21 height 16
drag, startPoint x: 187, startPoint y: 237, endPoint x: 507, endPoint y: 53, distance: 369.6
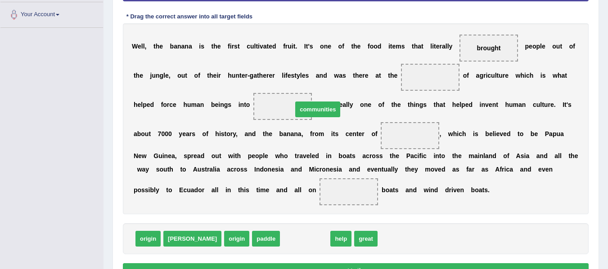
drag, startPoint x: 274, startPoint y: 243, endPoint x: 287, endPoint y: 113, distance: 130.1
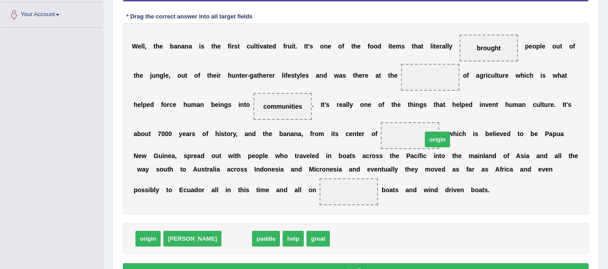
drag, startPoint x: 200, startPoint y: 237, endPoint x: 400, endPoint y: 138, distance: 223.9
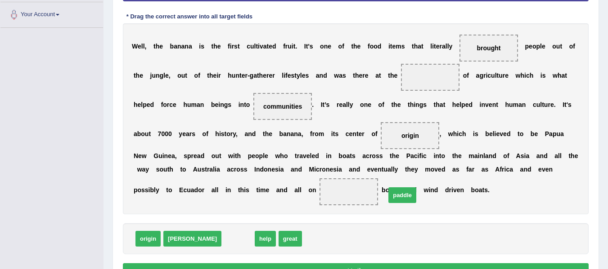
drag, startPoint x: 202, startPoint y: 237, endPoint x: 366, endPoint y: 193, distance: 169.9
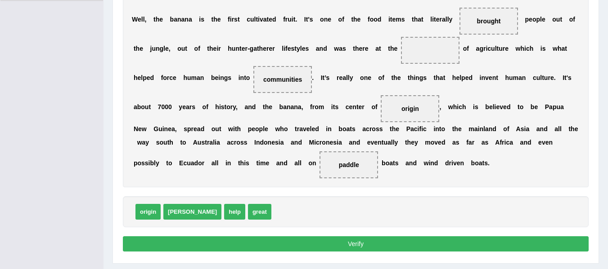
scroll to position [226, 0]
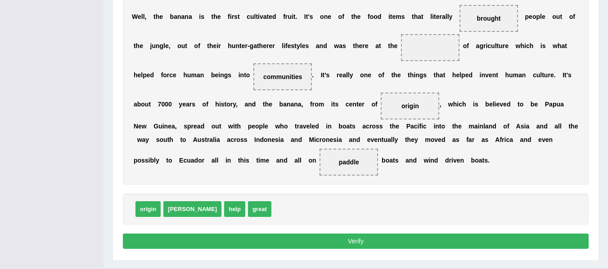
click at [398, 242] on button "Verify" at bounding box center [356, 241] width 466 height 15
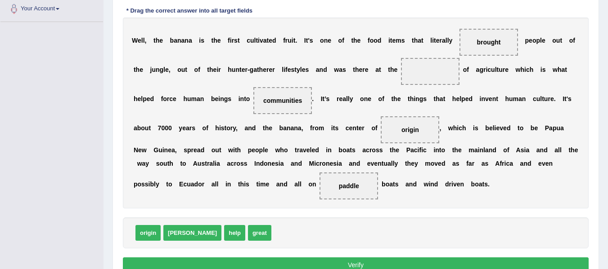
scroll to position [211, 0]
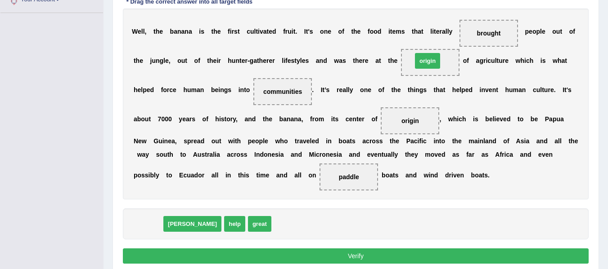
drag, startPoint x: 153, startPoint y: 222, endPoint x: 432, endPoint y: 59, distance: 323.5
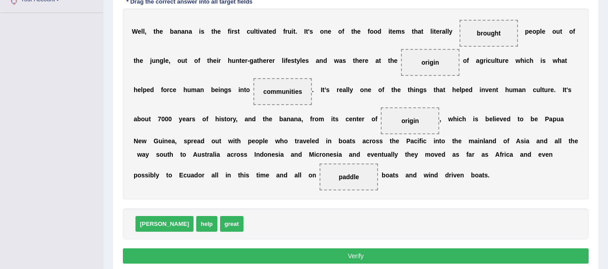
scroll to position [226, 0]
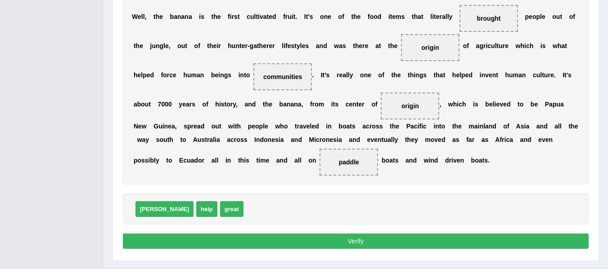
click at [309, 239] on button "Verify" at bounding box center [356, 241] width 466 height 15
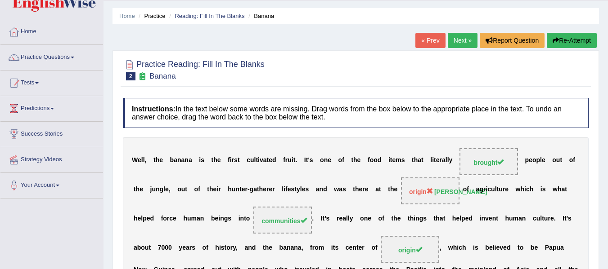
scroll to position [19, 0]
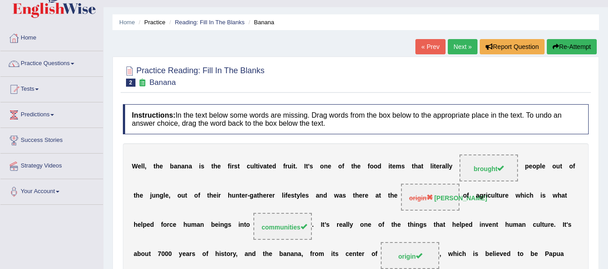
click at [449, 47] on link "Next »" at bounding box center [463, 46] width 30 height 15
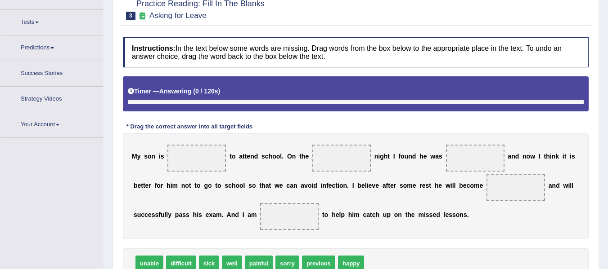
scroll to position [155, 0]
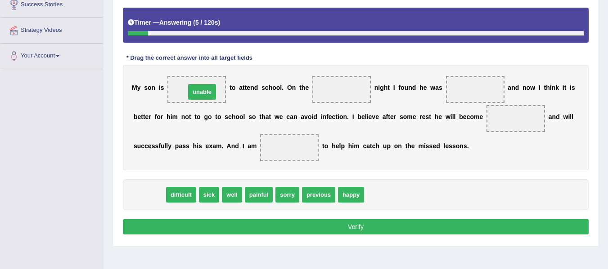
drag, startPoint x: 152, startPoint y: 190, endPoint x: 204, endPoint y: 87, distance: 115.7
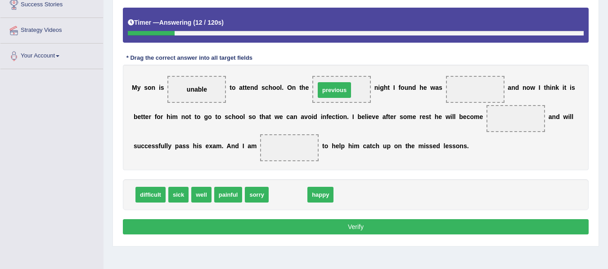
drag, startPoint x: 298, startPoint y: 194, endPoint x: 344, endPoint y: 90, distance: 114.6
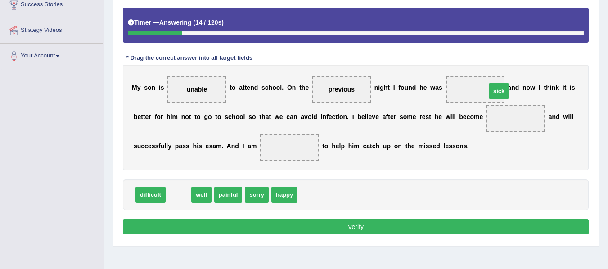
drag, startPoint x: 173, startPoint y: 197, endPoint x: 493, endPoint y: 93, distance: 336.7
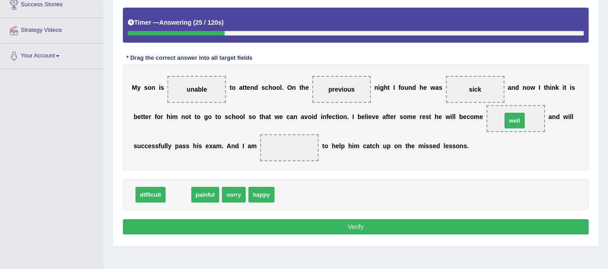
drag, startPoint x: 179, startPoint y: 192, endPoint x: 515, endPoint y: 117, distance: 343.2
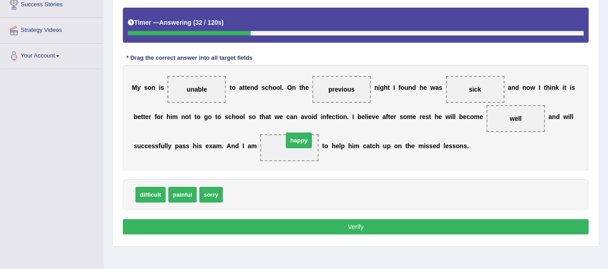
drag, startPoint x: 230, startPoint y: 198, endPoint x: 290, endPoint y: 144, distance: 80.6
click at [336, 227] on button "Verify" at bounding box center [356, 226] width 466 height 15
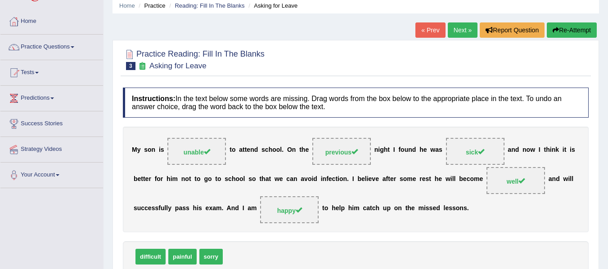
scroll to position [35, 0]
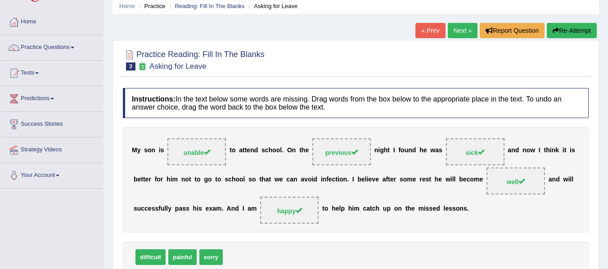
click at [453, 35] on link "Next »" at bounding box center [463, 30] width 30 height 15
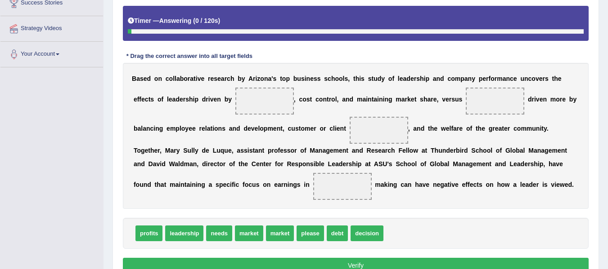
scroll to position [160, 0]
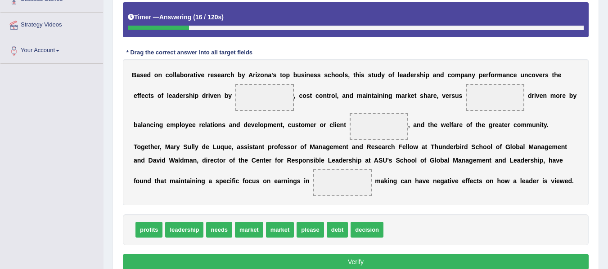
click at [282, 233] on span "market" at bounding box center [280, 230] width 28 height 16
drag, startPoint x: 154, startPoint y: 230, endPoint x: 265, endPoint y: 99, distance: 172.1
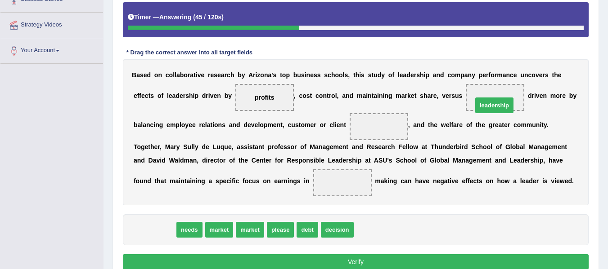
drag, startPoint x: 160, startPoint y: 224, endPoint x: 500, endPoint y: 99, distance: 361.7
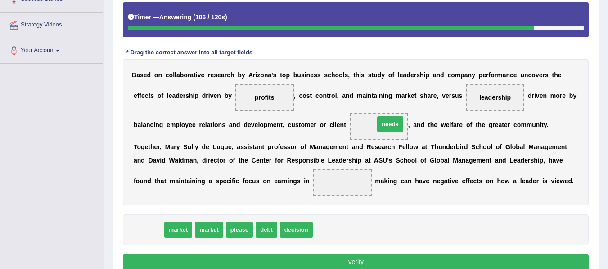
drag, startPoint x: 156, startPoint y: 231, endPoint x: 397, endPoint y: 125, distance: 263.7
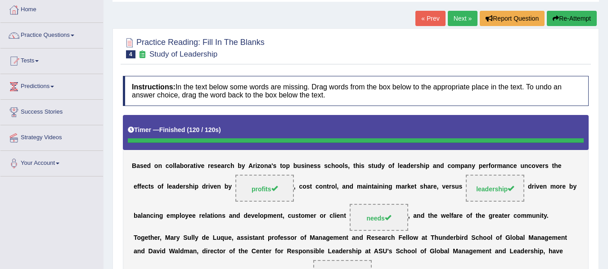
scroll to position [25, 0]
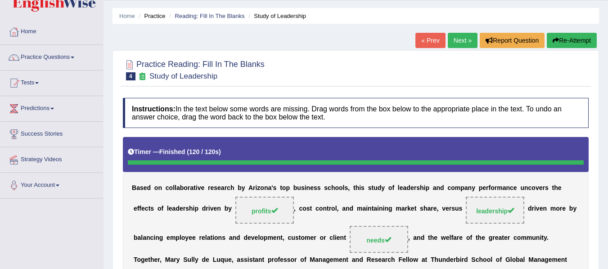
click at [461, 45] on link "Next »" at bounding box center [463, 40] width 30 height 15
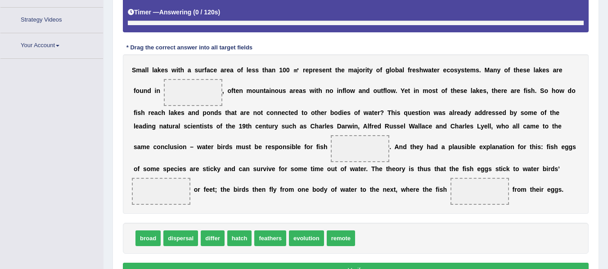
scroll to position [189, 0]
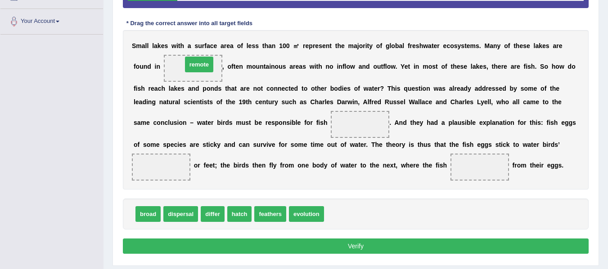
drag, startPoint x: 336, startPoint y: 218, endPoint x: 194, endPoint y: 68, distance: 206.2
click at [282, 214] on span "feathers" at bounding box center [270, 214] width 32 height 16
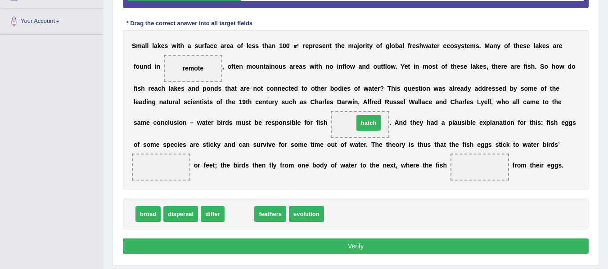
drag, startPoint x: 242, startPoint y: 215, endPoint x: 371, endPoint y: 123, distance: 158.1
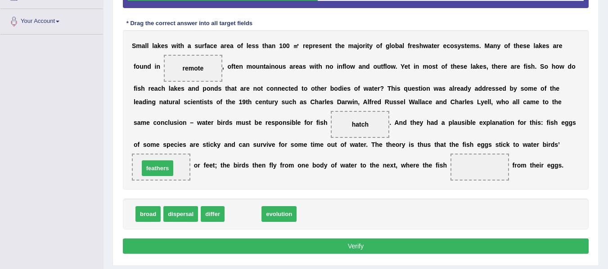
drag, startPoint x: 256, startPoint y: 217, endPoint x: 170, endPoint y: 171, distance: 97.0
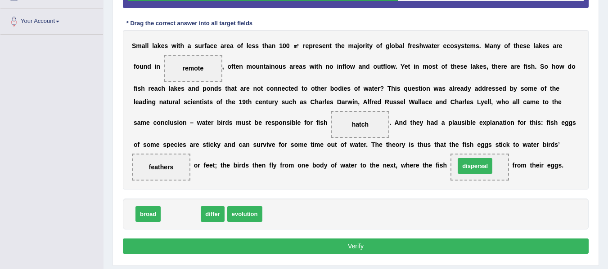
drag, startPoint x: 193, startPoint y: 210, endPoint x: 487, endPoint y: 162, distance: 298.1
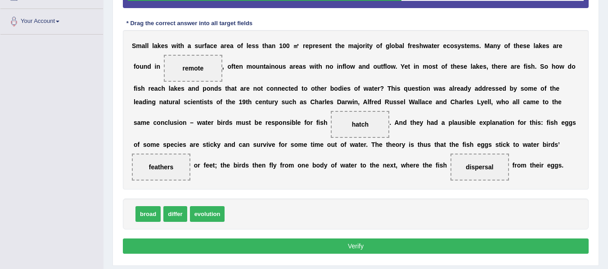
click at [397, 242] on button "Verify" at bounding box center [356, 246] width 466 height 15
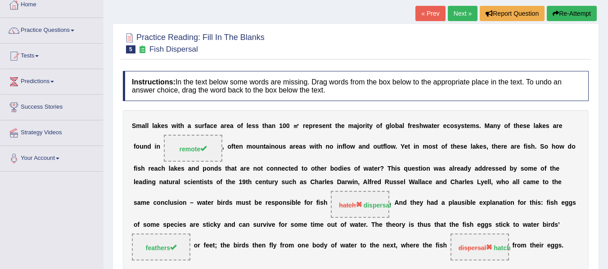
scroll to position [54, 0]
